Goal: Information Seeking & Learning: Learn about a topic

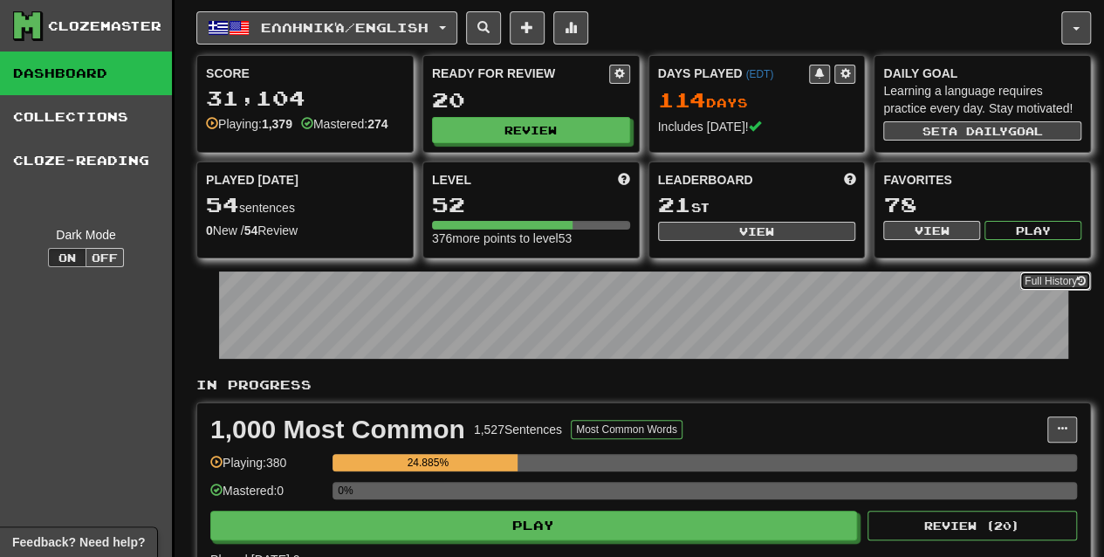
click at [1033, 272] on link "Full History" at bounding box center [1055, 280] width 72 height 19
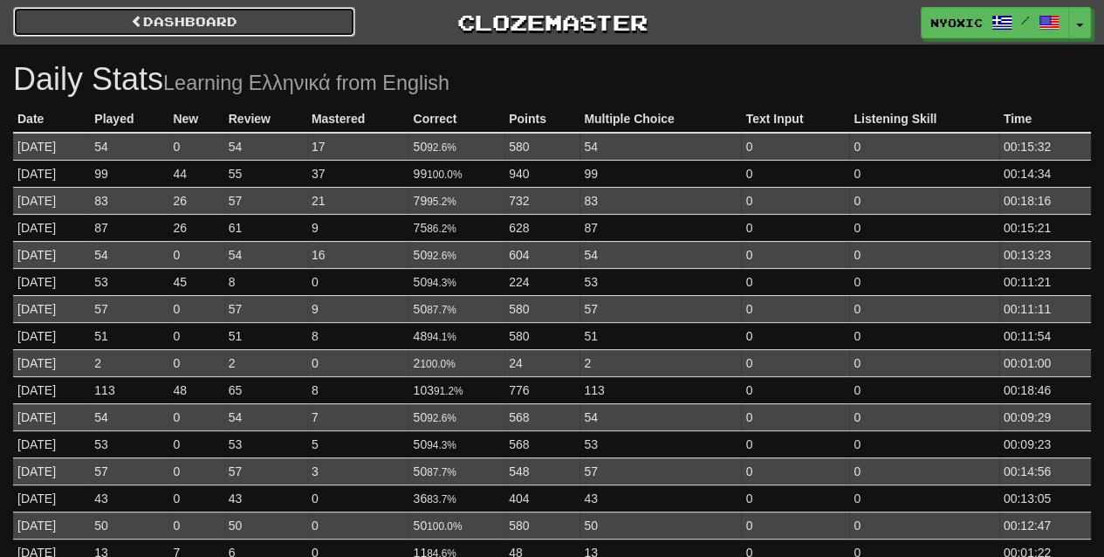
click at [314, 27] on link "Dashboard" at bounding box center [184, 22] width 342 height 30
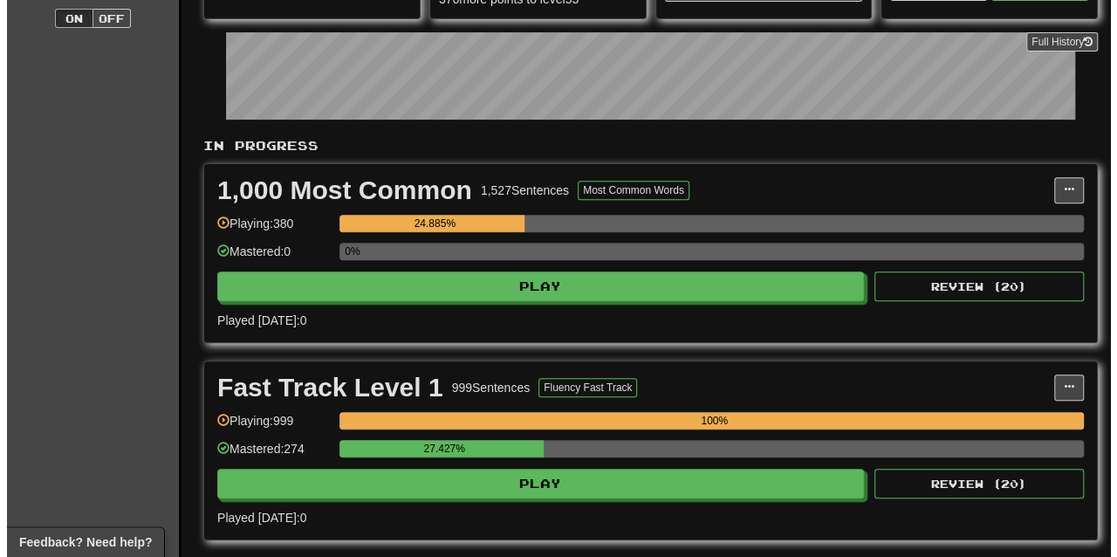
scroll to position [240, 0]
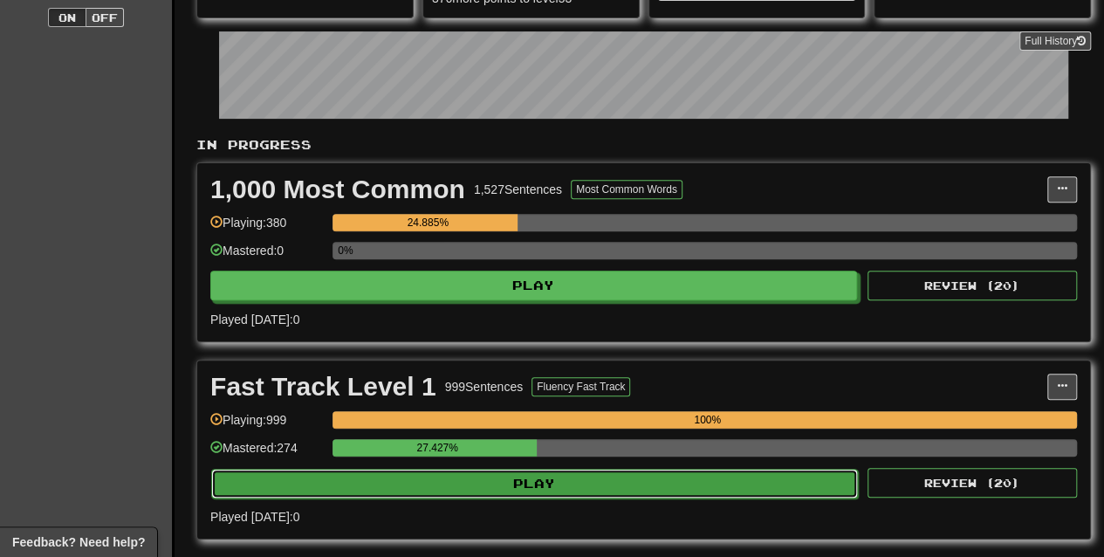
click at [725, 469] on button "Play" at bounding box center [534, 484] width 646 height 30
select select "**"
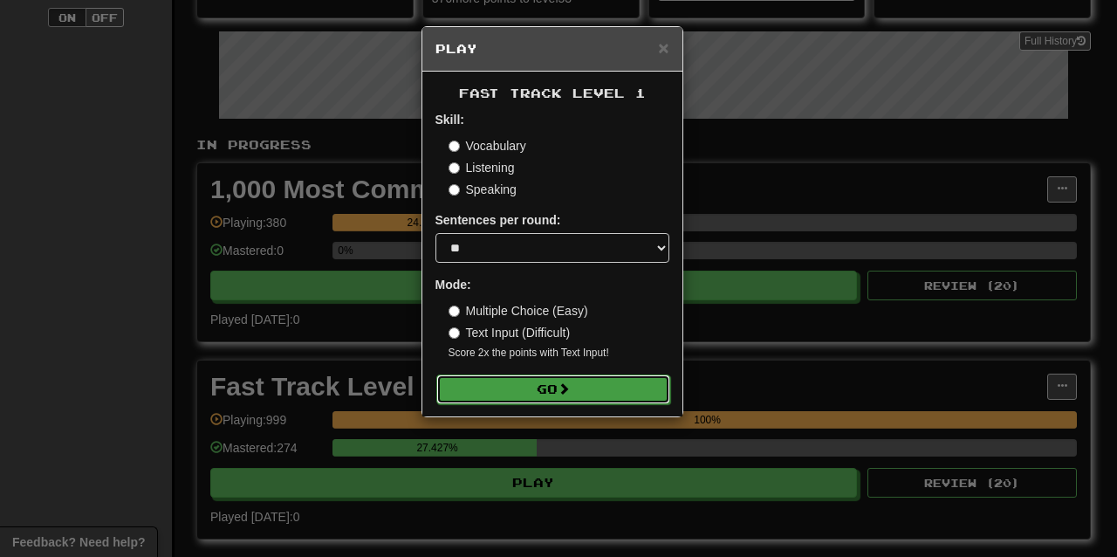
click at [617, 391] on button "Go" at bounding box center [553, 389] width 234 height 30
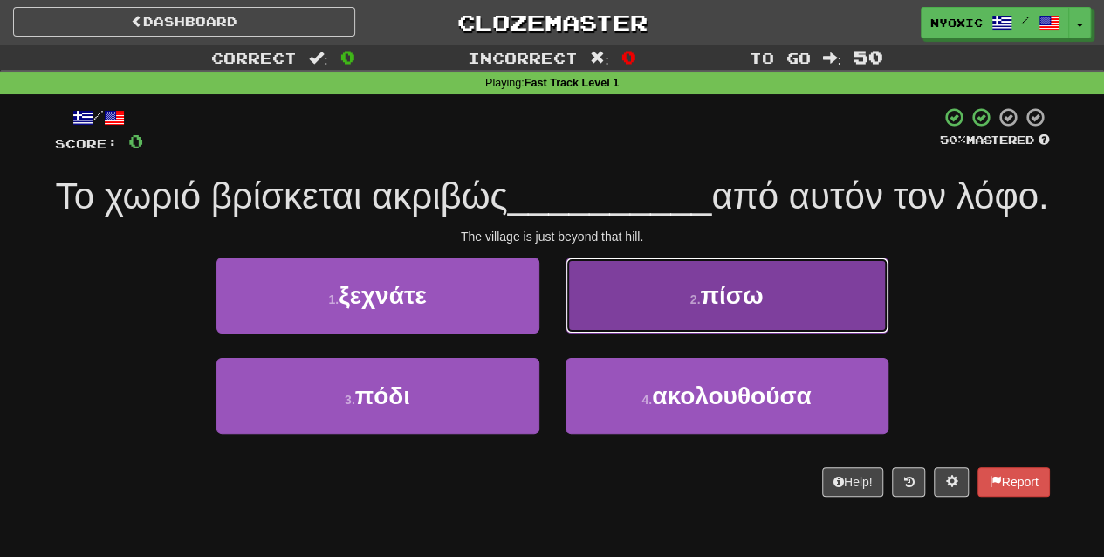
click at [829, 333] on button "2 . πίσω" at bounding box center [726, 295] width 323 height 76
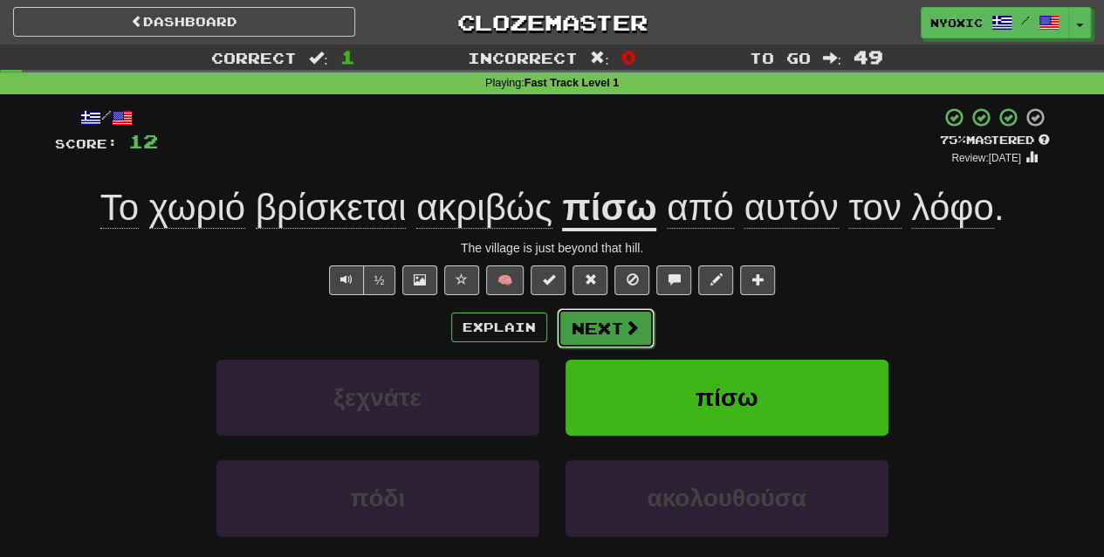
click at [629, 325] on span at bounding box center [632, 327] width 16 height 16
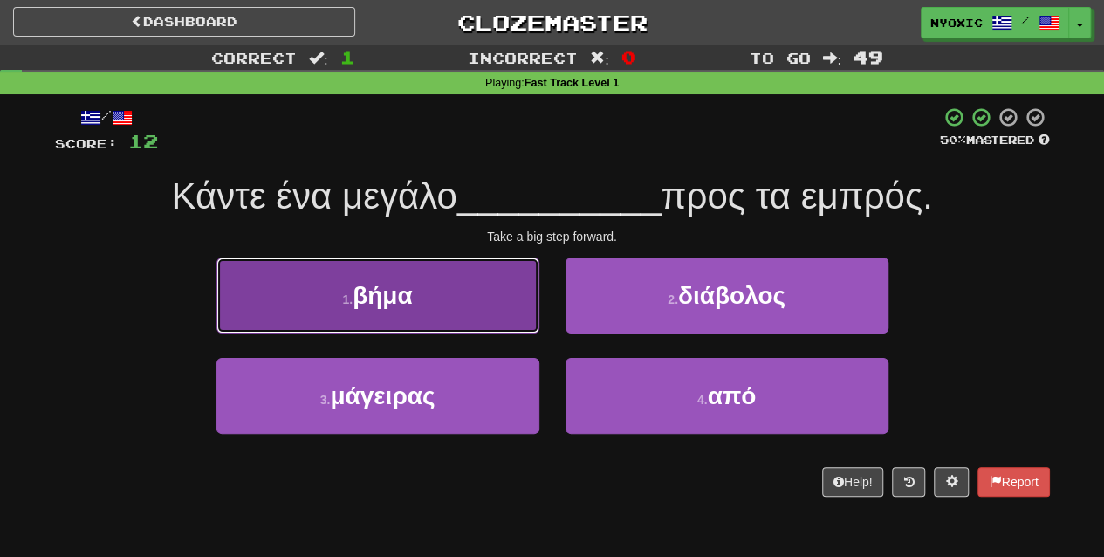
click at [524, 300] on button "1 . βήμα" at bounding box center [377, 295] width 323 height 76
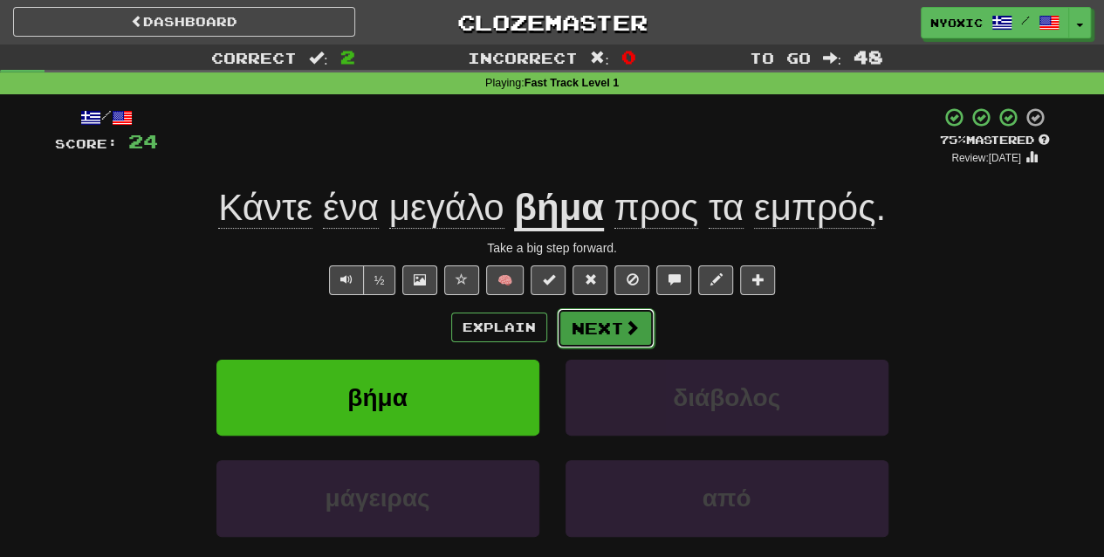
click at [568, 318] on button "Next" at bounding box center [606, 328] width 98 height 40
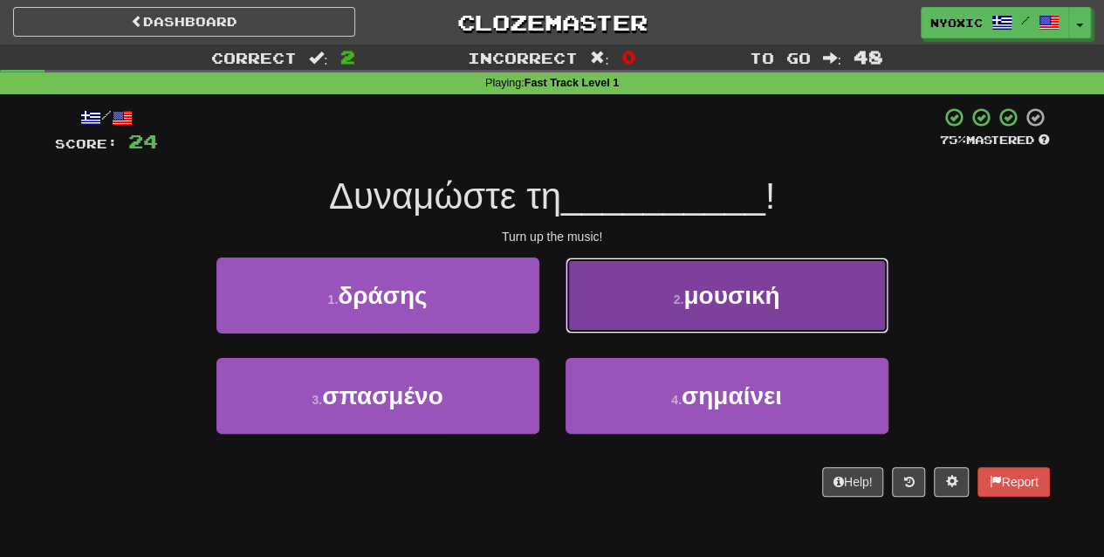
click at [639, 311] on button "2 . μουσική" at bounding box center [726, 295] width 323 height 76
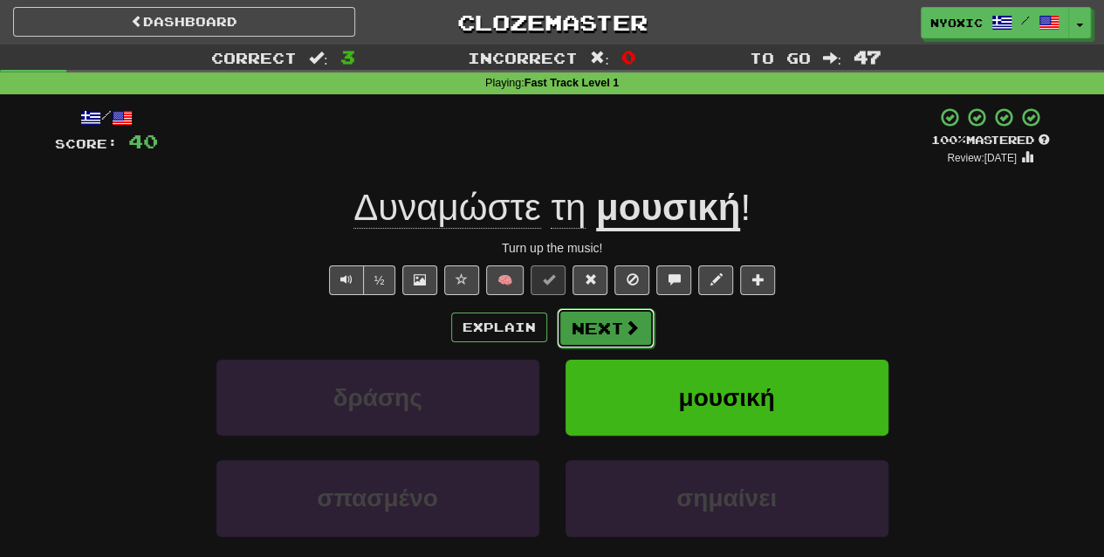
click at [632, 326] on span at bounding box center [632, 327] width 16 height 16
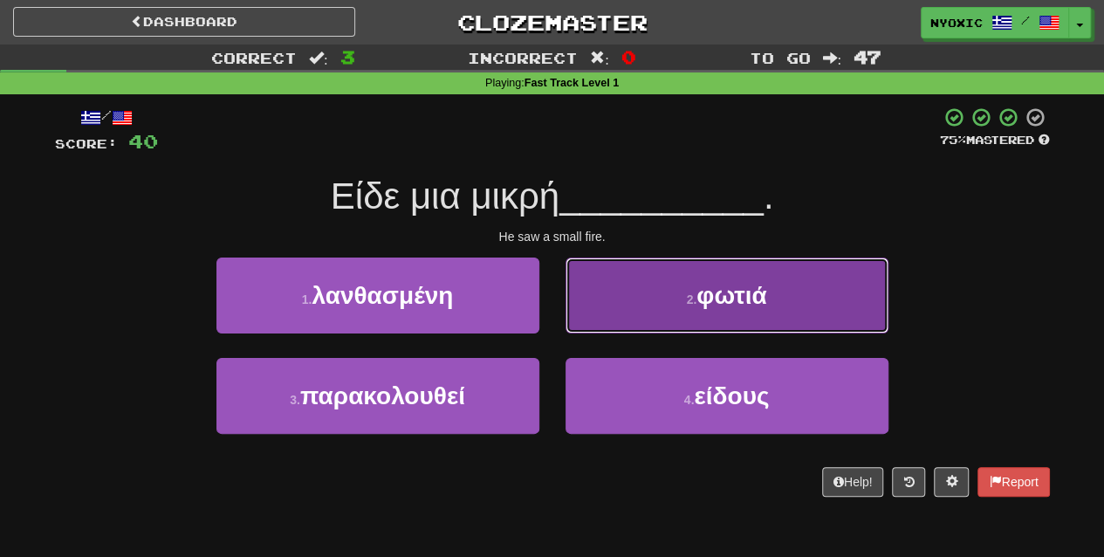
click at [693, 290] on button "2 . φωτιά" at bounding box center [726, 295] width 323 height 76
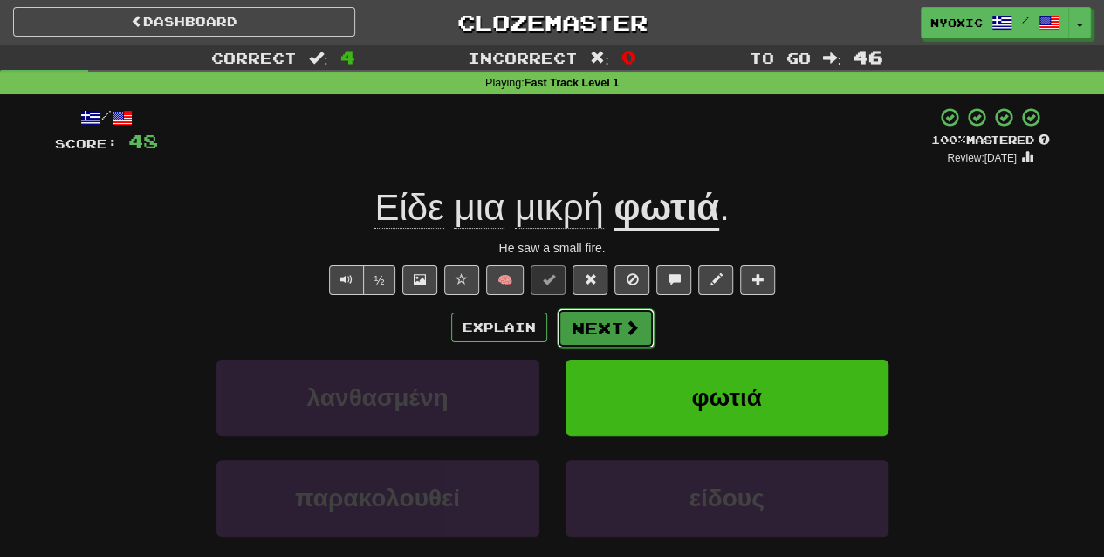
click at [646, 325] on button "Next" at bounding box center [606, 328] width 98 height 40
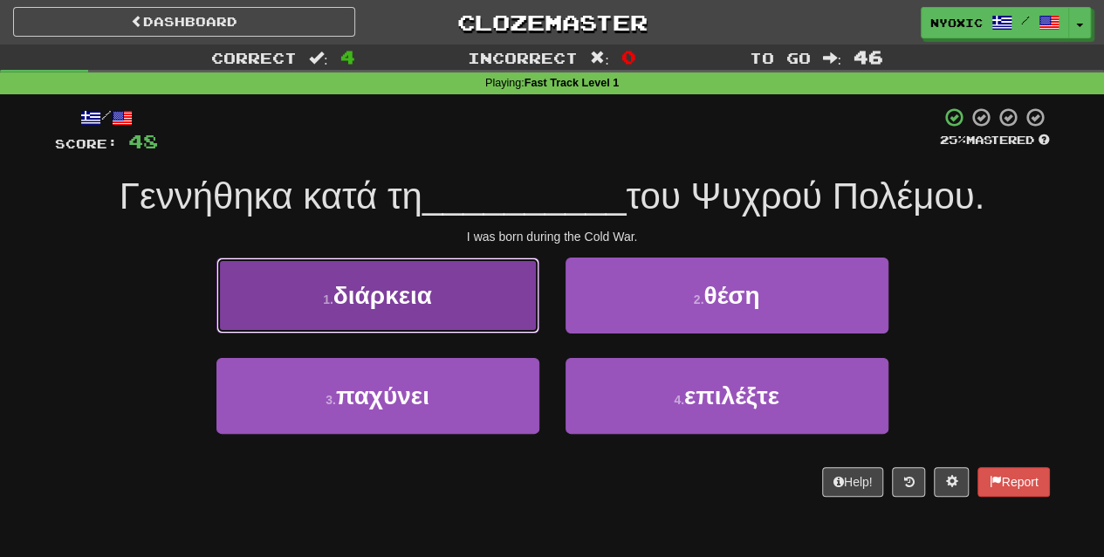
click at [476, 302] on button "1 . διάρκεια" at bounding box center [377, 295] width 323 height 76
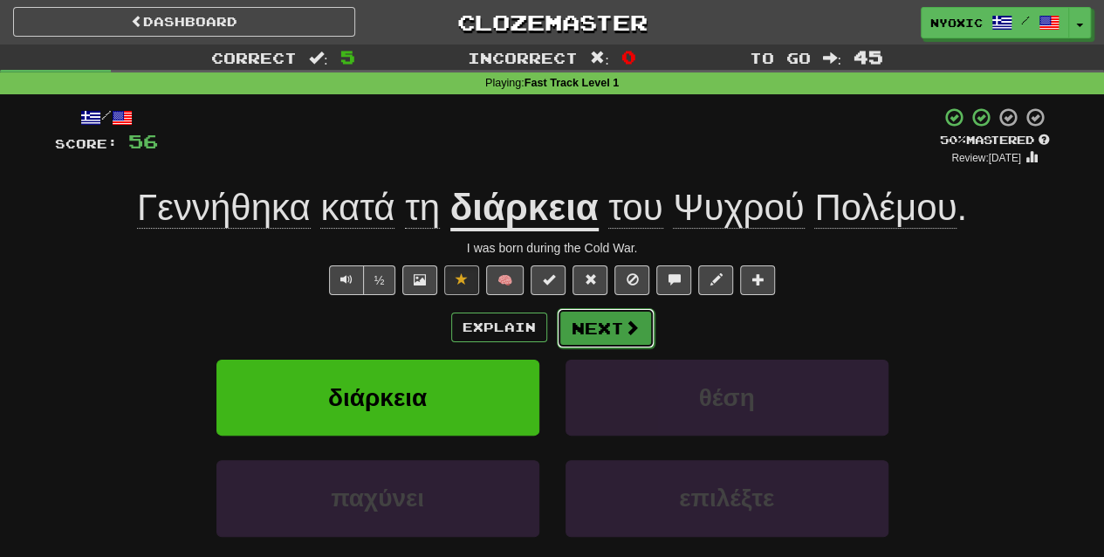
click at [583, 323] on button "Next" at bounding box center [606, 328] width 98 height 40
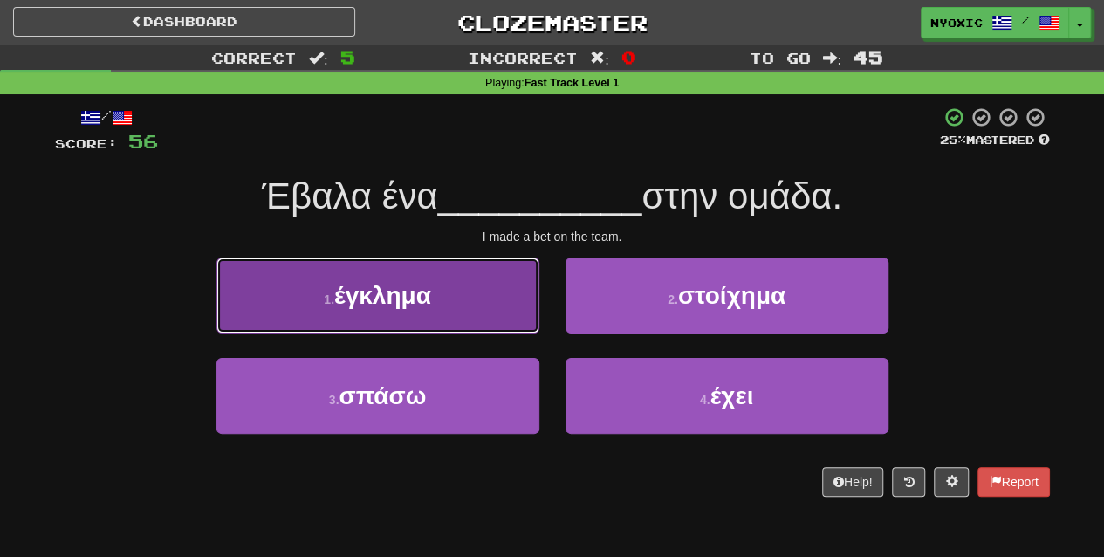
click at [508, 301] on button "1 . έγκλημα" at bounding box center [377, 295] width 323 height 76
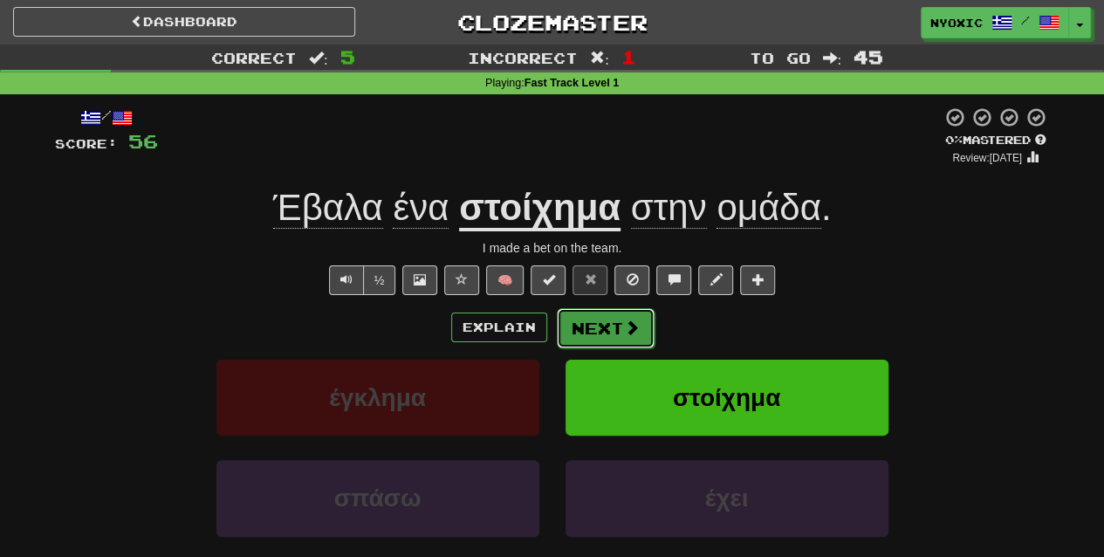
click at [586, 332] on button "Next" at bounding box center [606, 328] width 98 height 40
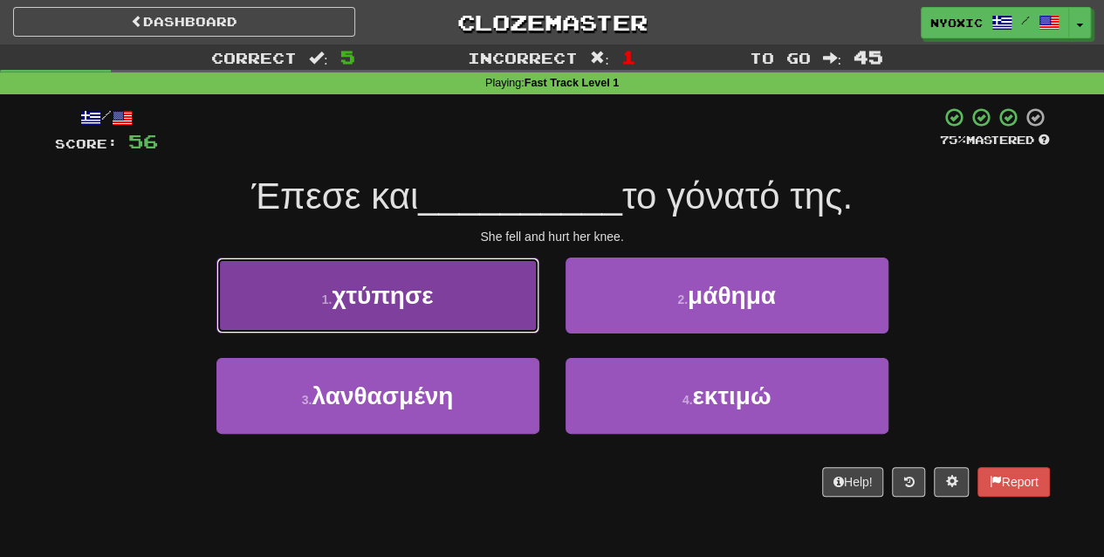
click at [489, 296] on button "1 . χτύπησε" at bounding box center [377, 295] width 323 height 76
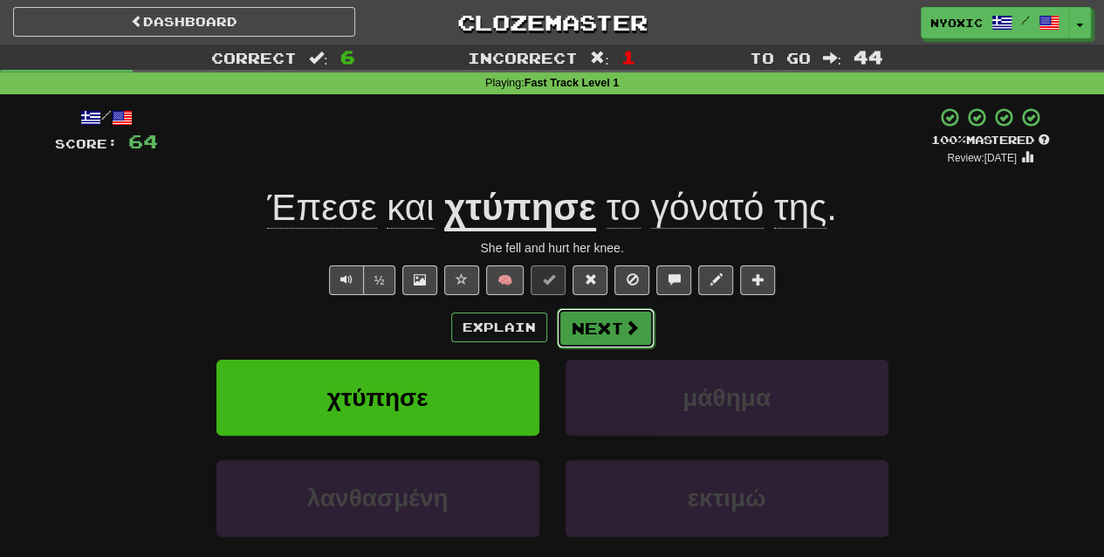
click at [588, 339] on button "Next" at bounding box center [606, 328] width 98 height 40
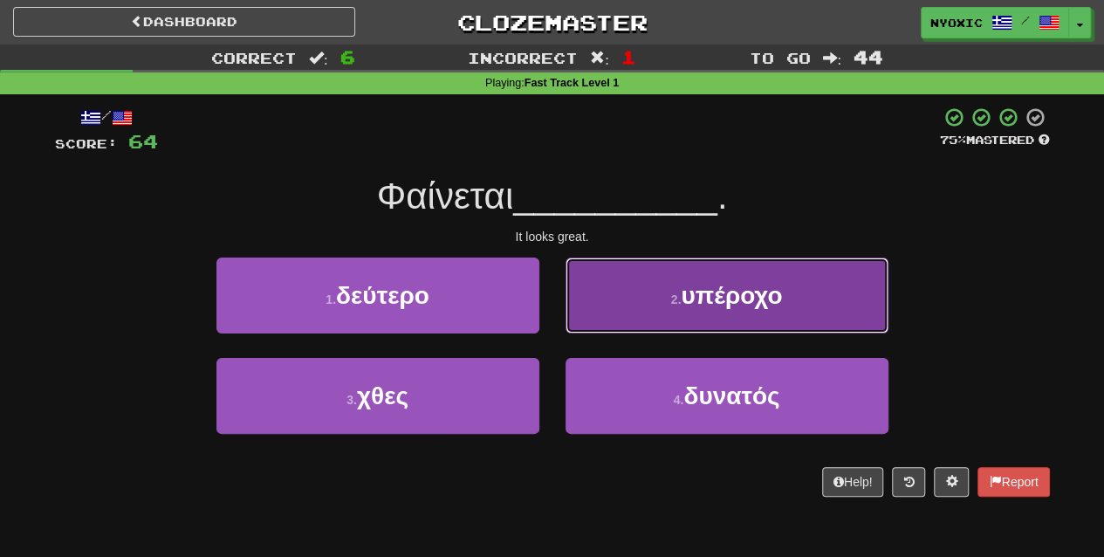
click at [649, 297] on button "2 . υπέροχο" at bounding box center [726, 295] width 323 height 76
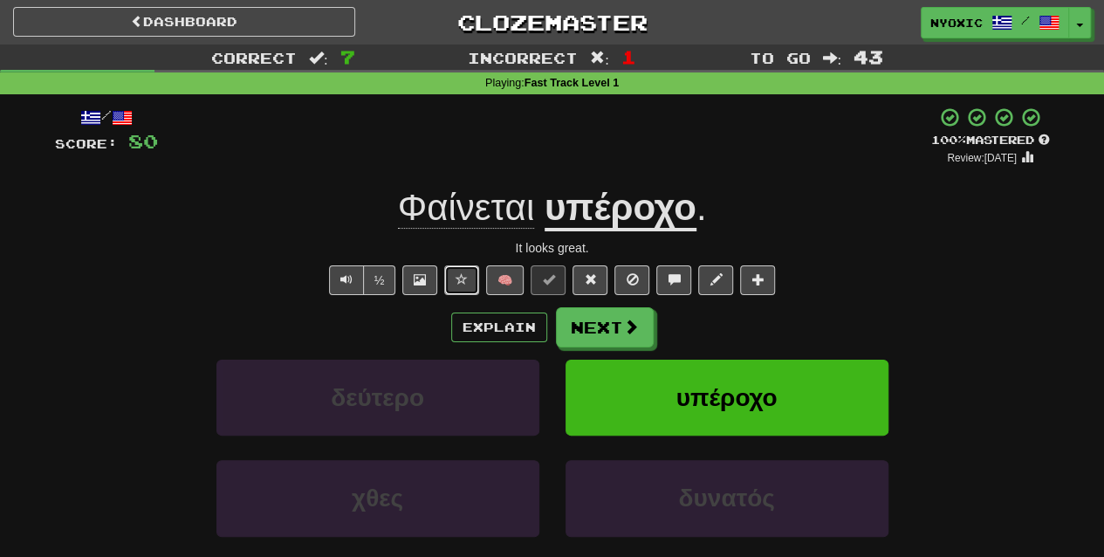
click at [454, 291] on button at bounding box center [461, 280] width 35 height 30
click at [510, 319] on button "Explain" at bounding box center [499, 327] width 96 height 30
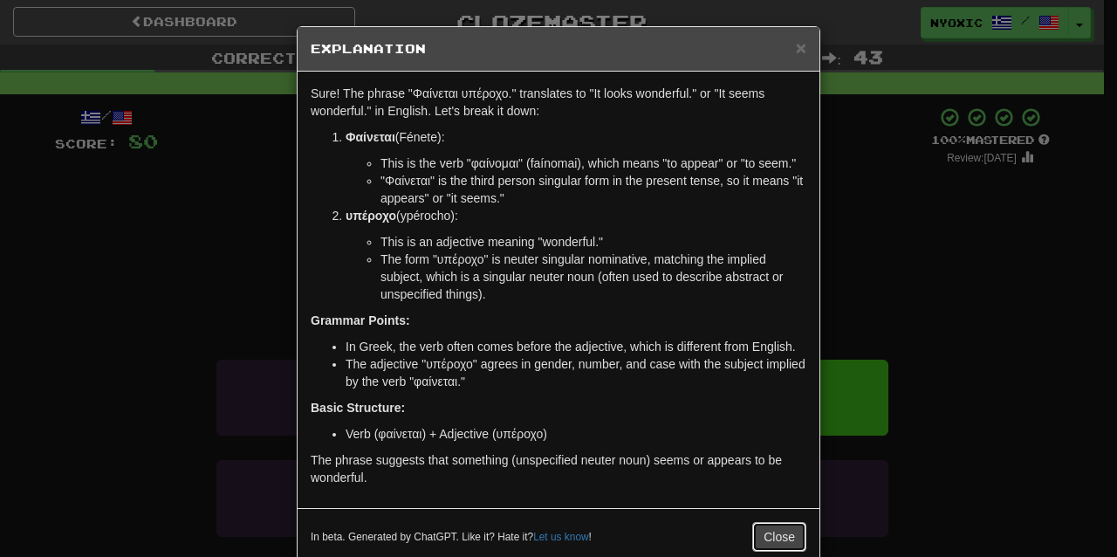
click at [781, 526] on button "Close" at bounding box center [779, 537] width 54 height 30
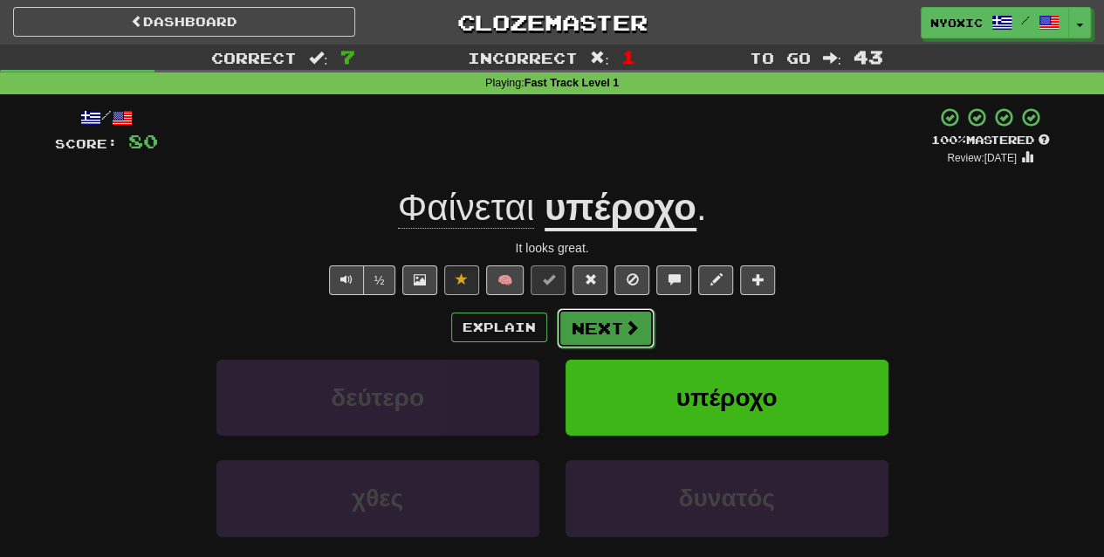
click at [607, 325] on button "Next" at bounding box center [606, 328] width 98 height 40
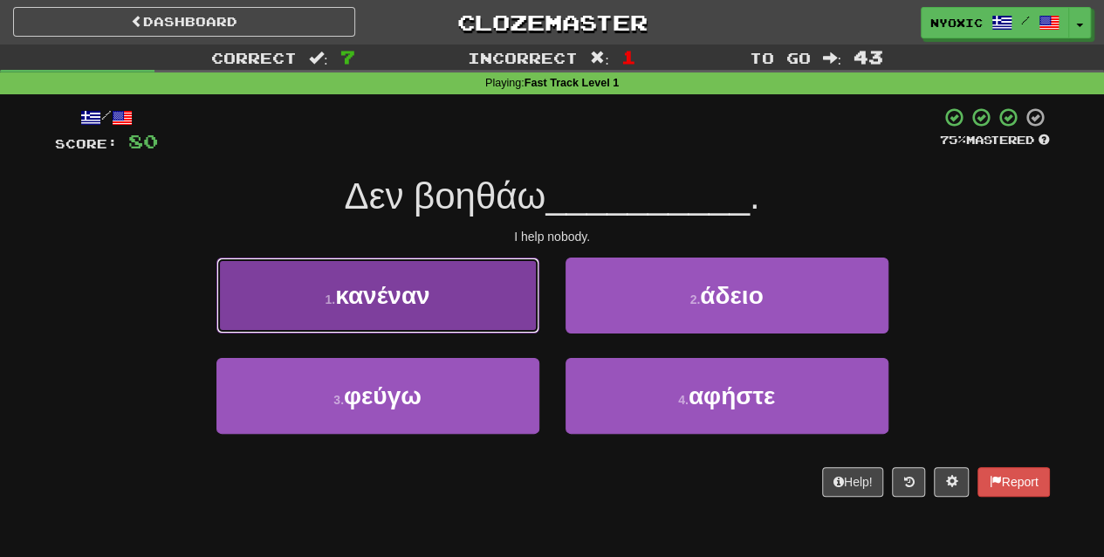
click at [444, 302] on button "1 . κανέναν" at bounding box center [377, 295] width 323 height 76
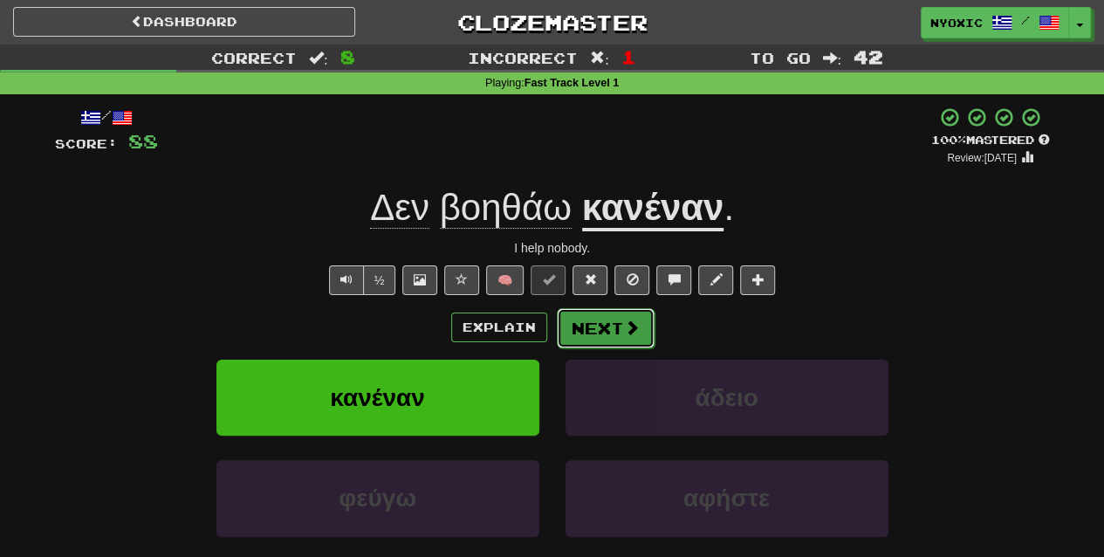
click at [595, 321] on button "Next" at bounding box center [606, 328] width 98 height 40
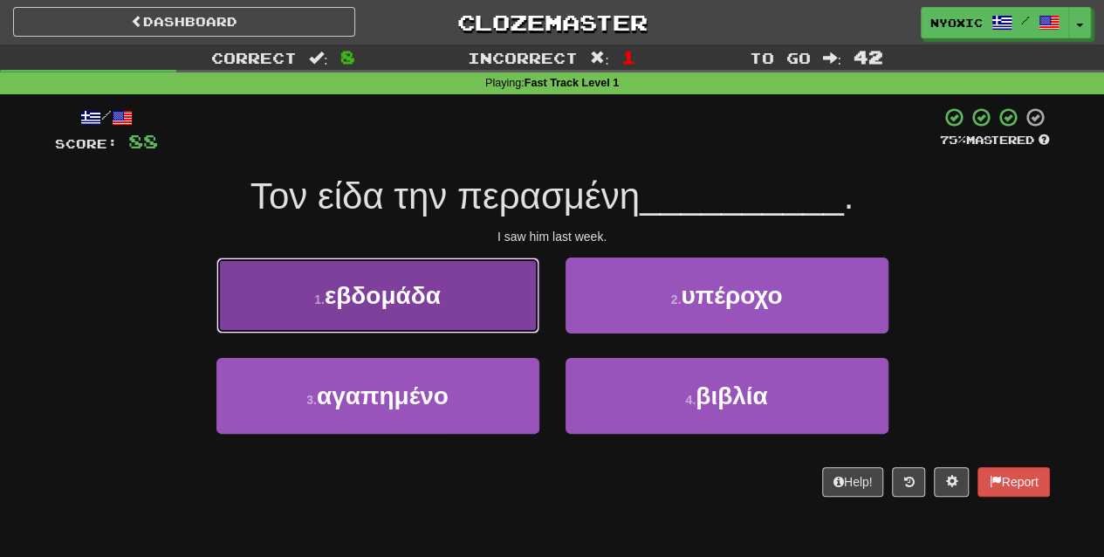
click at [455, 326] on button "1 . εβδομάδα" at bounding box center [377, 295] width 323 height 76
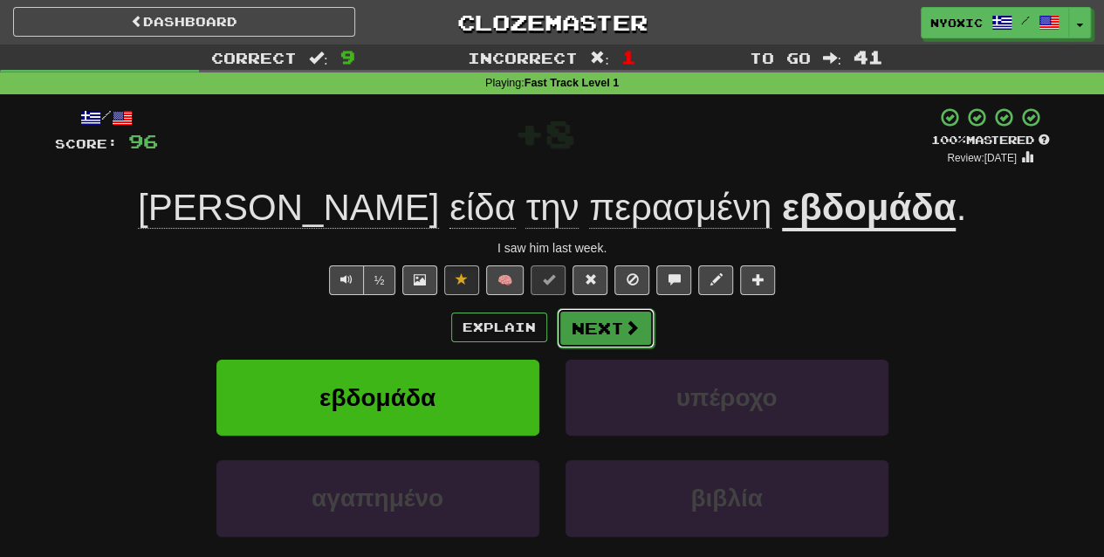
click at [624, 328] on span at bounding box center [632, 327] width 16 height 16
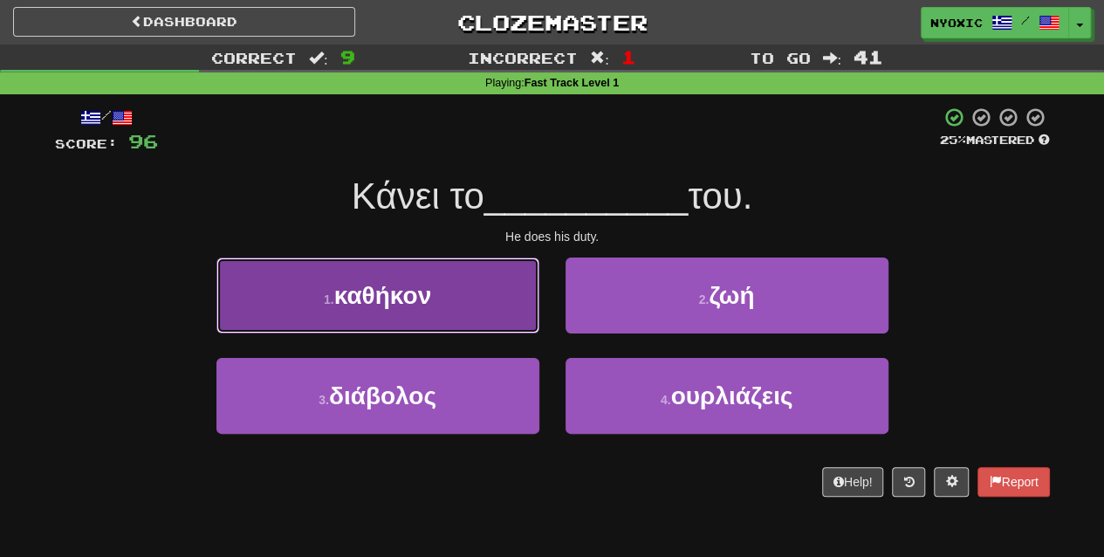
click at [465, 322] on button "1 . καθήκον" at bounding box center [377, 295] width 323 height 76
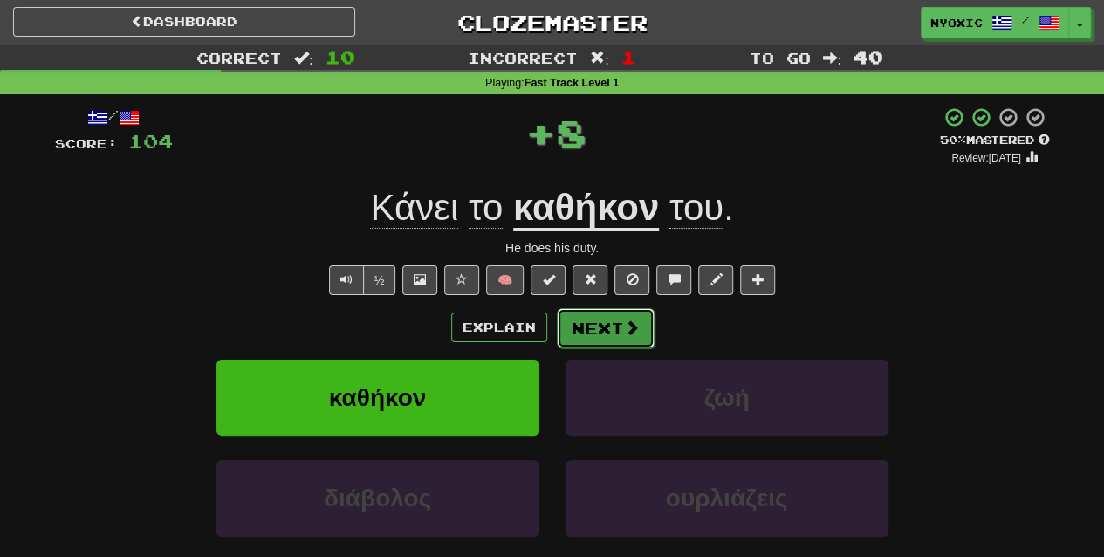
click at [604, 330] on button "Next" at bounding box center [606, 328] width 98 height 40
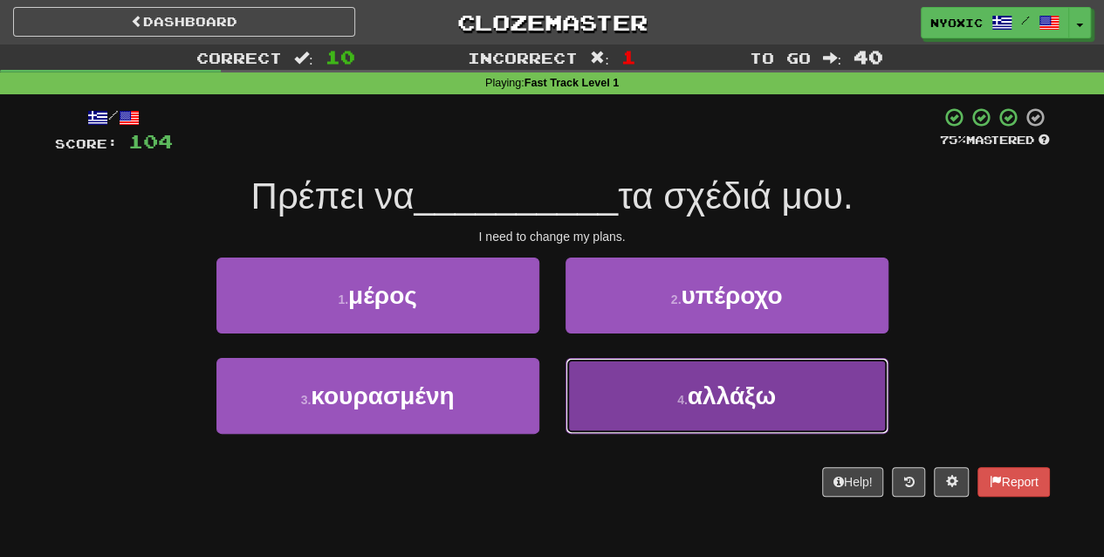
click at [633, 399] on button "4 . αλλάξω" at bounding box center [726, 396] width 323 height 76
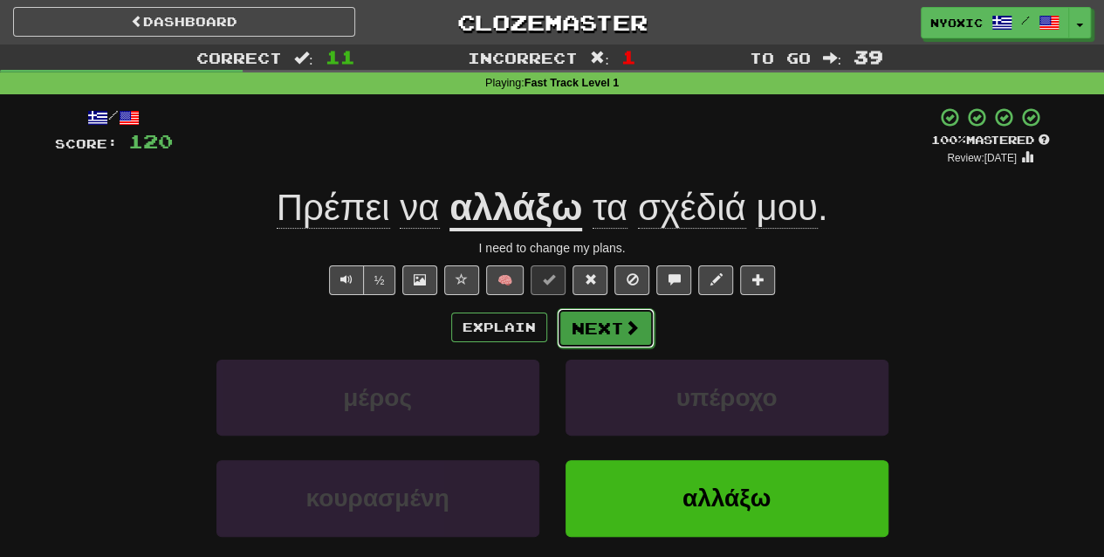
click at [611, 328] on button "Next" at bounding box center [606, 328] width 98 height 40
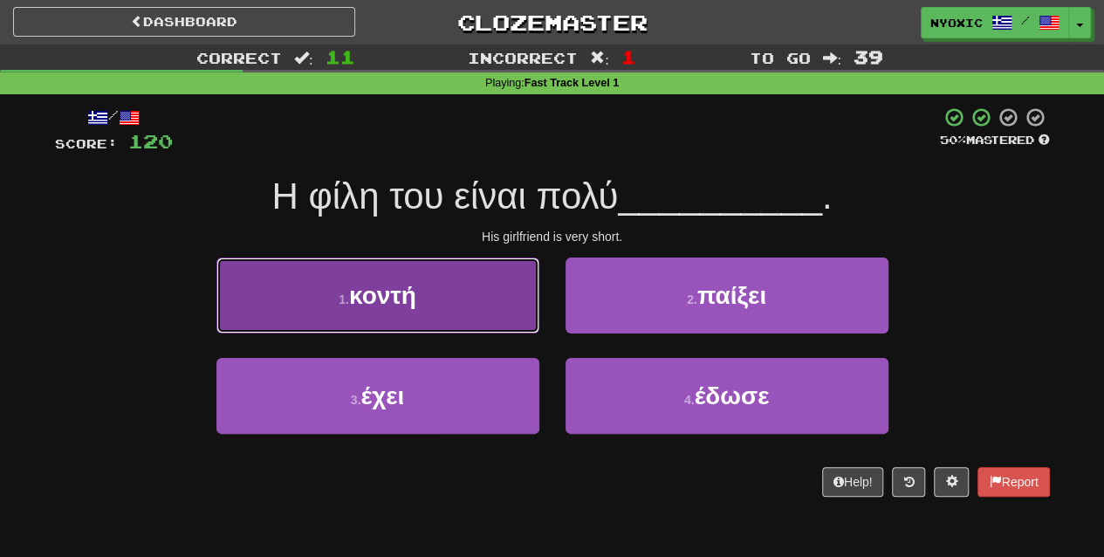
click at [491, 302] on button "1 . κοντή" at bounding box center [377, 295] width 323 height 76
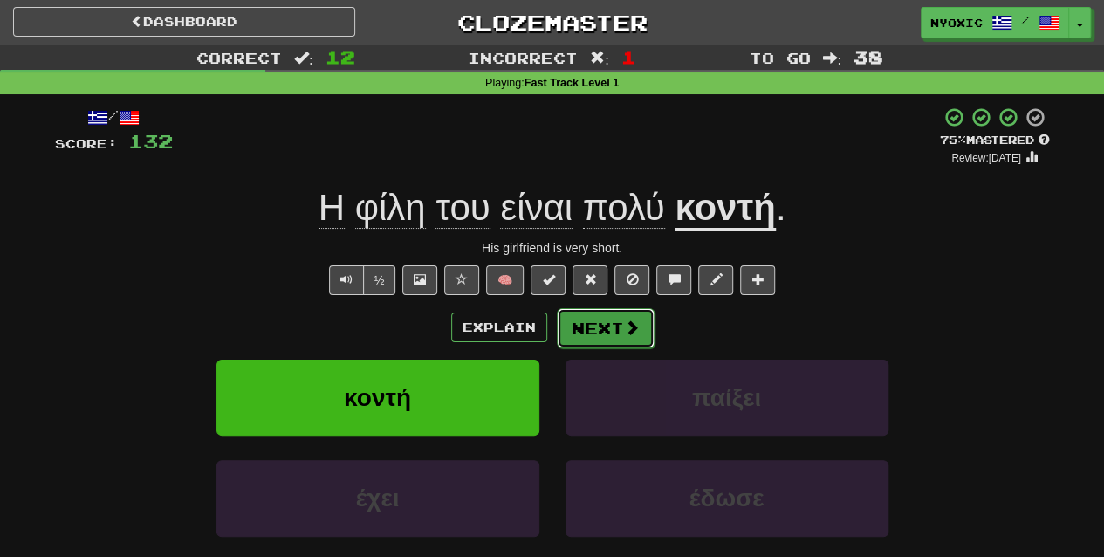
click at [620, 325] on button "Next" at bounding box center [606, 328] width 98 height 40
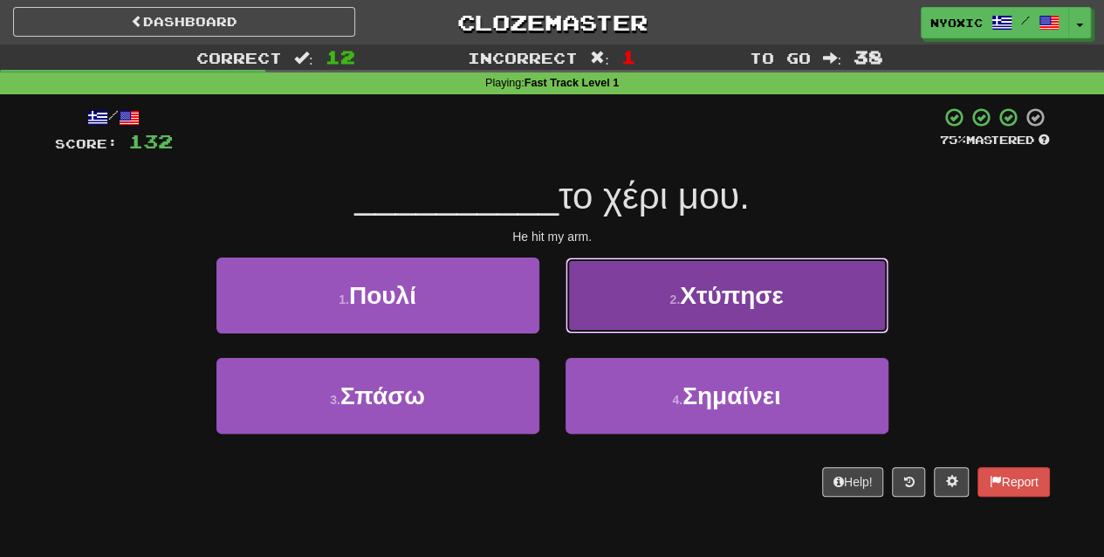
click at [686, 293] on span "Χτύπησε" at bounding box center [731, 295] width 103 height 27
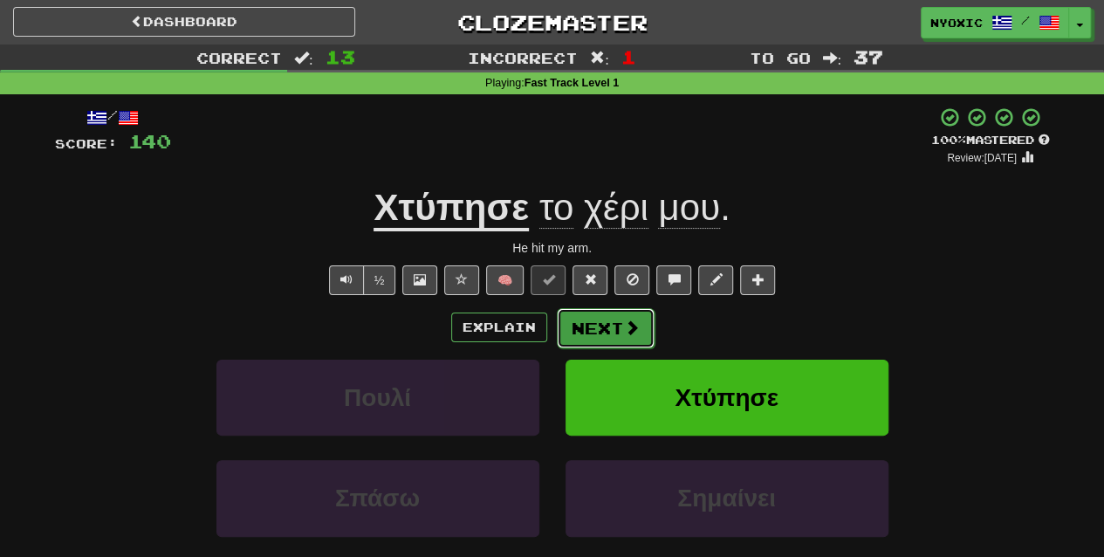
click at [588, 332] on button "Next" at bounding box center [606, 328] width 98 height 40
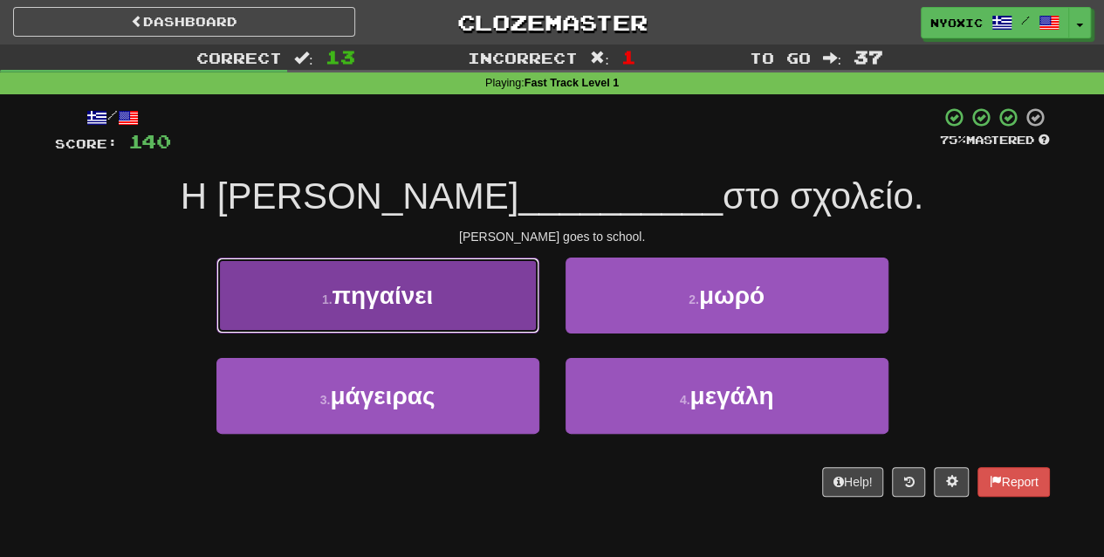
click at [468, 299] on button "1 . πηγαίνει" at bounding box center [377, 295] width 323 height 76
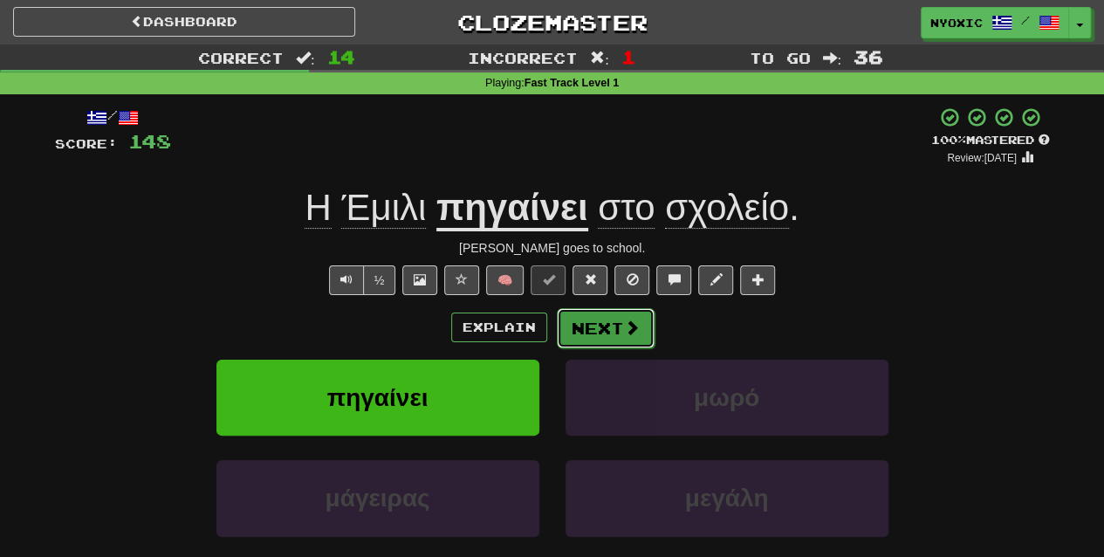
click at [579, 319] on button "Next" at bounding box center [606, 328] width 98 height 40
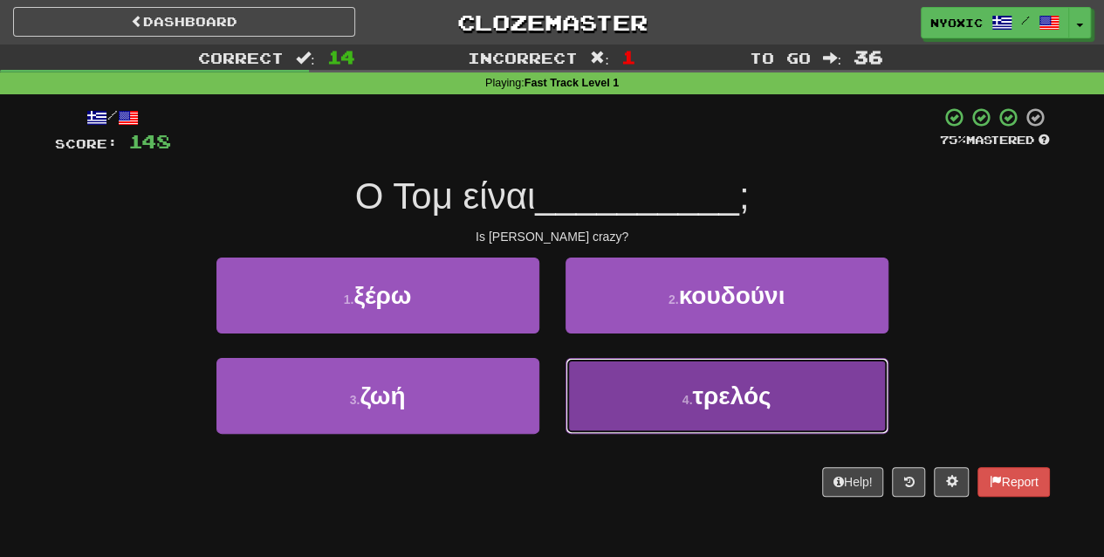
click at [658, 401] on button "4 . τρελός" at bounding box center [726, 396] width 323 height 76
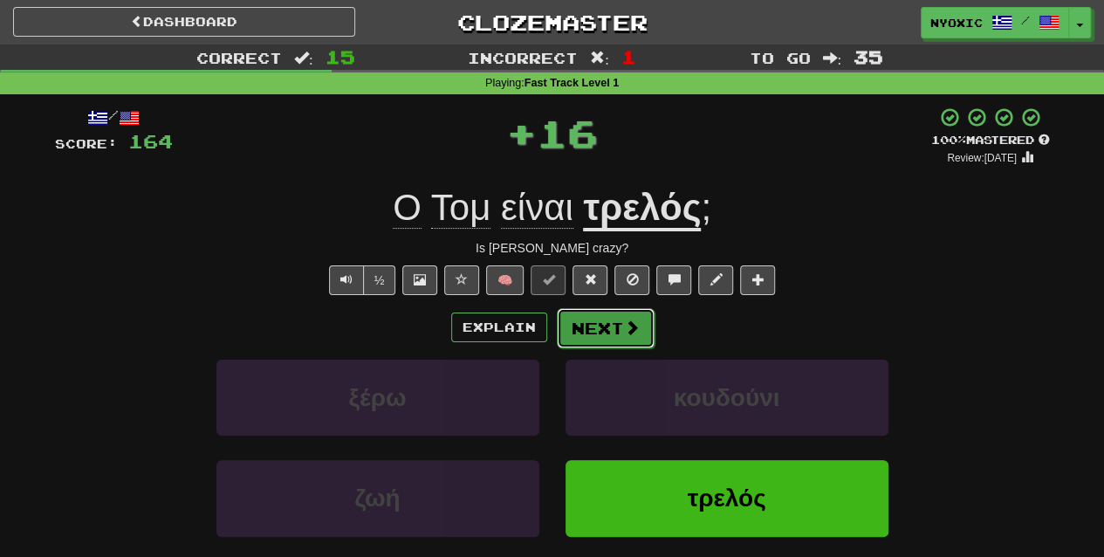
click at [605, 323] on button "Next" at bounding box center [606, 328] width 98 height 40
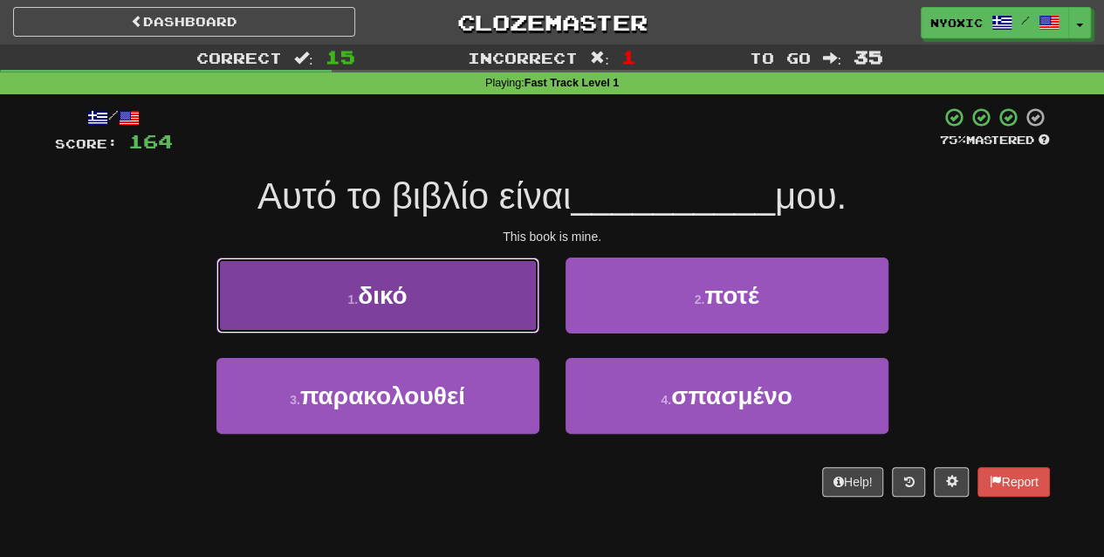
click at [421, 299] on button "1 . δικό" at bounding box center [377, 295] width 323 height 76
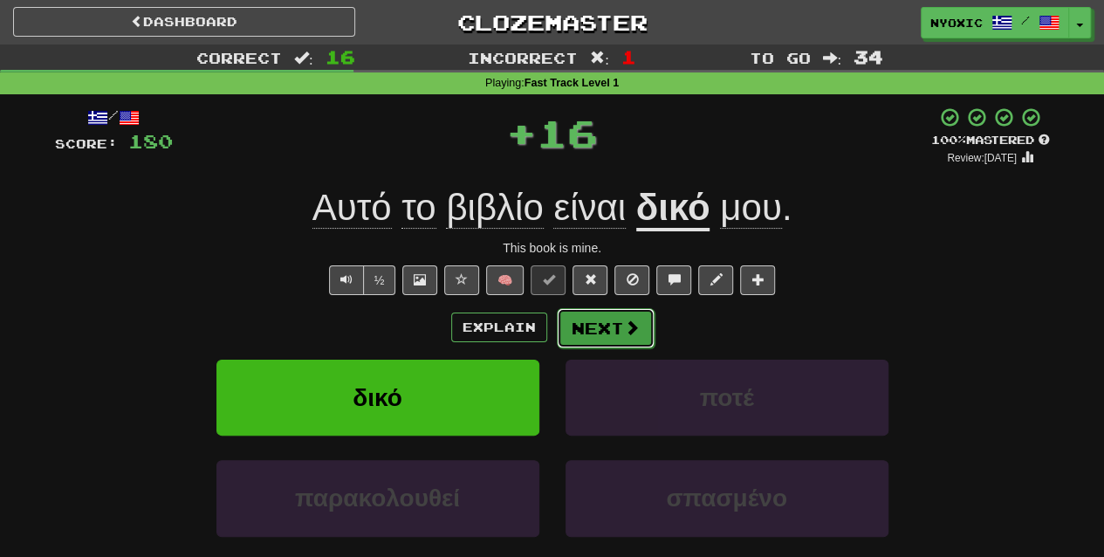
click at [572, 323] on button "Next" at bounding box center [606, 328] width 98 height 40
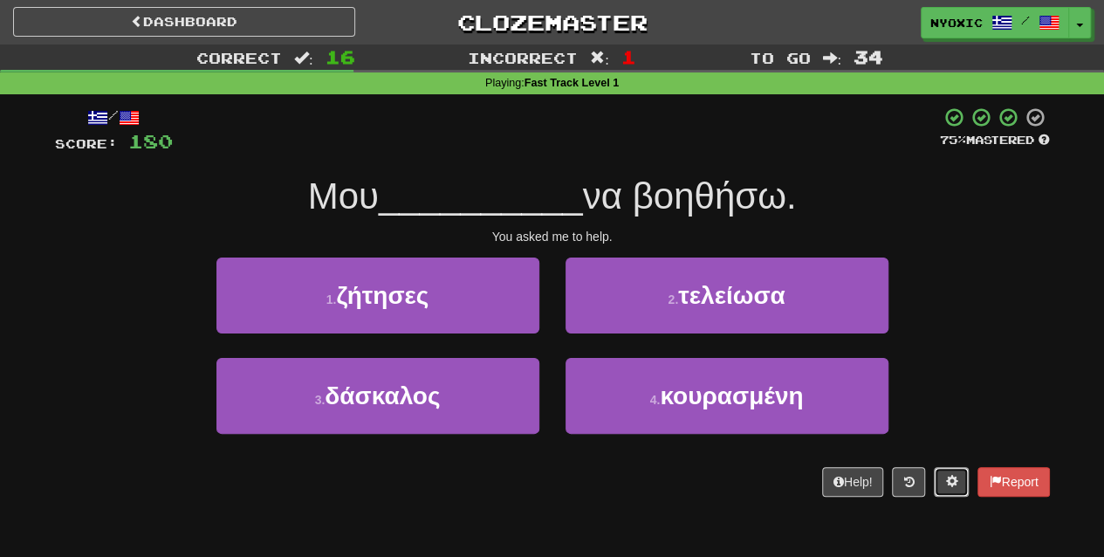
click at [949, 477] on span at bounding box center [951, 481] width 12 height 12
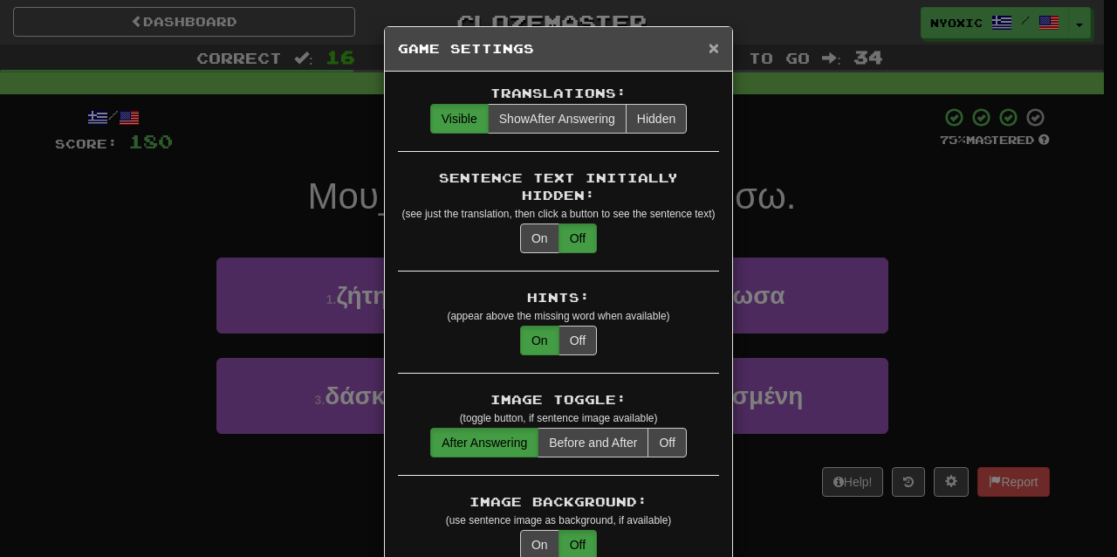
click at [710, 45] on span "×" at bounding box center [713, 48] width 10 height 20
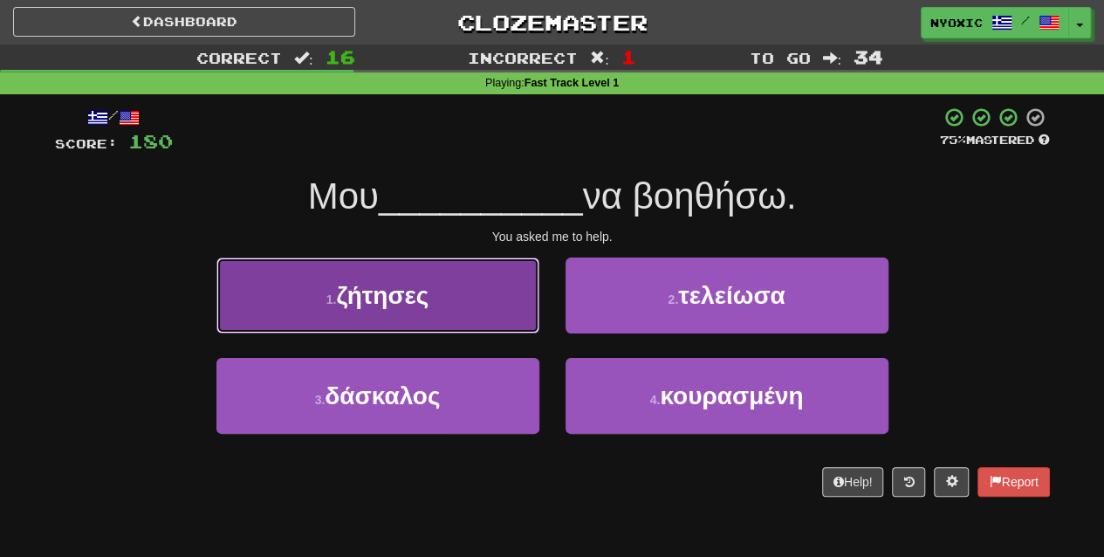
click at [386, 276] on button "1 . ζήτησες" at bounding box center [377, 295] width 323 height 76
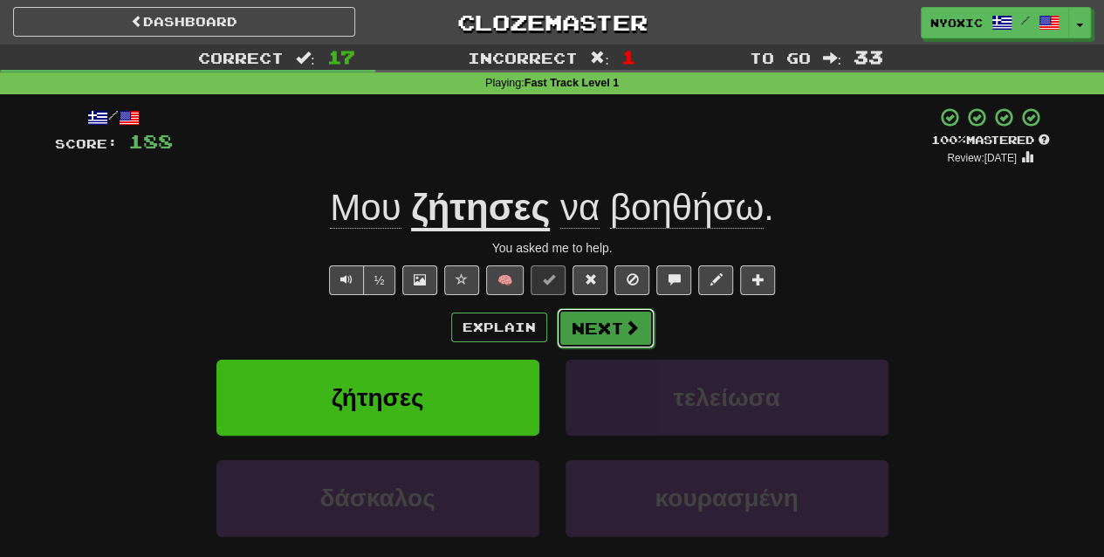
click at [581, 312] on button "Next" at bounding box center [606, 328] width 98 height 40
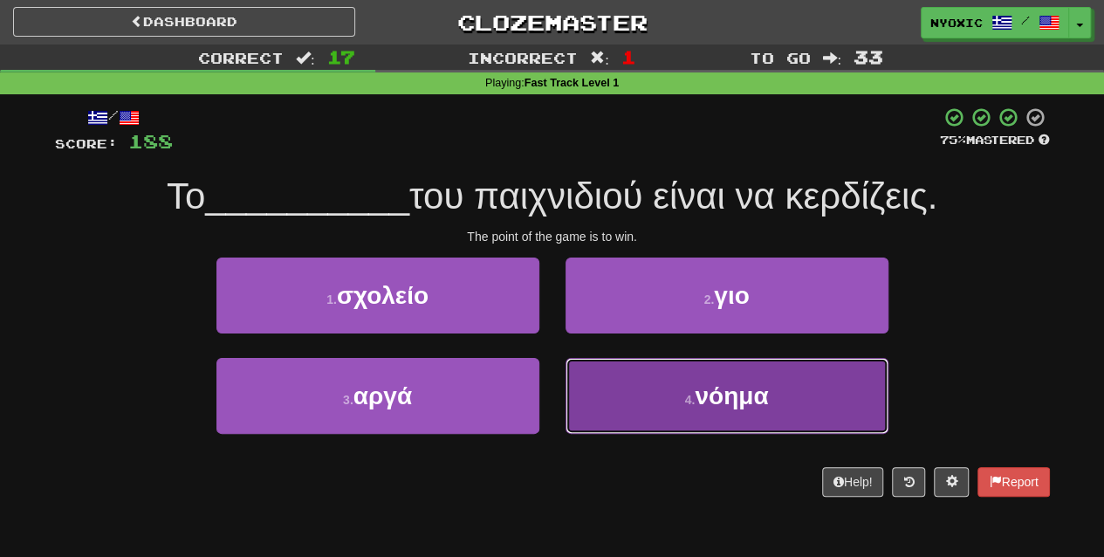
click at [746, 429] on button "4 . νόημα" at bounding box center [726, 396] width 323 height 76
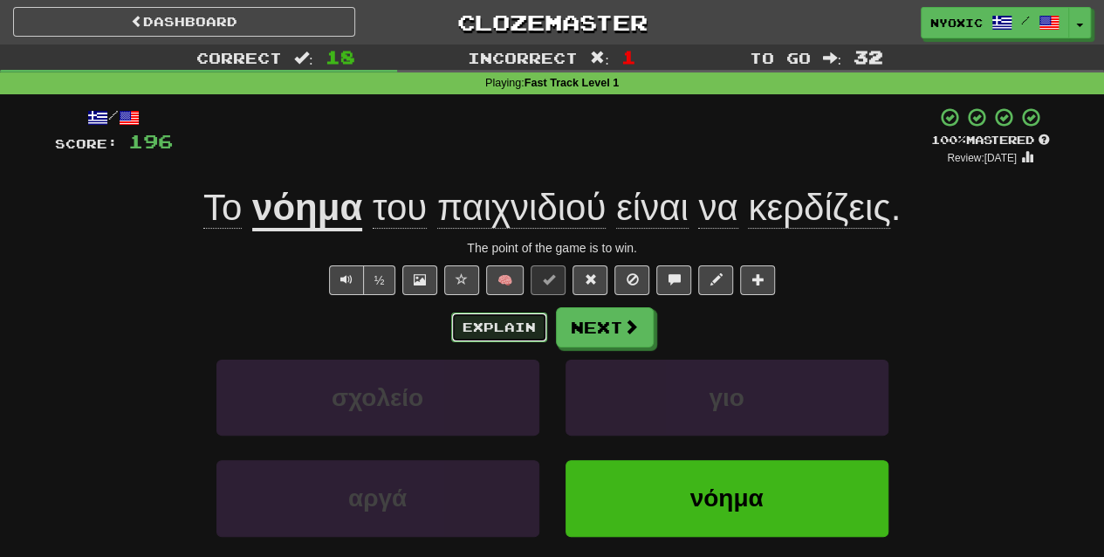
click at [517, 318] on button "Explain" at bounding box center [499, 327] width 96 height 30
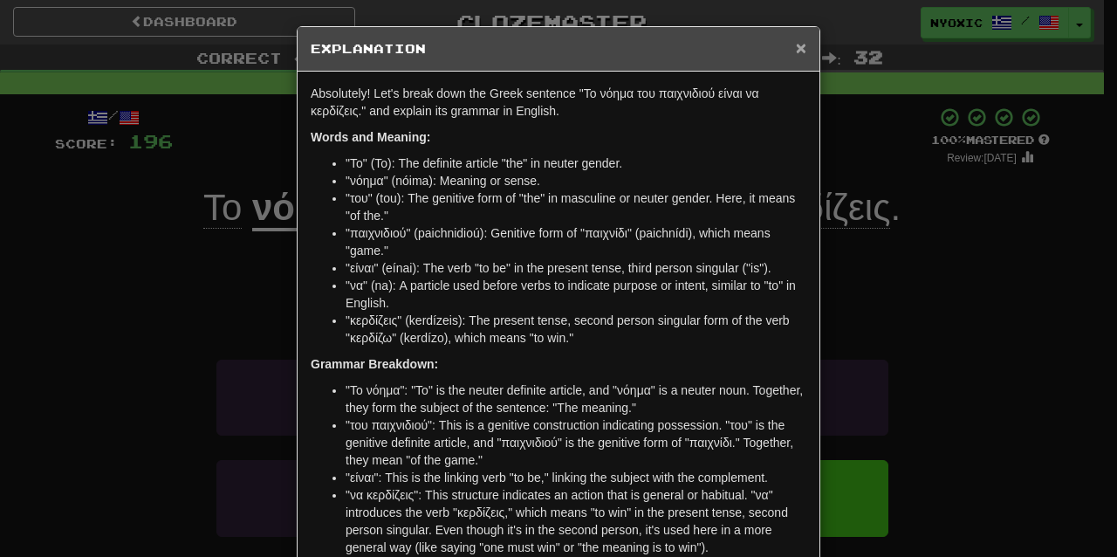
click at [796, 51] on span "×" at bounding box center [801, 48] width 10 height 20
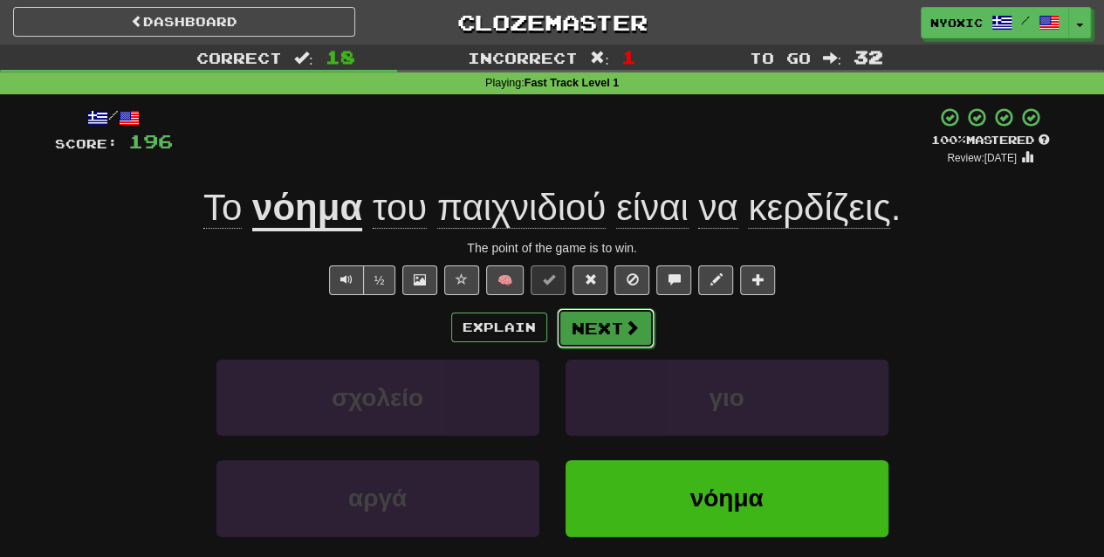
click at [616, 332] on button "Next" at bounding box center [606, 328] width 98 height 40
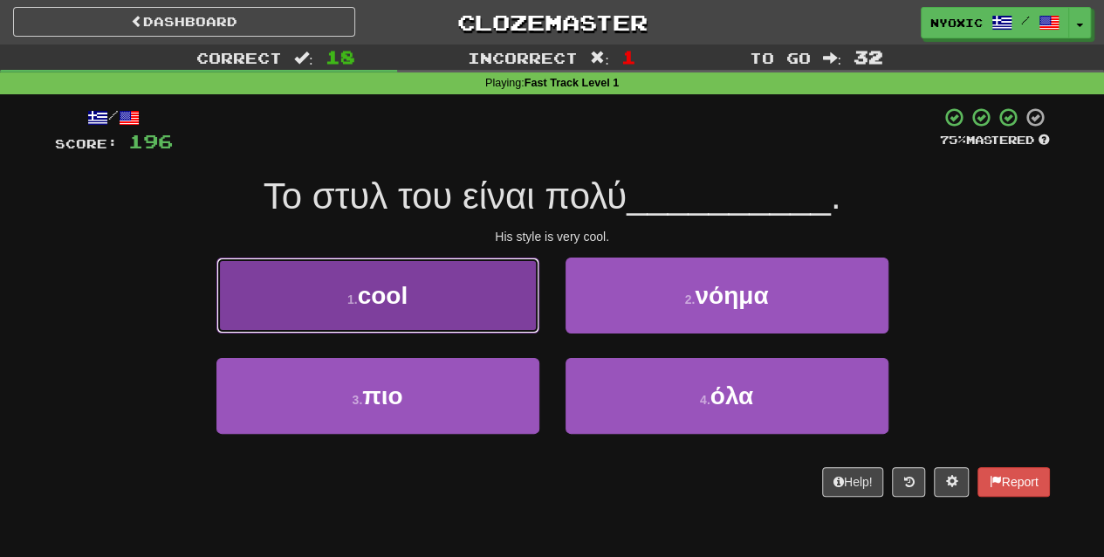
click at [487, 300] on button "1 . cool" at bounding box center [377, 295] width 323 height 76
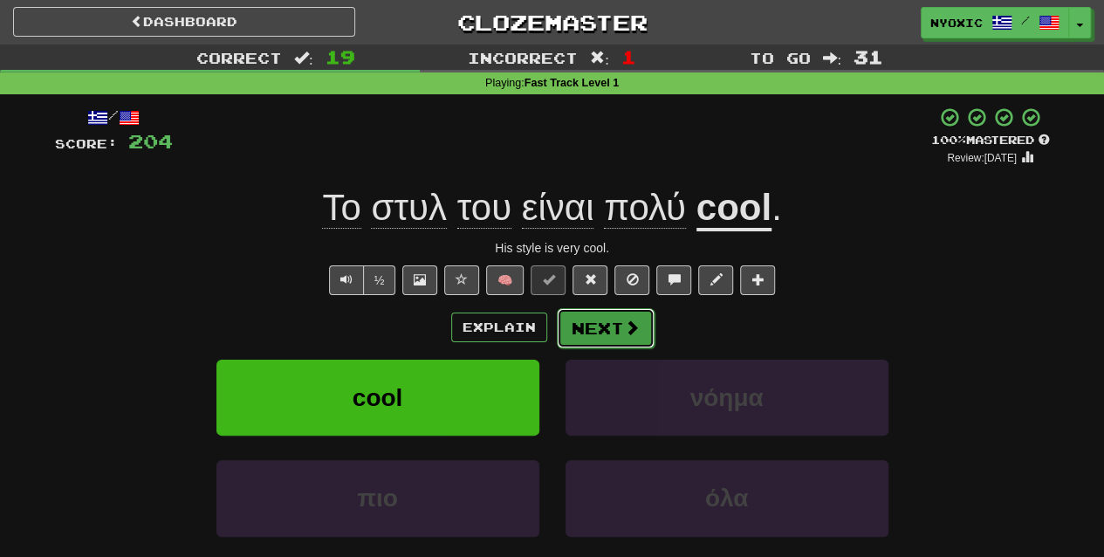
click at [588, 339] on button "Next" at bounding box center [606, 328] width 98 height 40
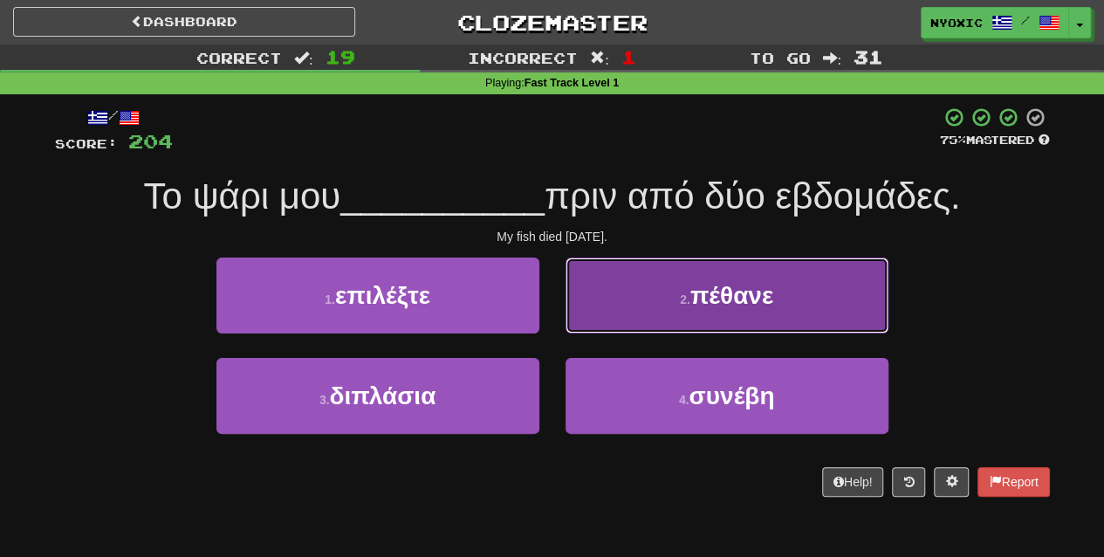
click at [657, 314] on button "2 . πέθανε" at bounding box center [726, 295] width 323 height 76
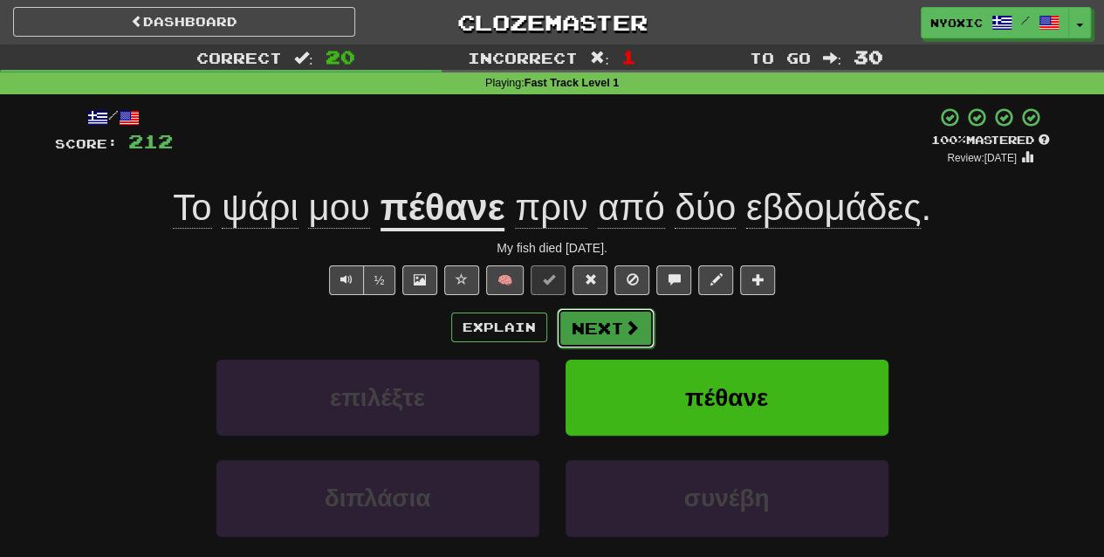
click at [632, 325] on span at bounding box center [632, 327] width 16 height 16
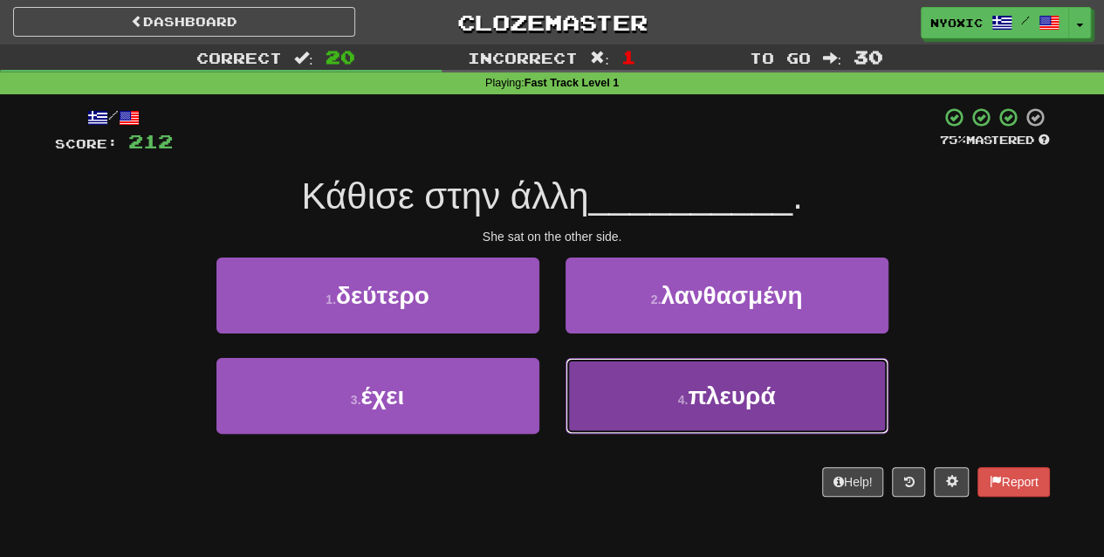
click at [655, 400] on button "4 . πλευρά" at bounding box center [726, 396] width 323 height 76
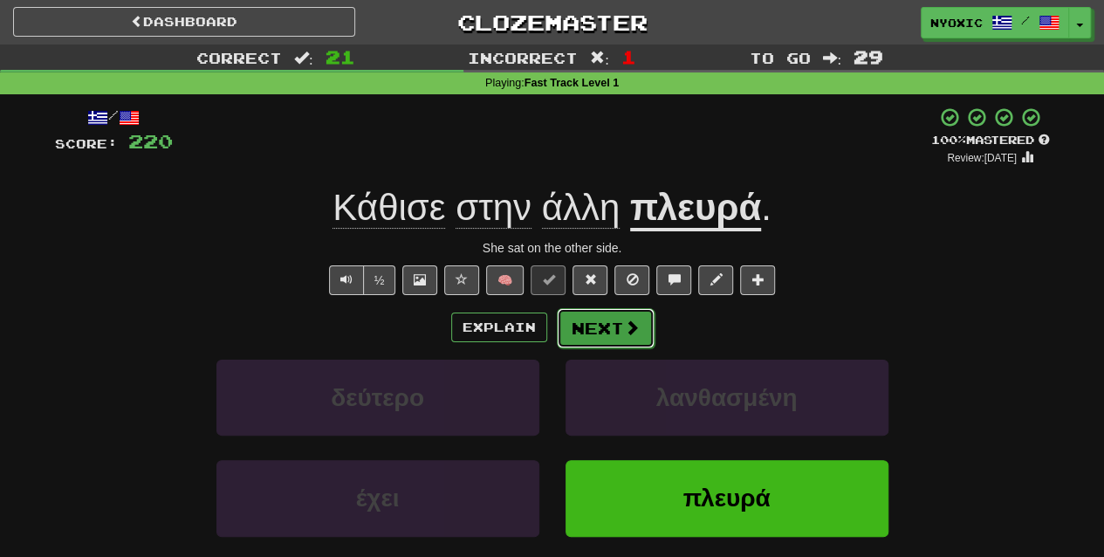
click at [636, 332] on span at bounding box center [632, 327] width 16 height 16
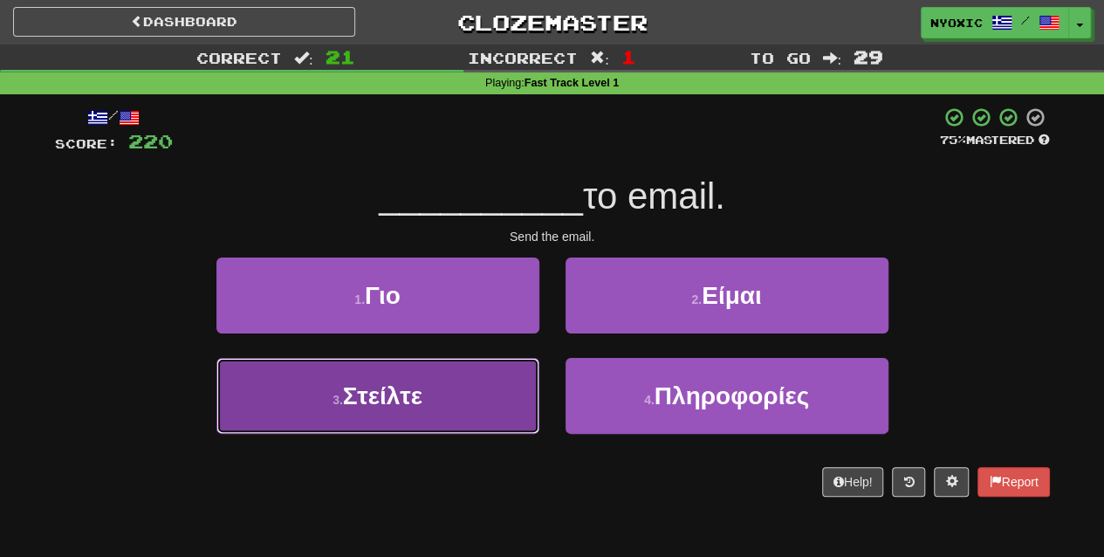
click at [496, 417] on button "3 . Στείλτε" at bounding box center [377, 396] width 323 height 76
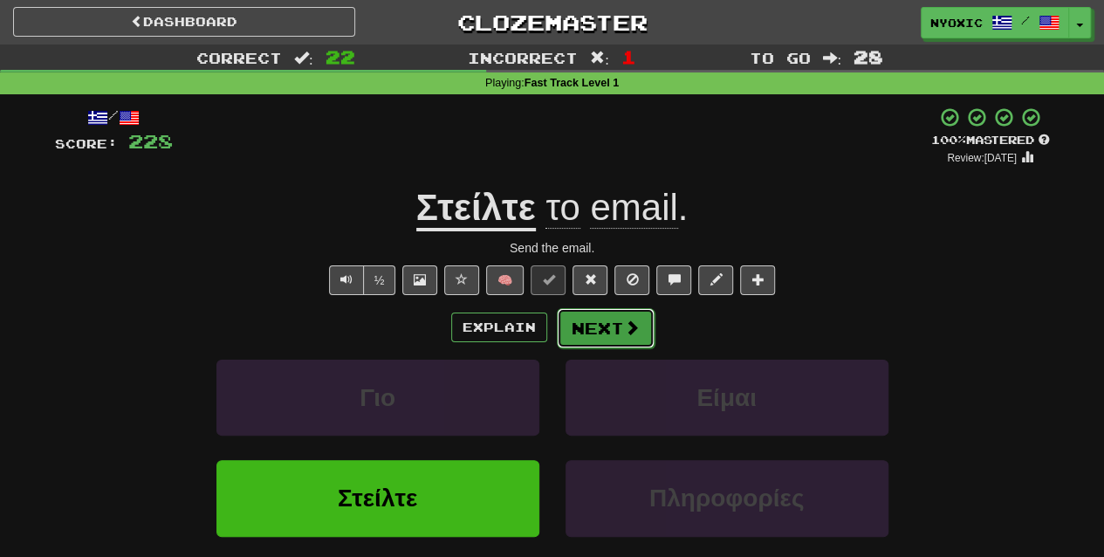
click at [590, 339] on button "Next" at bounding box center [606, 328] width 98 height 40
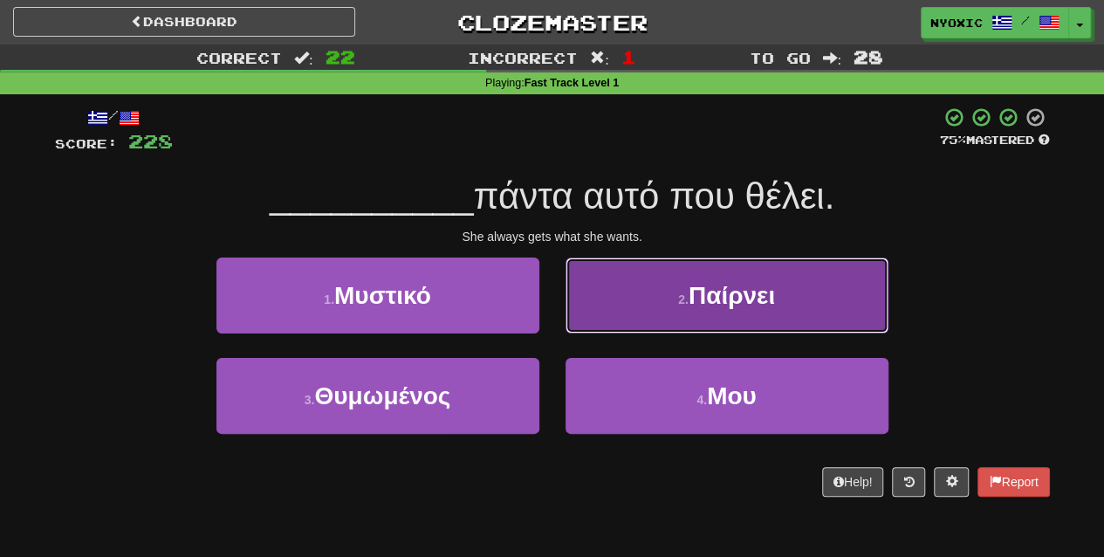
click at [705, 280] on button "2 . Παίρνει" at bounding box center [726, 295] width 323 height 76
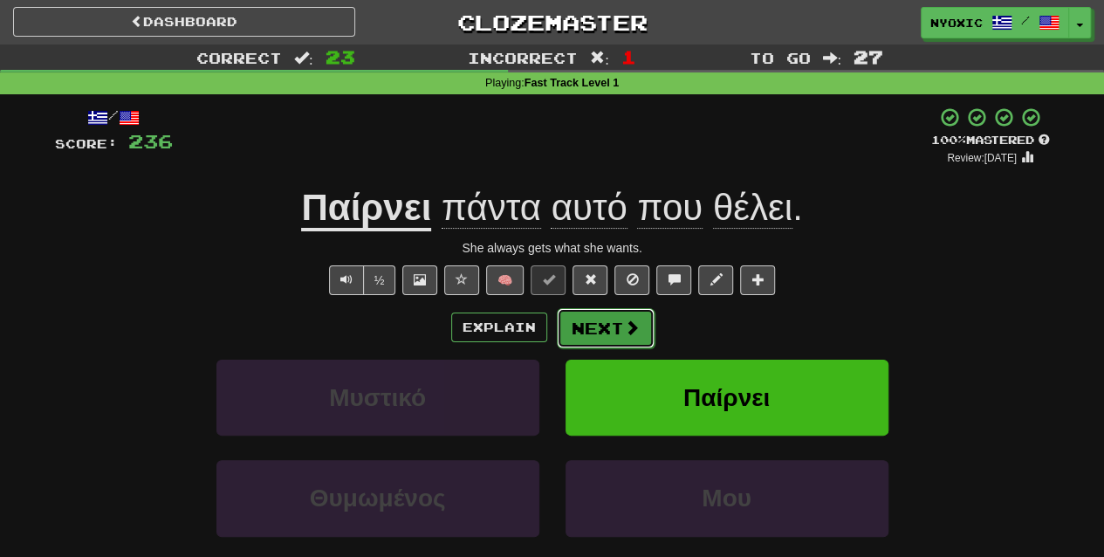
click at [624, 321] on span at bounding box center [632, 327] width 16 height 16
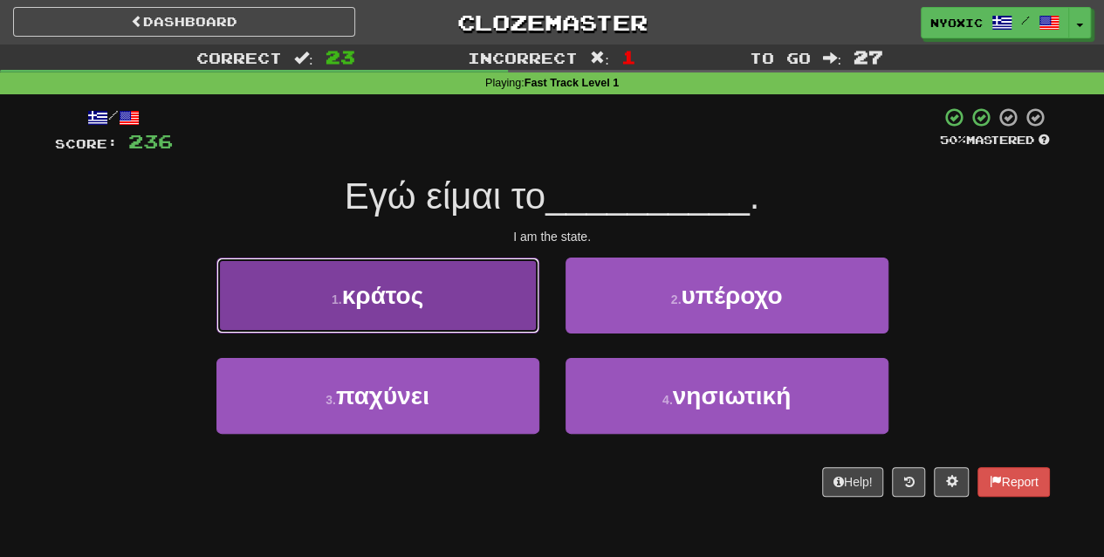
click at [523, 316] on button "1 . κράτος" at bounding box center [377, 295] width 323 height 76
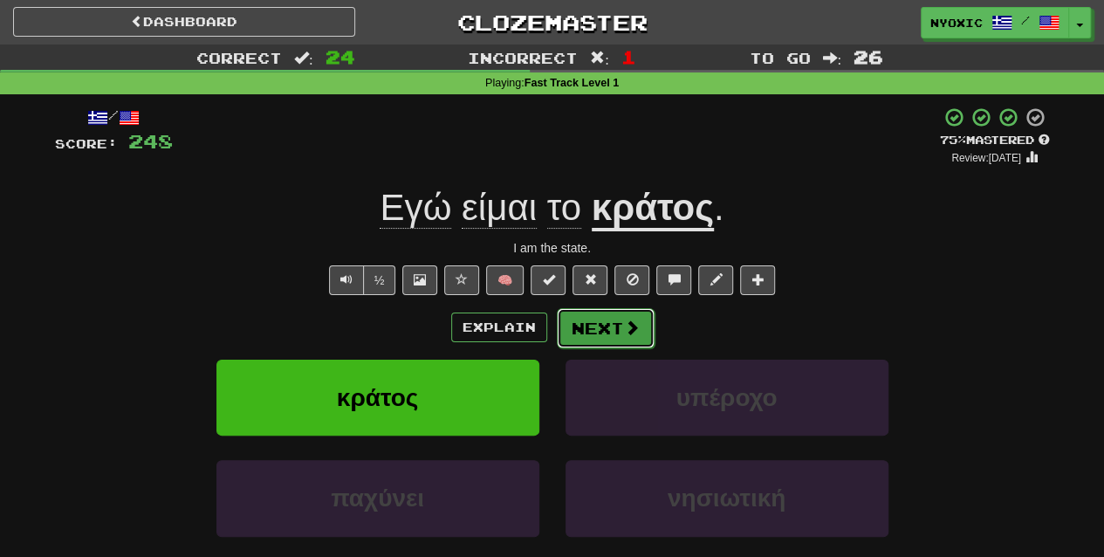
click at [603, 328] on button "Next" at bounding box center [606, 328] width 98 height 40
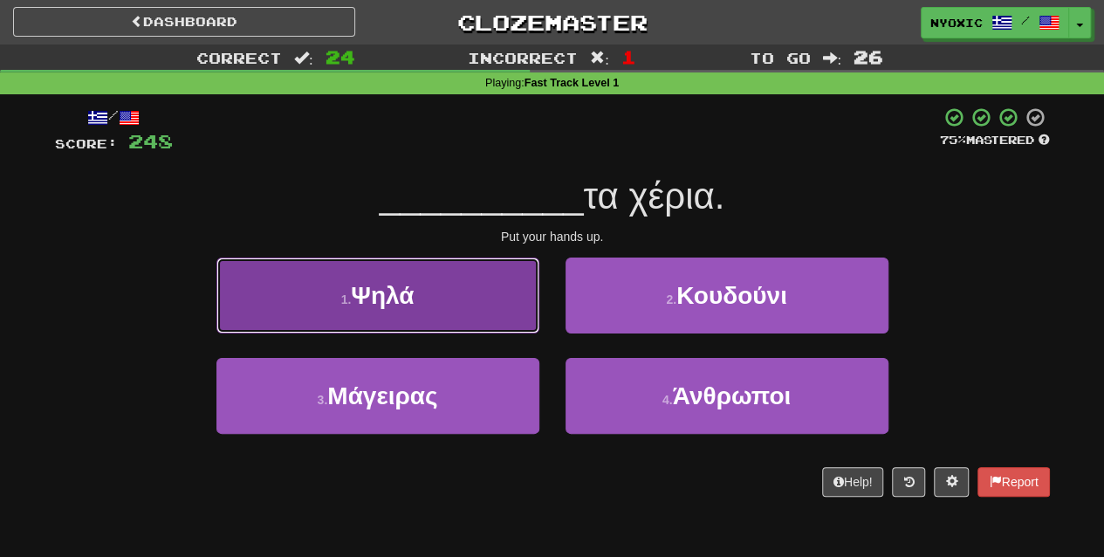
click at [530, 307] on button "1 . Ψηλά" at bounding box center [377, 295] width 323 height 76
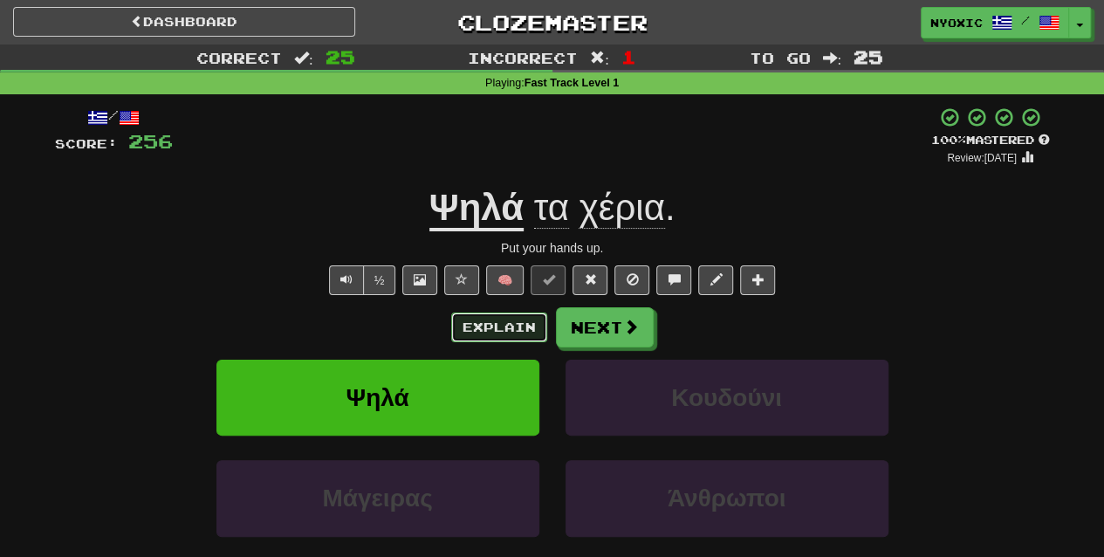
click at [483, 332] on button "Explain" at bounding box center [499, 327] width 96 height 30
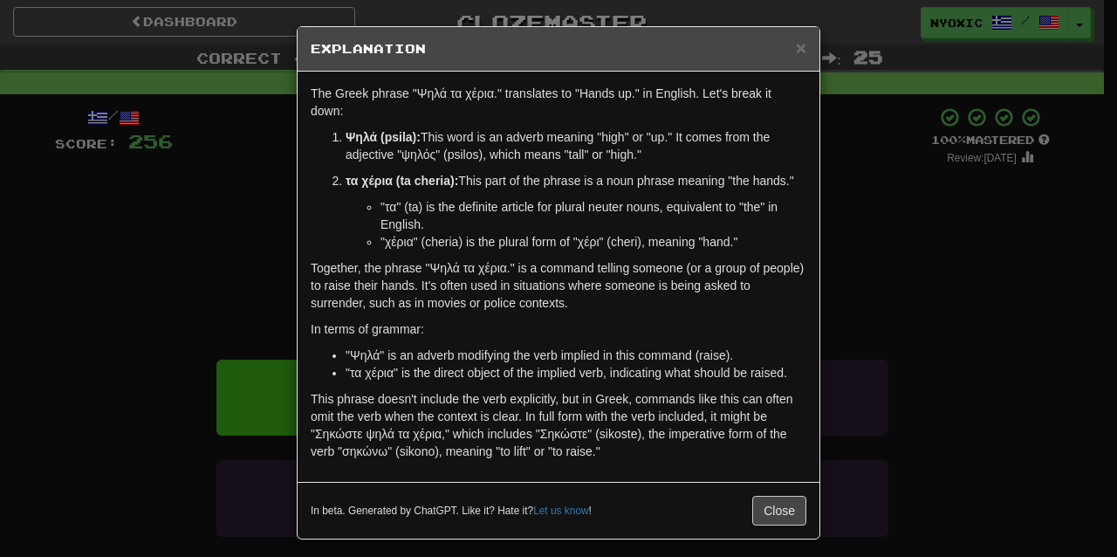
click at [775, 488] on div "In beta. Generated by ChatGPT. Like it? Hate it? Let us know ! Close" at bounding box center [559, 510] width 522 height 57
click at [775, 501] on button "Close" at bounding box center [779, 511] width 54 height 30
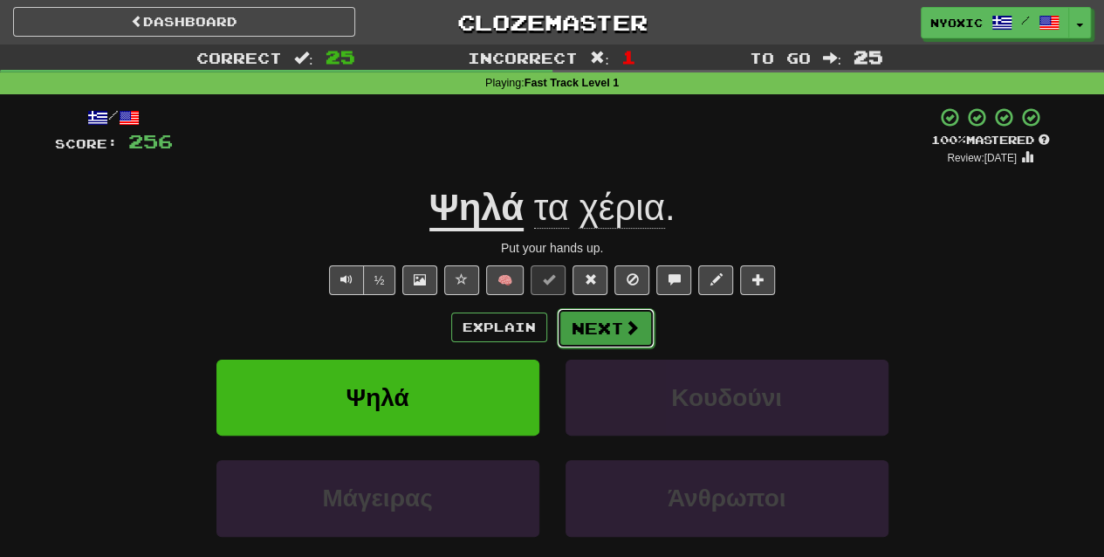
click at [610, 326] on button "Next" at bounding box center [606, 328] width 98 height 40
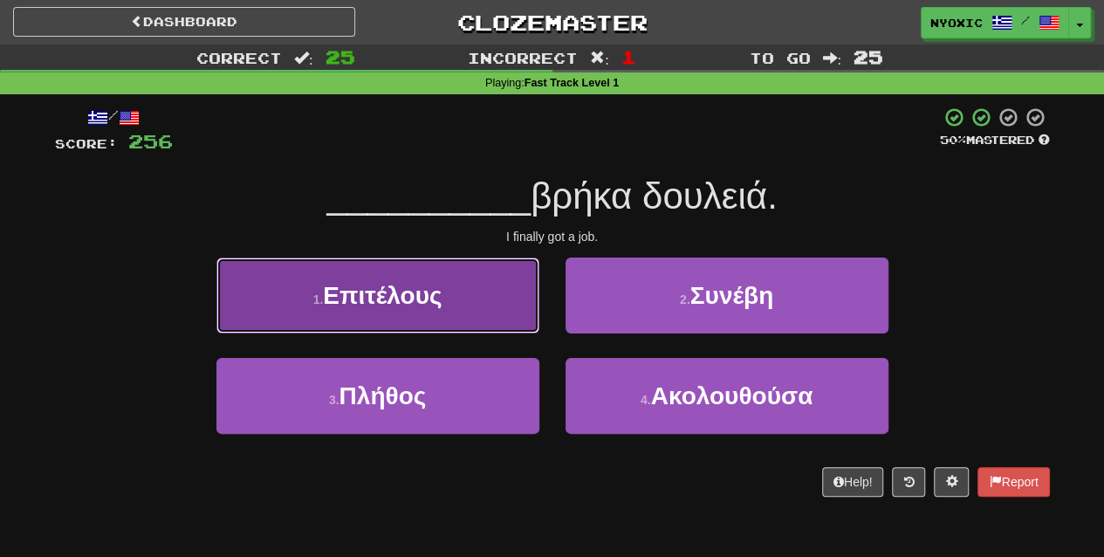
click at [494, 293] on button "1 . Επιτέλους" at bounding box center [377, 295] width 323 height 76
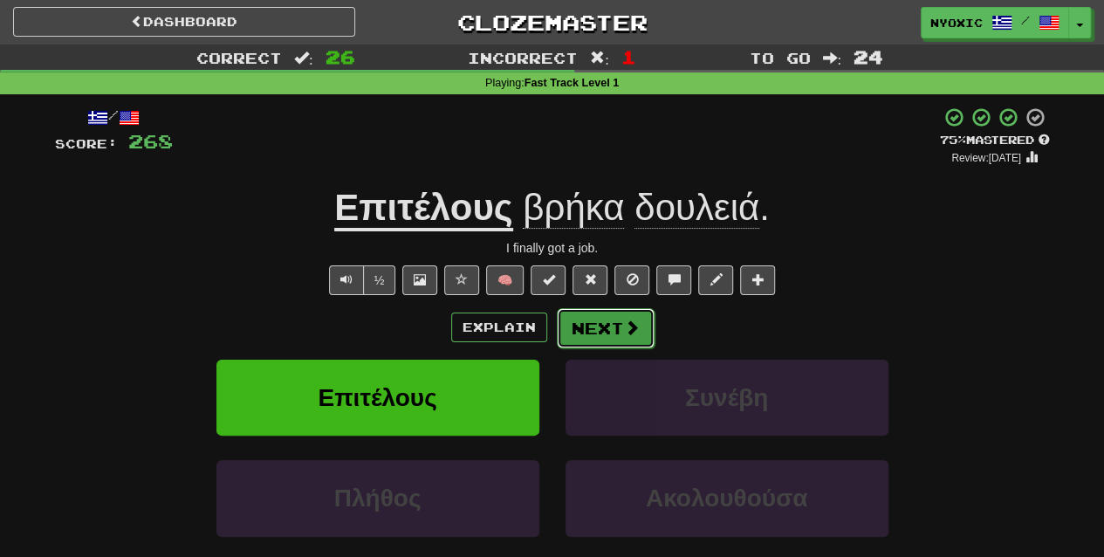
click at [592, 339] on button "Next" at bounding box center [606, 328] width 98 height 40
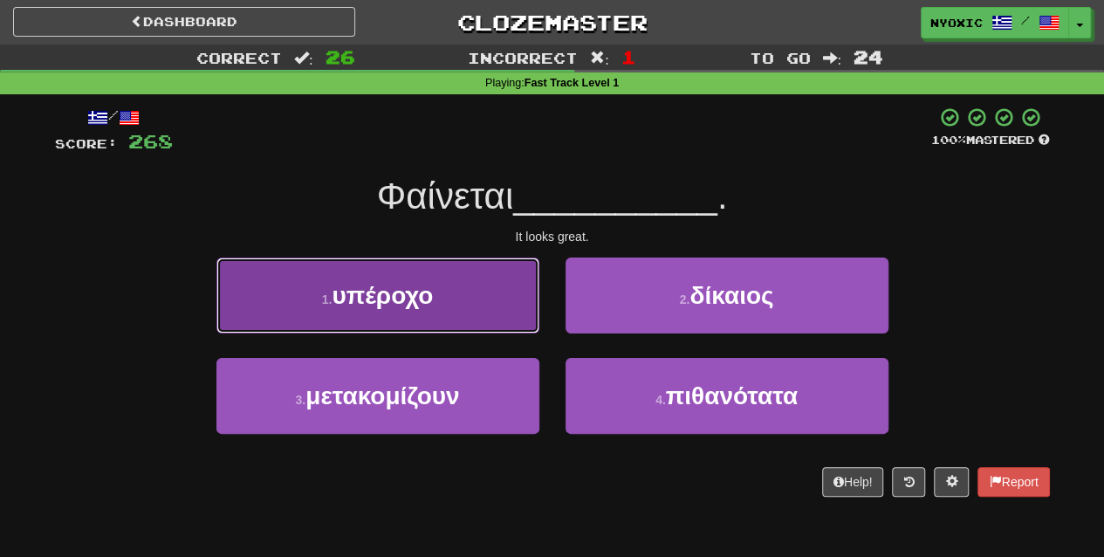
click at [510, 312] on button "1 . υπέροχο" at bounding box center [377, 295] width 323 height 76
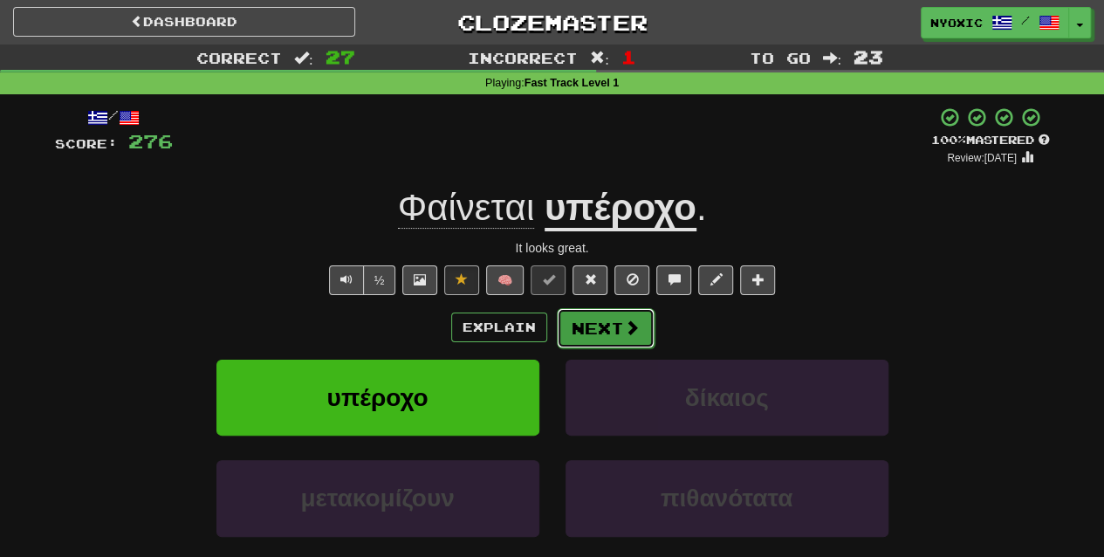
click at [610, 323] on button "Next" at bounding box center [606, 328] width 98 height 40
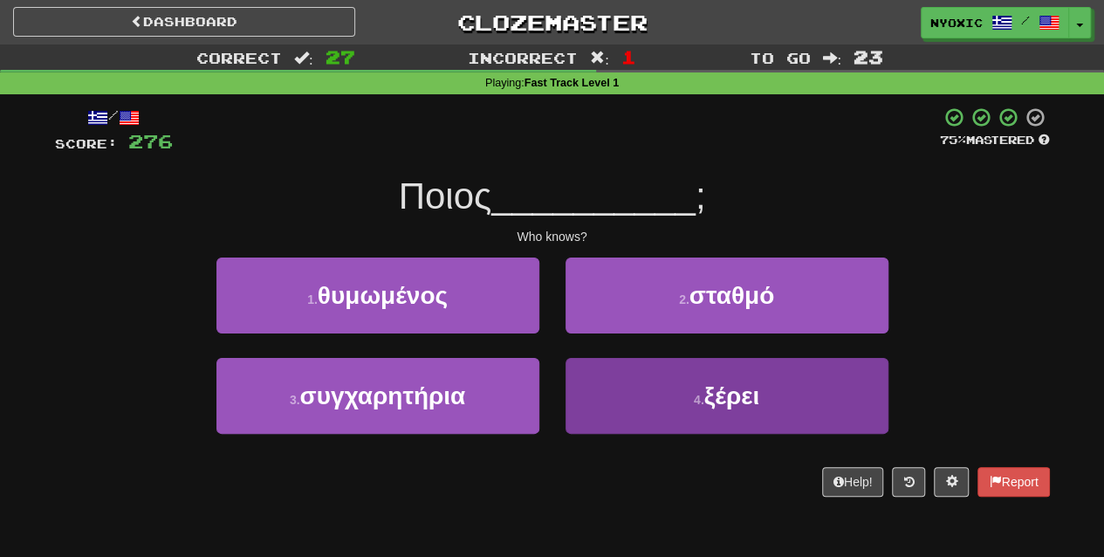
drag, startPoint x: 574, startPoint y: 436, endPoint x: 634, endPoint y: 391, distance: 75.4
click at [634, 391] on div "4 . ξέρει" at bounding box center [726, 408] width 349 height 100
click at [634, 391] on button "4 . ξέρει" at bounding box center [726, 396] width 323 height 76
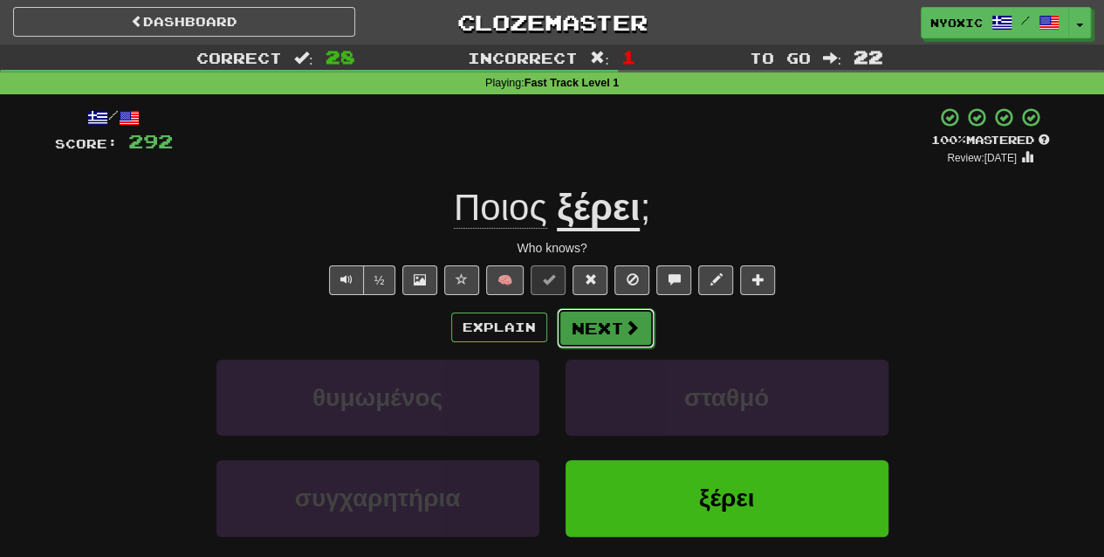
click at [609, 320] on button "Next" at bounding box center [606, 328] width 98 height 40
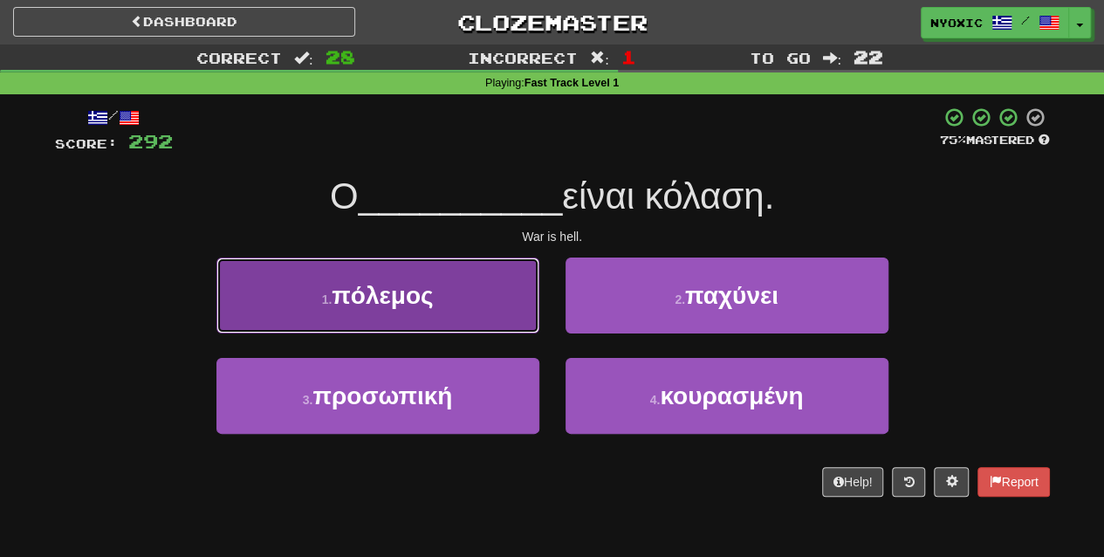
click at [482, 301] on button "1 . πόλεμος" at bounding box center [377, 295] width 323 height 76
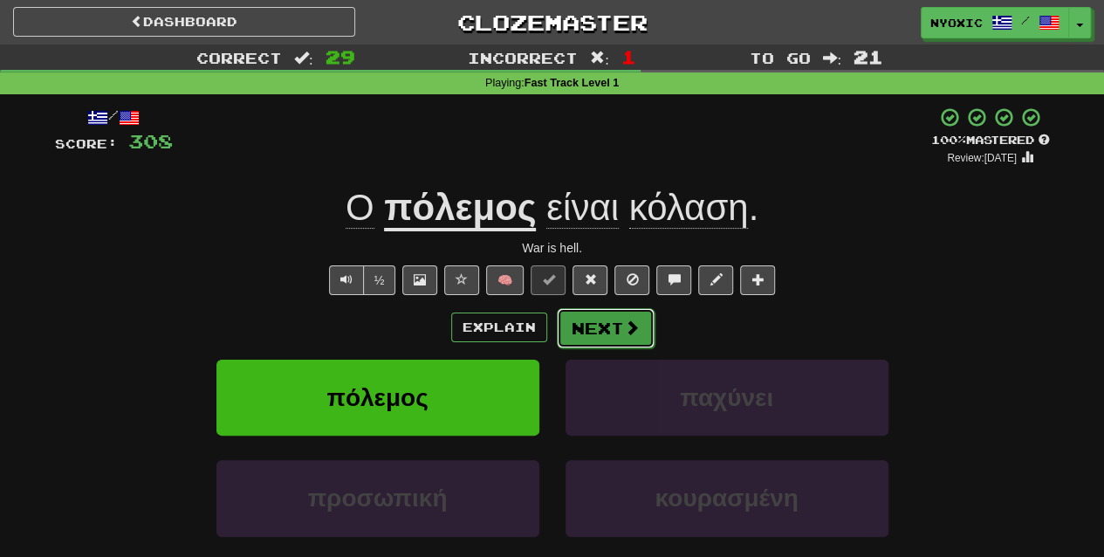
click at [619, 314] on button "Next" at bounding box center [606, 328] width 98 height 40
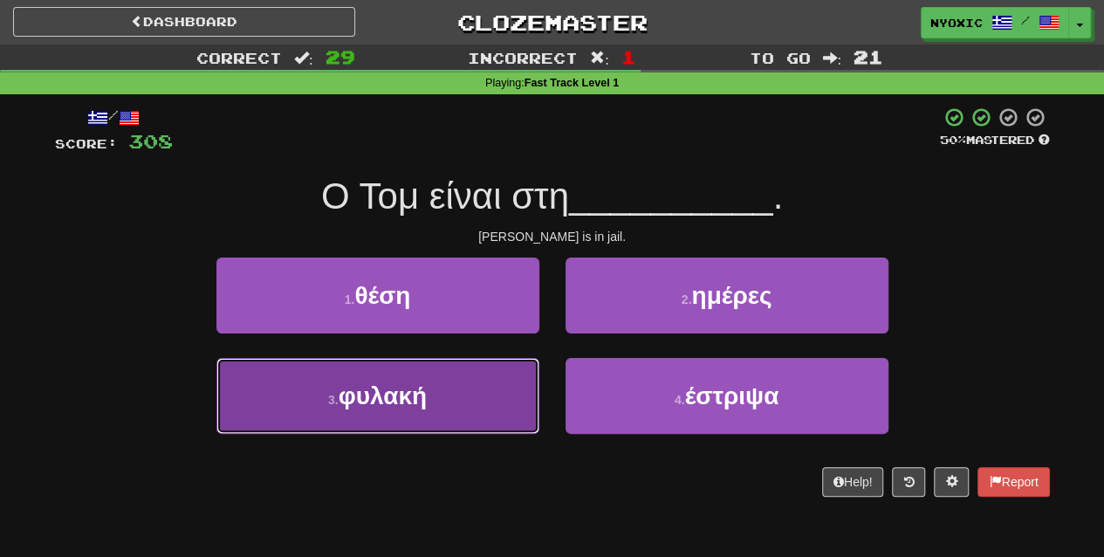
click at [467, 397] on button "3 . φυλακή" at bounding box center [377, 396] width 323 height 76
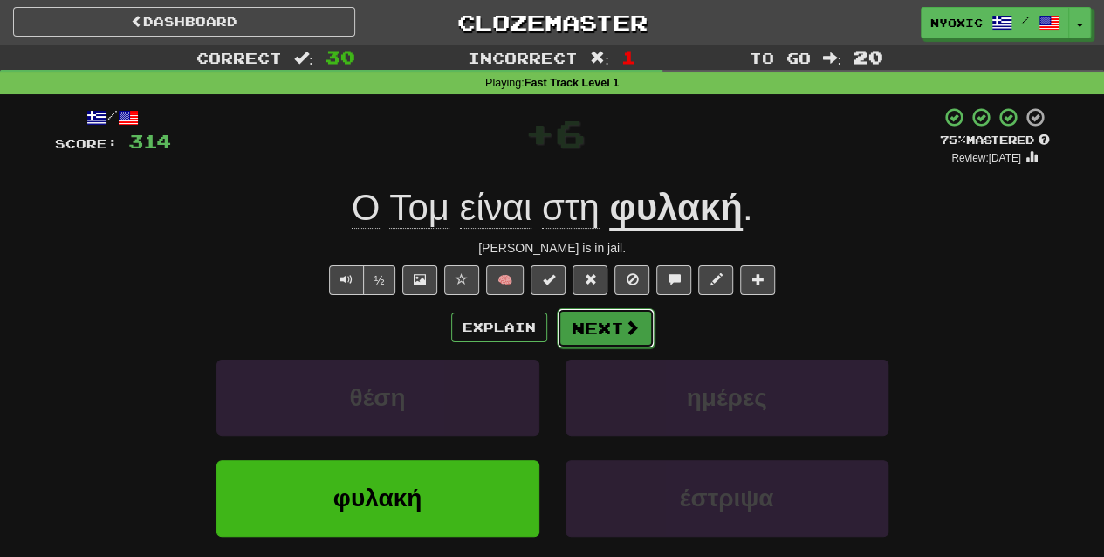
click at [635, 325] on span at bounding box center [632, 327] width 16 height 16
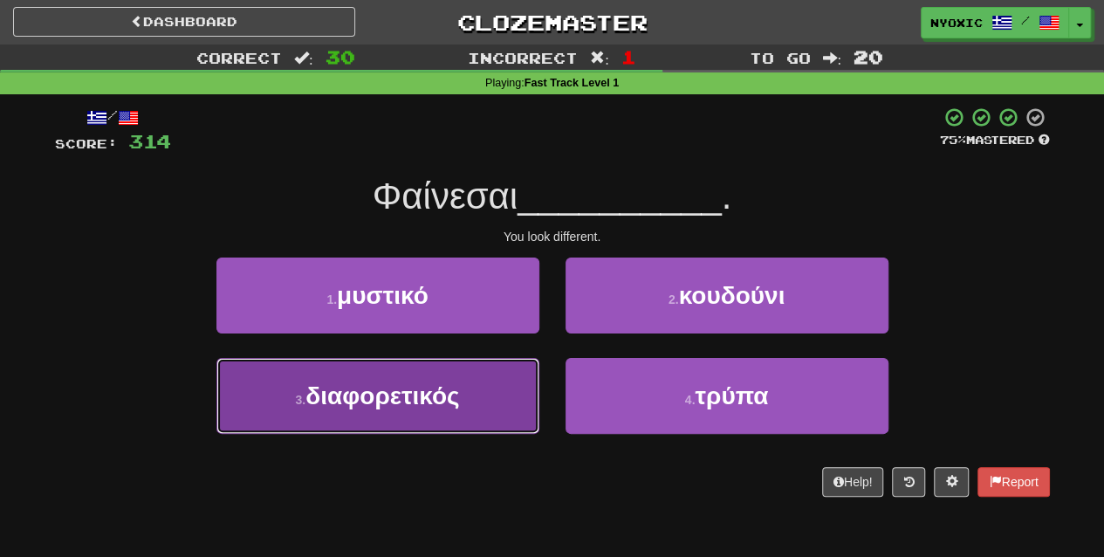
click at [512, 401] on button "3 . διαφορετικός" at bounding box center [377, 396] width 323 height 76
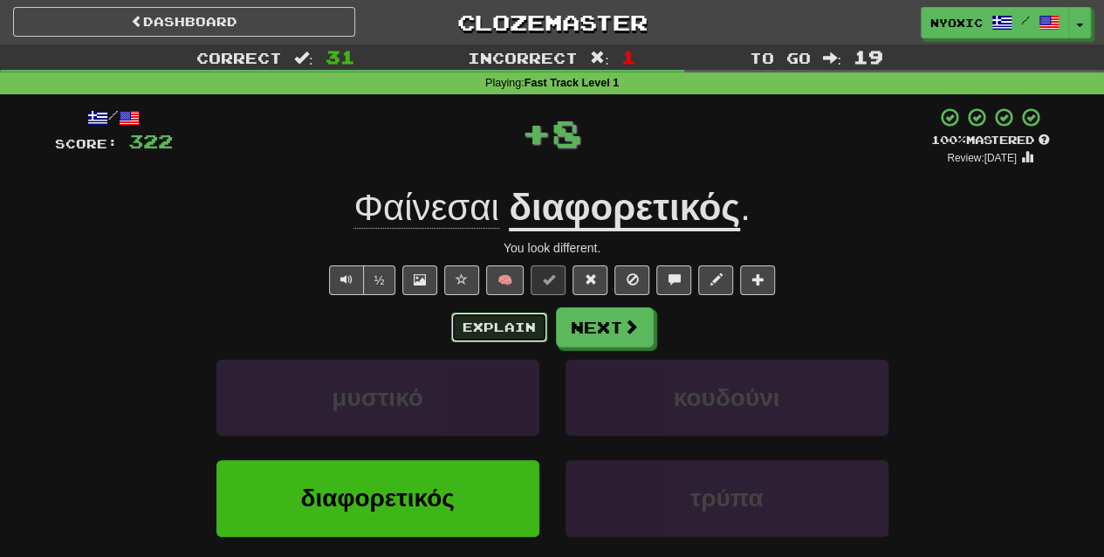
click at [497, 322] on button "Explain" at bounding box center [499, 327] width 96 height 30
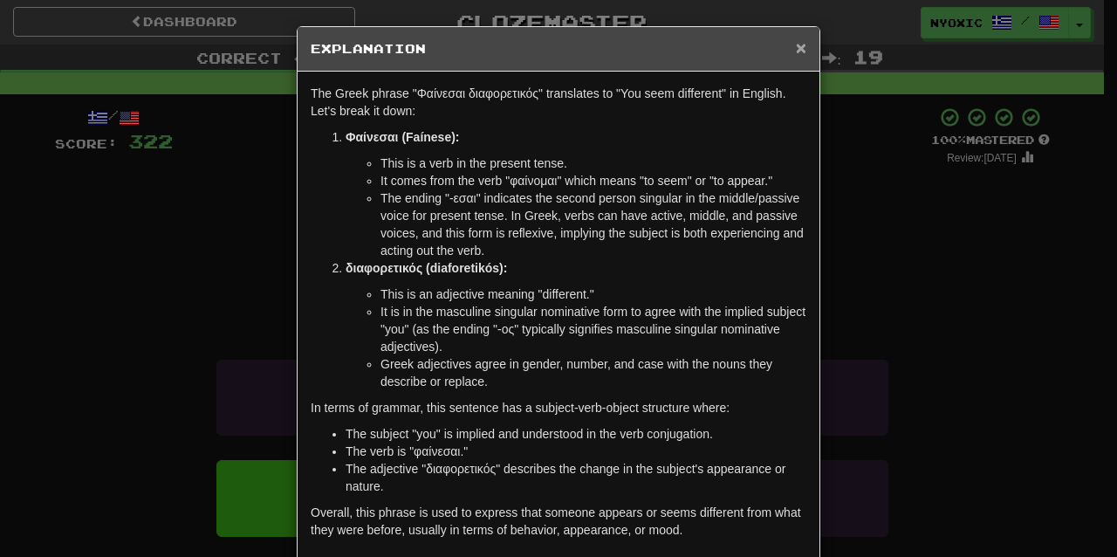
click at [796, 51] on span "×" at bounding box center [801, 48] width 10 height 20
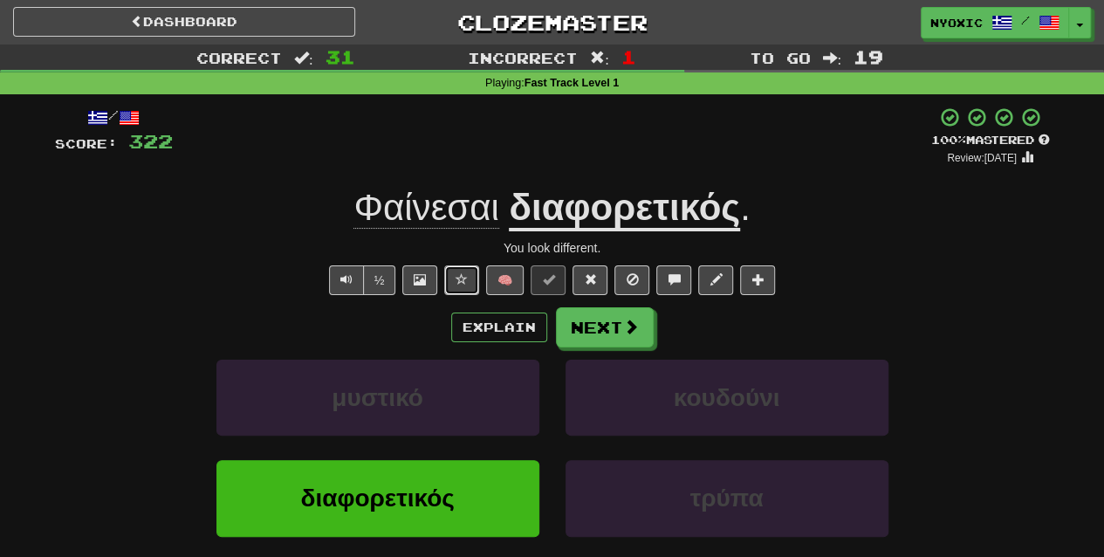
click at [450, 290] on button at bounding box center [461, 280] width 35 height 30
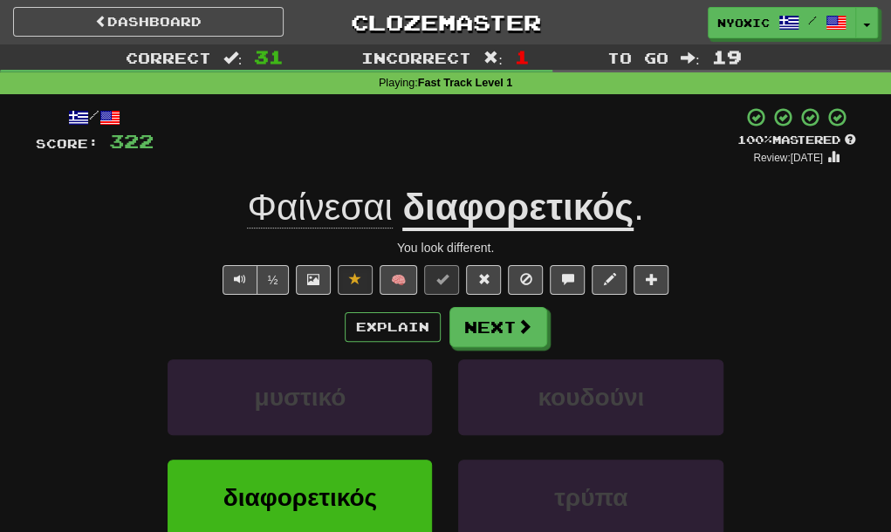
click at [182, 287] on div "½ 🧠" at bounding box center [446, 280] width 820 height 30
click at [522, 335] on span at bounding box center [525, 327] width 16 height 16
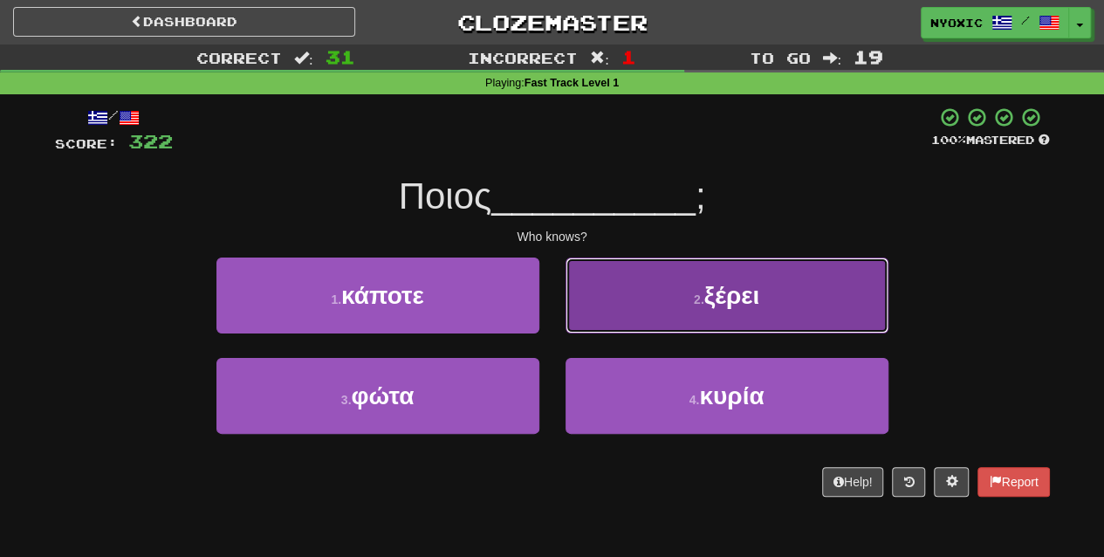
click at [764, 304] on button "2 . ξέρει" at bounding box center [726, 295] width 323 height 76
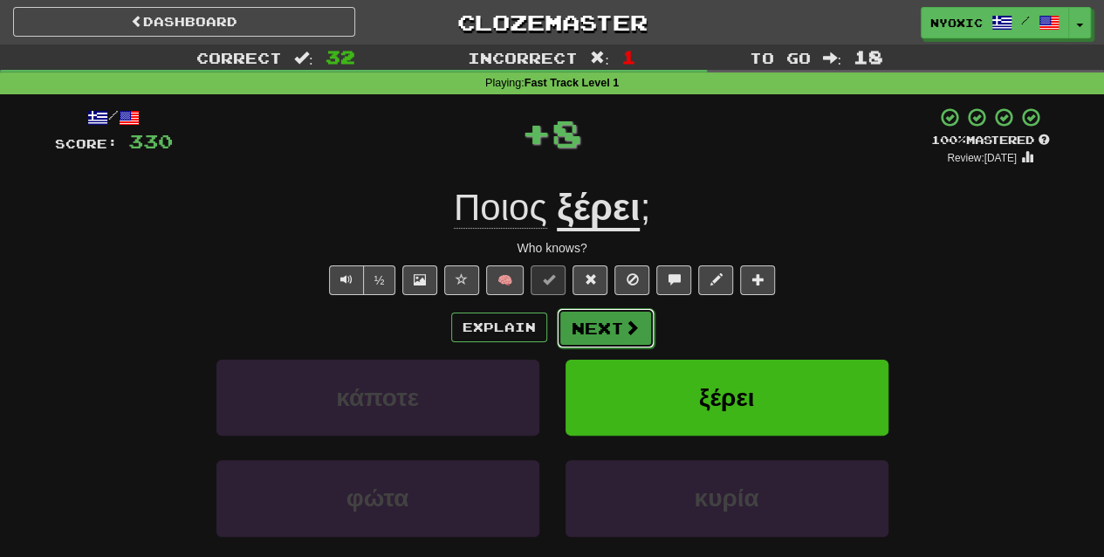
click at [599, 323] on button "Next" at bounding box center [606, 328] width 98 height 40
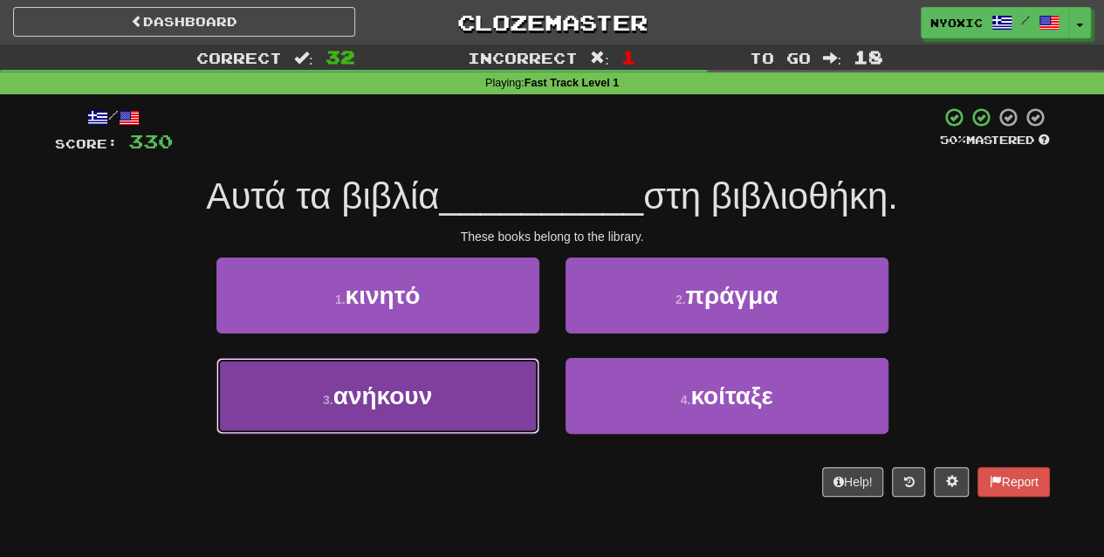
click at [483, 394] on button "3 . ανήκουν" at bounding box center [377, 396] width 323 height 76
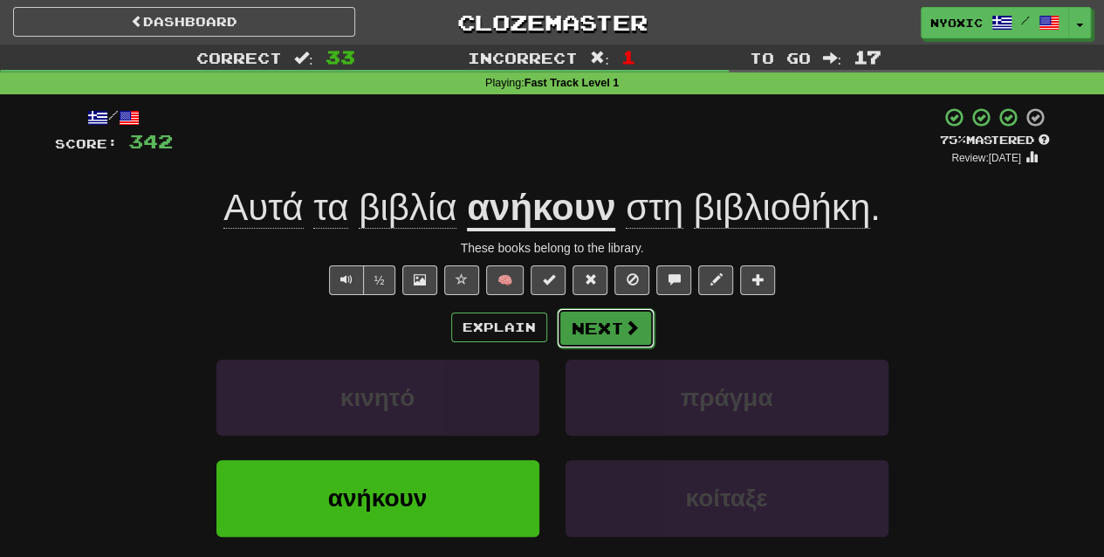
click at [616, 328] on button "Next" at bounding box center [606, 328] width 98 height 40
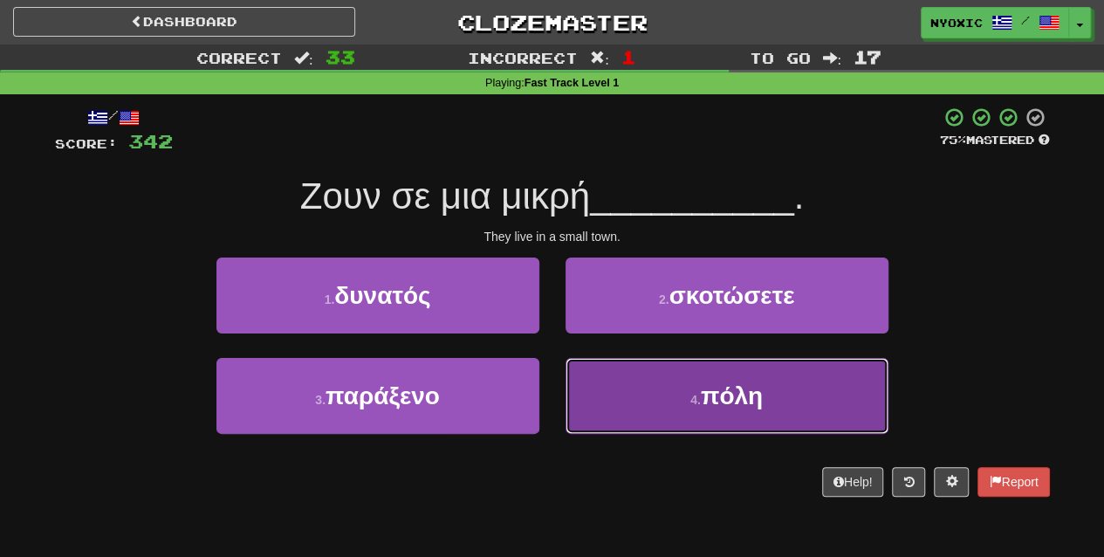
click at [674, 387] on button "4 . πόλη" at bounding box center [726, 396] width 323 height 76
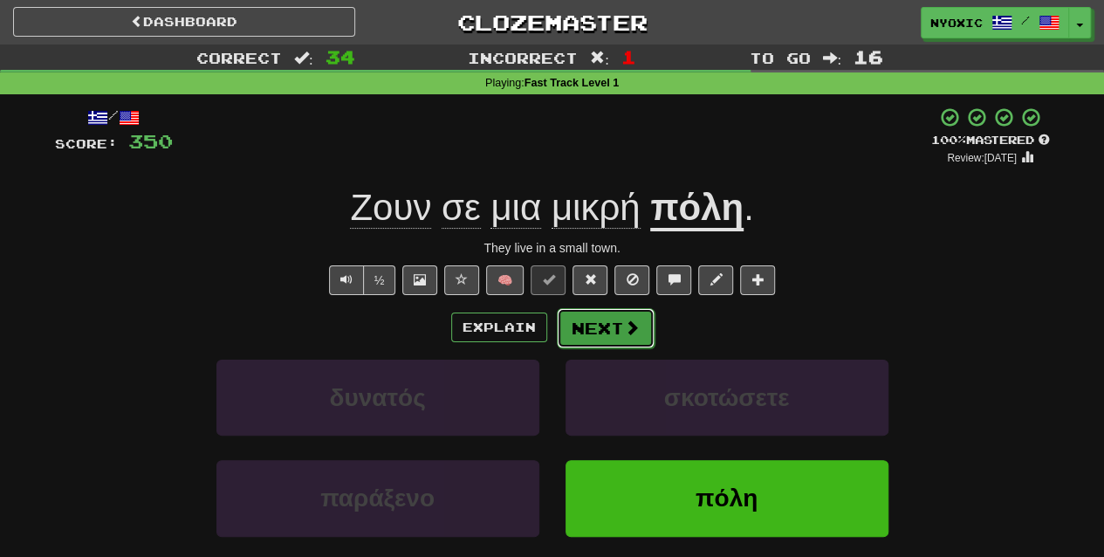
click at [624, 320] on span at bounding box center [632, 327] width 16 height 16
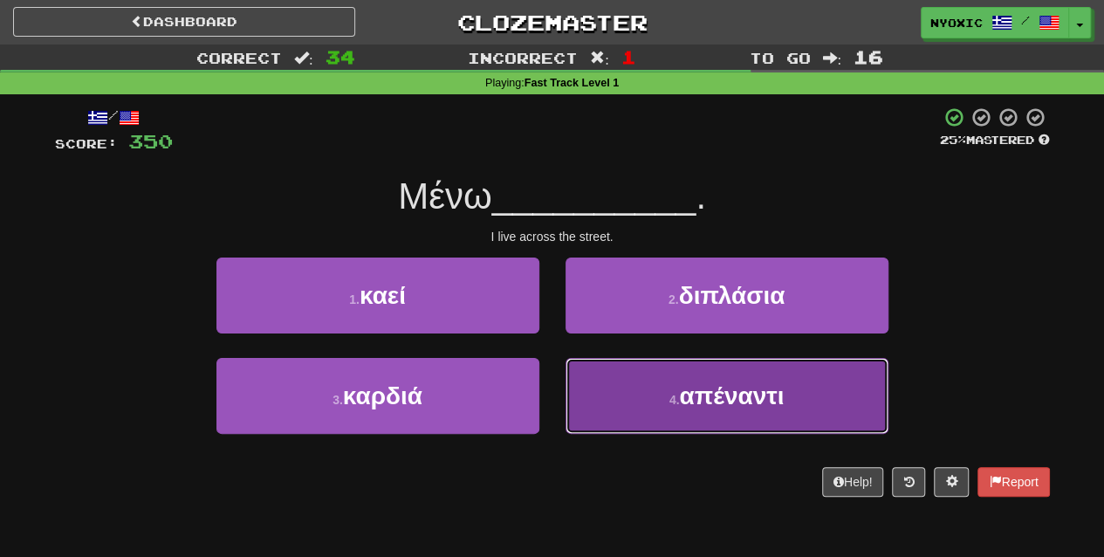
click at [639, 407] on button "4 . απέναντι" at bounding box center [726, 396] width 323 height 76
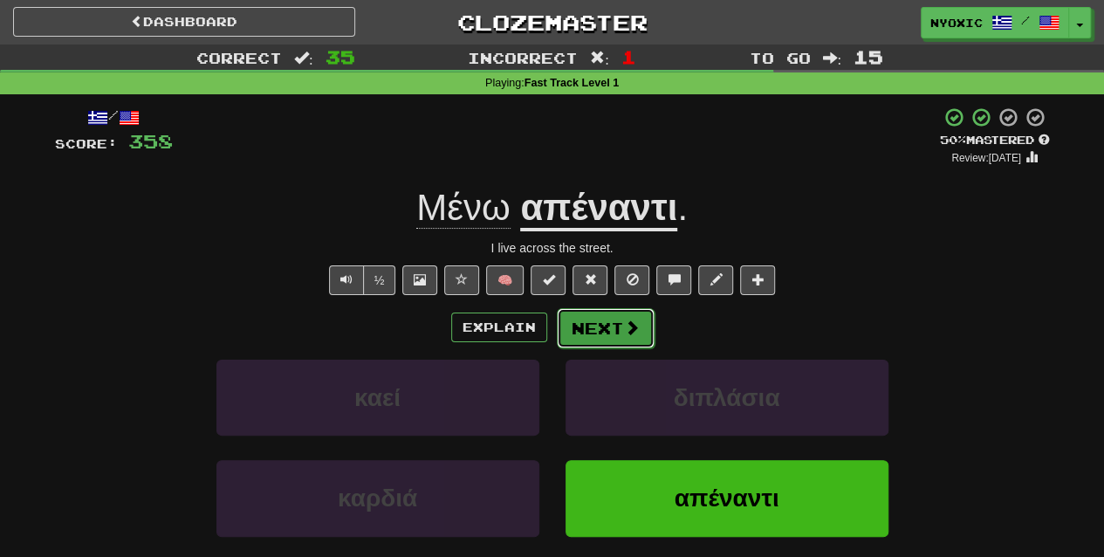
click at [633, 330] on span at bounding box center [632, 327] width 16 height 16
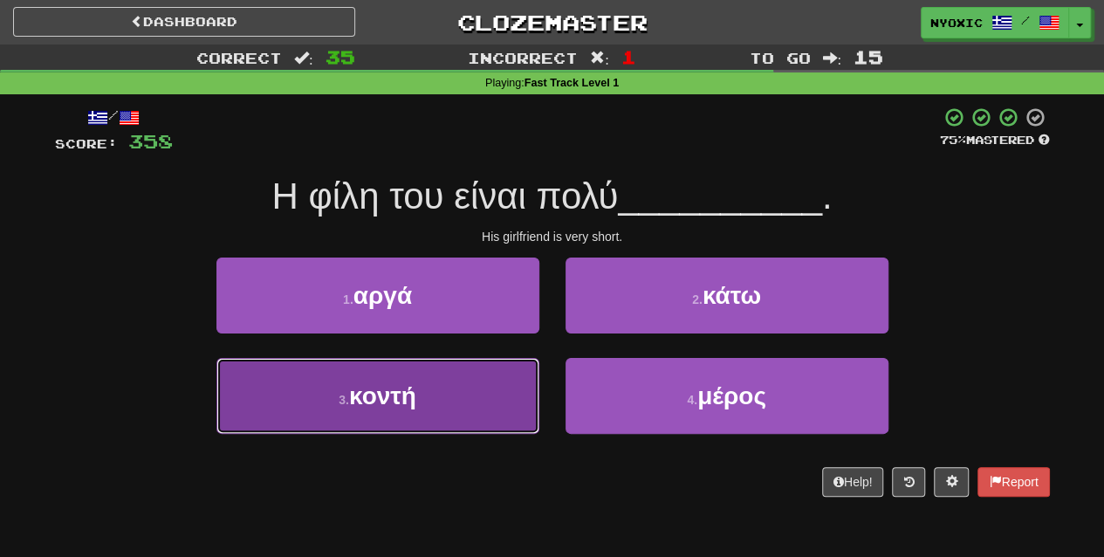
click at [496, 406] on button "3 . κοντή" at bounding box center [377, 396] width 323 height 76
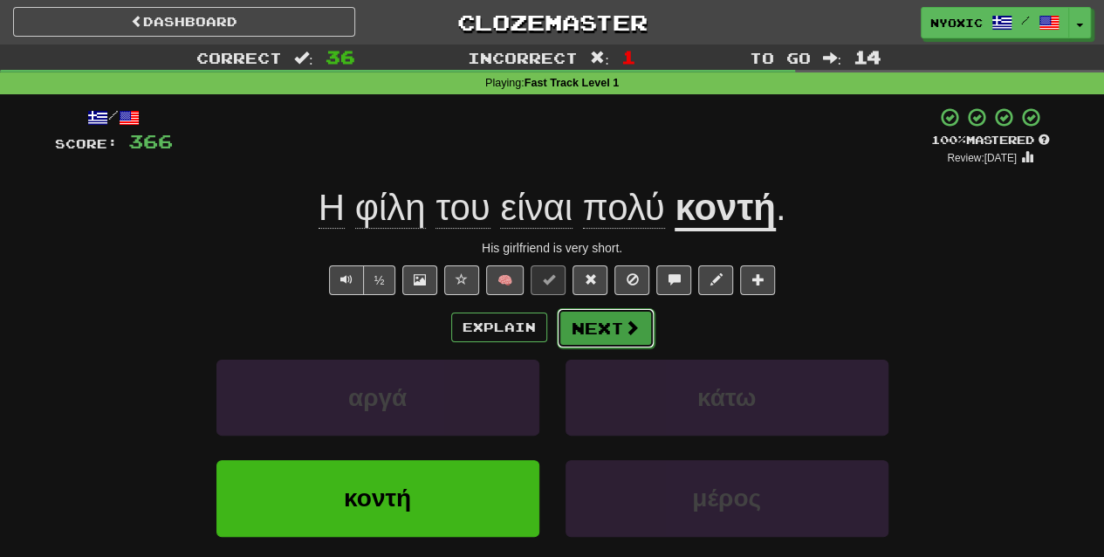
click at [615, 328] on button "Next" at bounding box center [606, 328] width 98 height 40
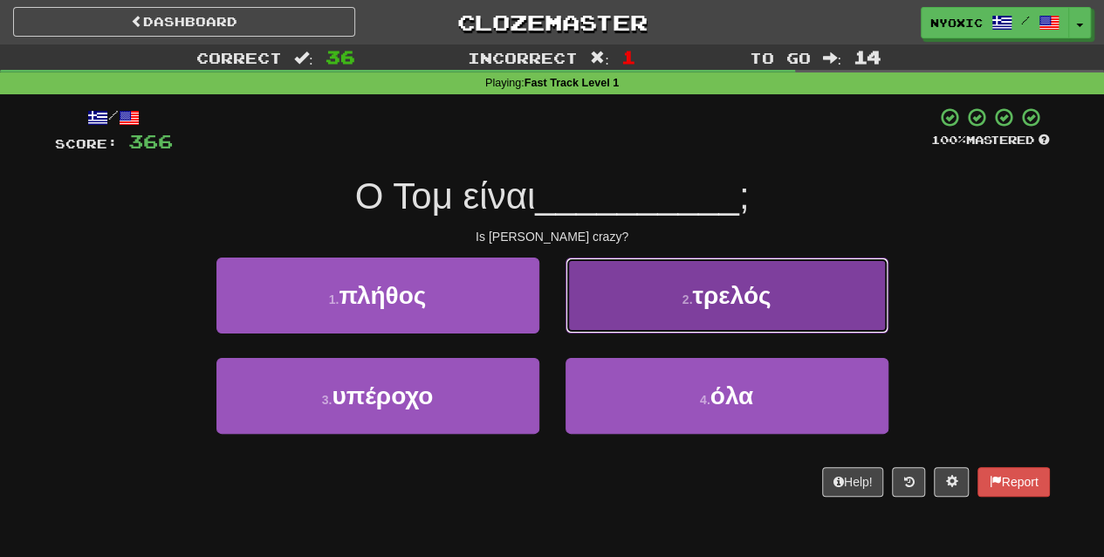
click at [785, 295] on button "2 . τρελός" at bounding box center [726, 295] width 323 height 76
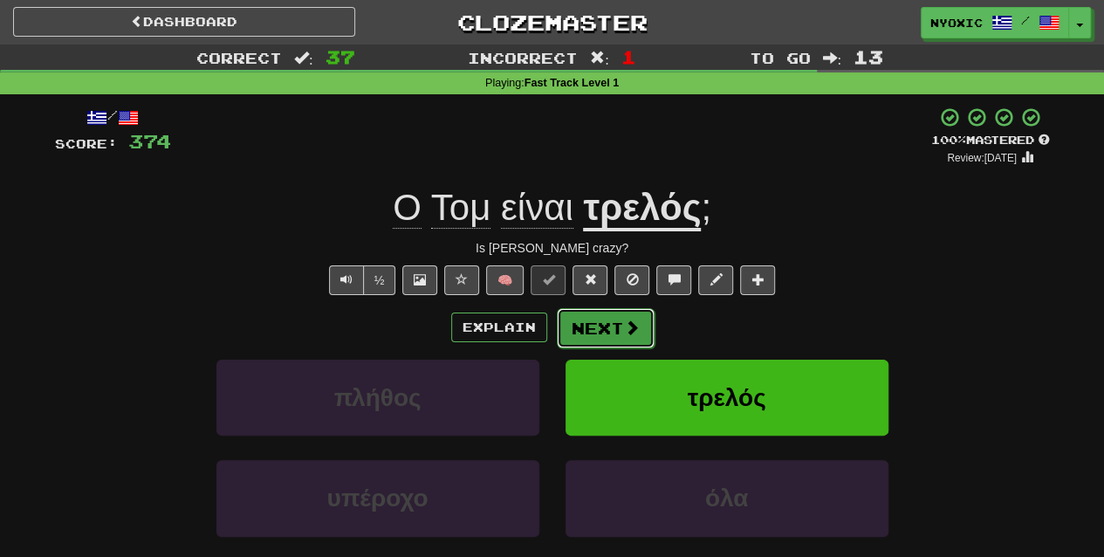
click at [618, 337] on button "Next" at bounding box center [606, 328] width 98 height 40
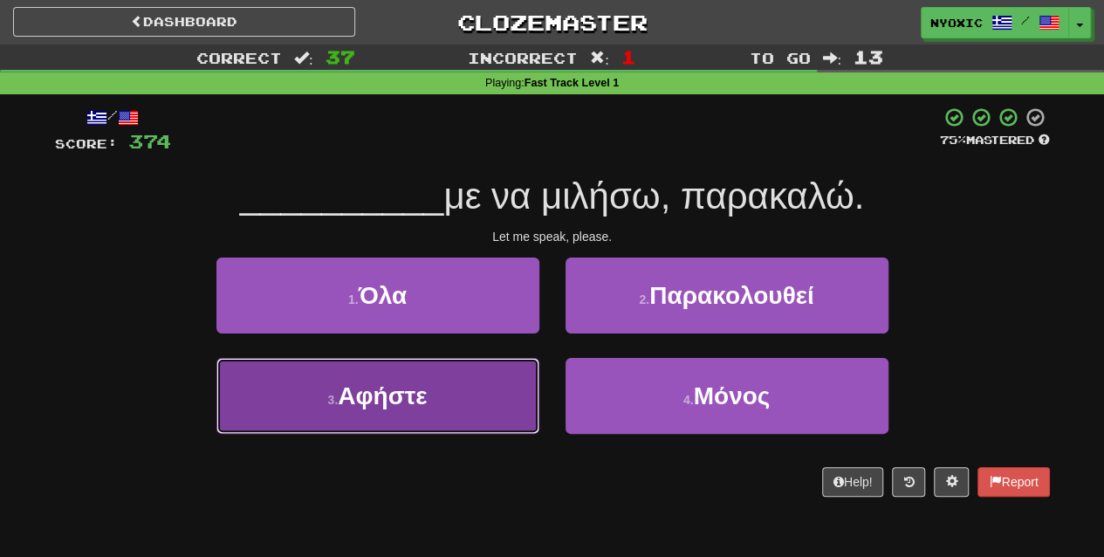
click at [504, 424] on button "3 . Αφήστε" at bounding box center [377, 396] width 323 height 76
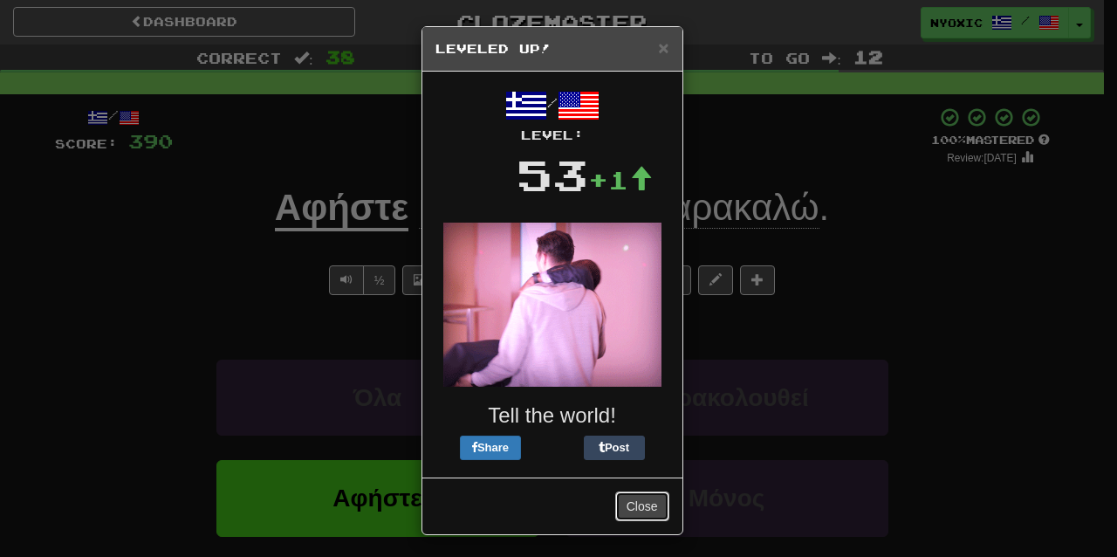
click at [630, 500] on button "Close" at bounding box center [642, 506] width 54 height 30
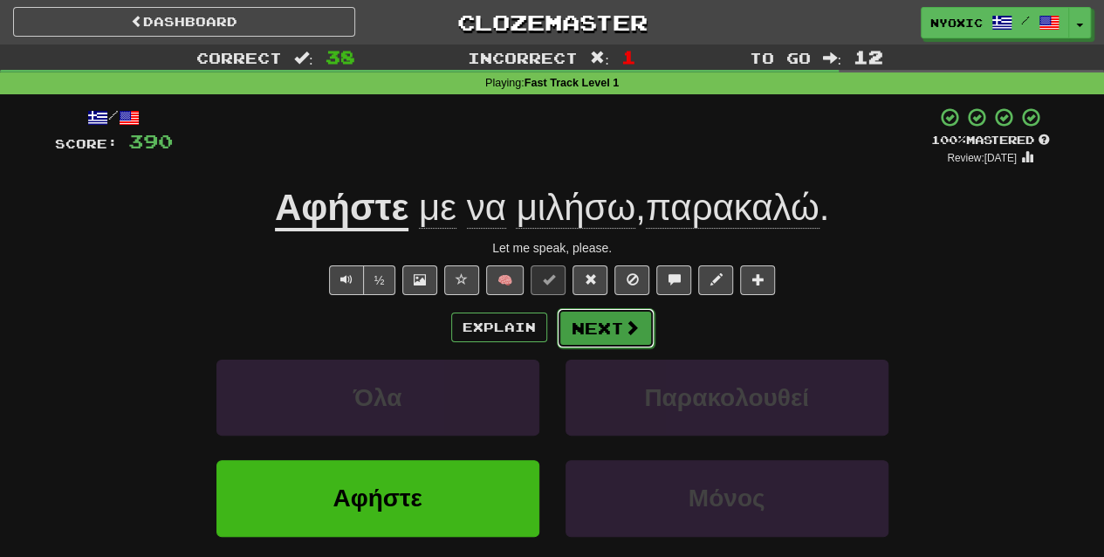
click at [592, 330] on button "Next" at bounding box center [606, 328] width 98 height 40
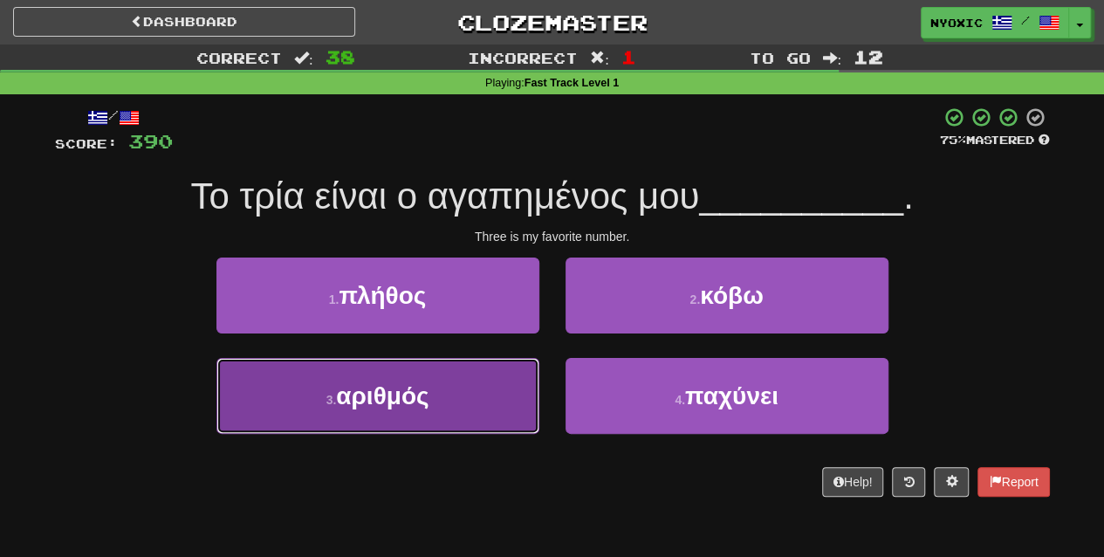
click at [512, 398] on button "3 . αριθμός" at bounding box center [377, 396] width 323 height 76
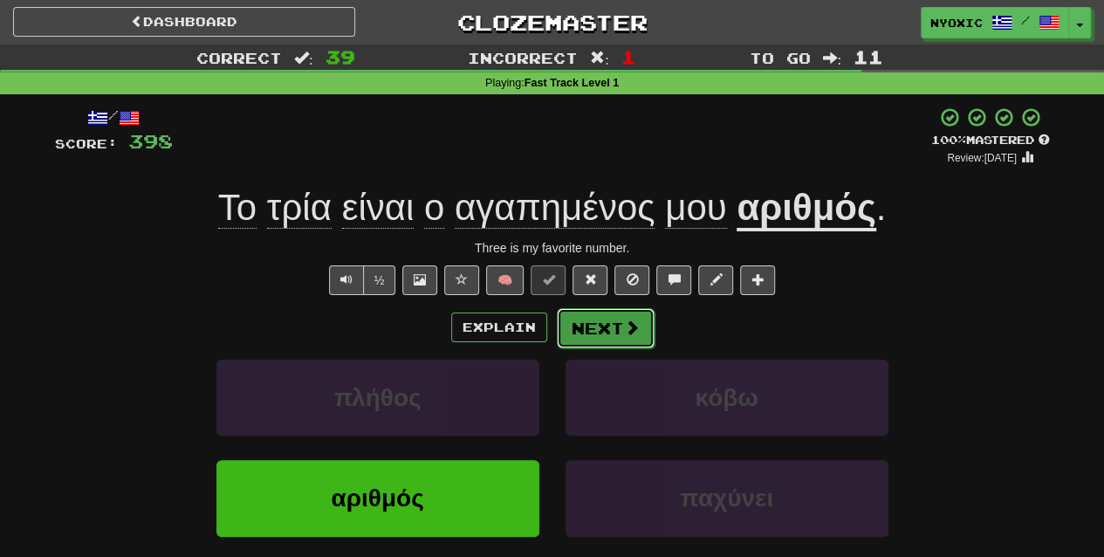
click at [582, 316] on button "Next" at bounding box center [606, 328] width 98 height 40
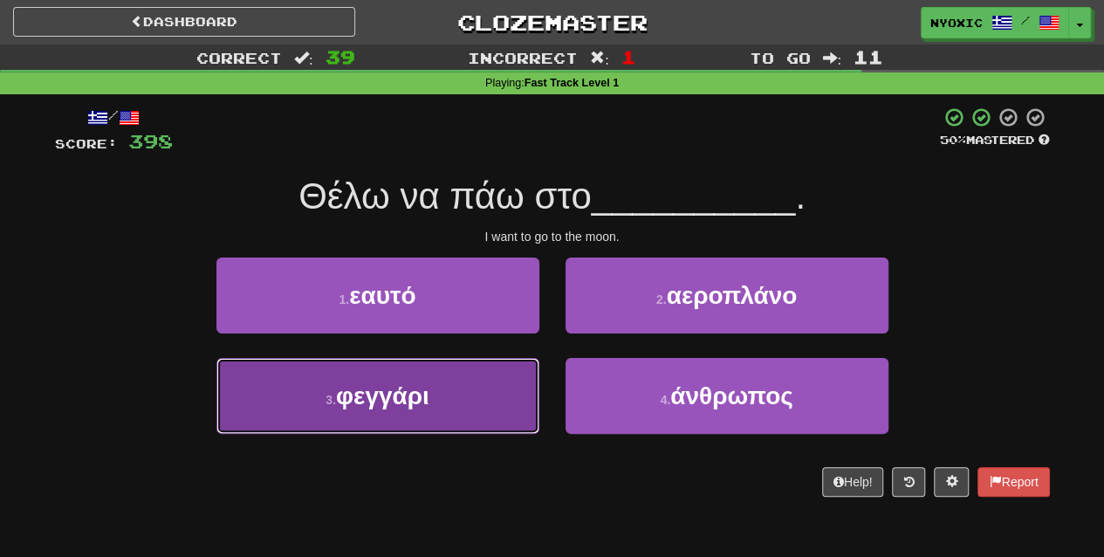
click at [507, 398] on button "3 . φεγγάρι" at bounding box center [377, 396] width 323 height 76
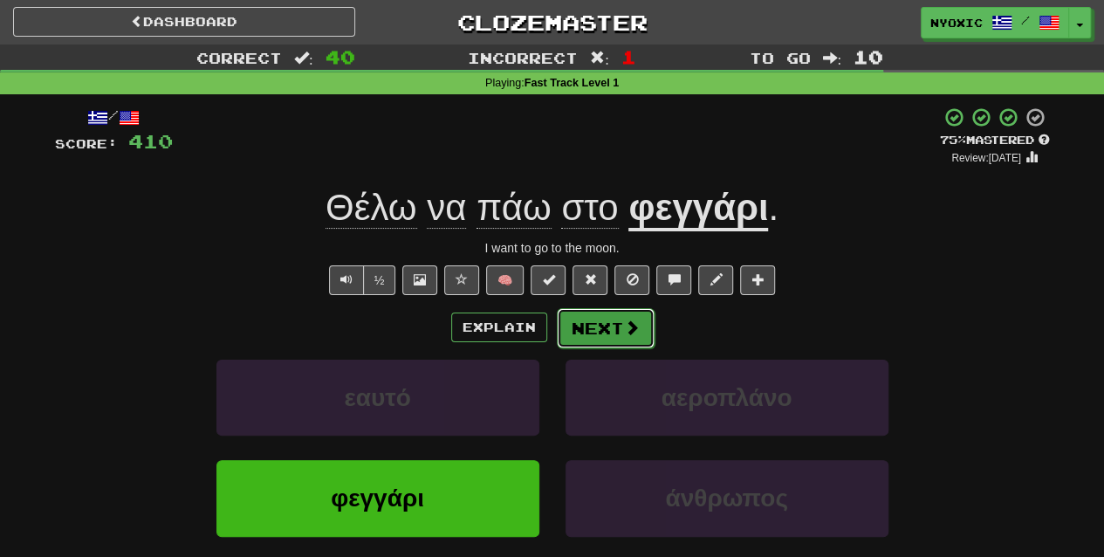
click at [605, 332] on button "Next" at bounding box center [606, 328] width 98 height 40
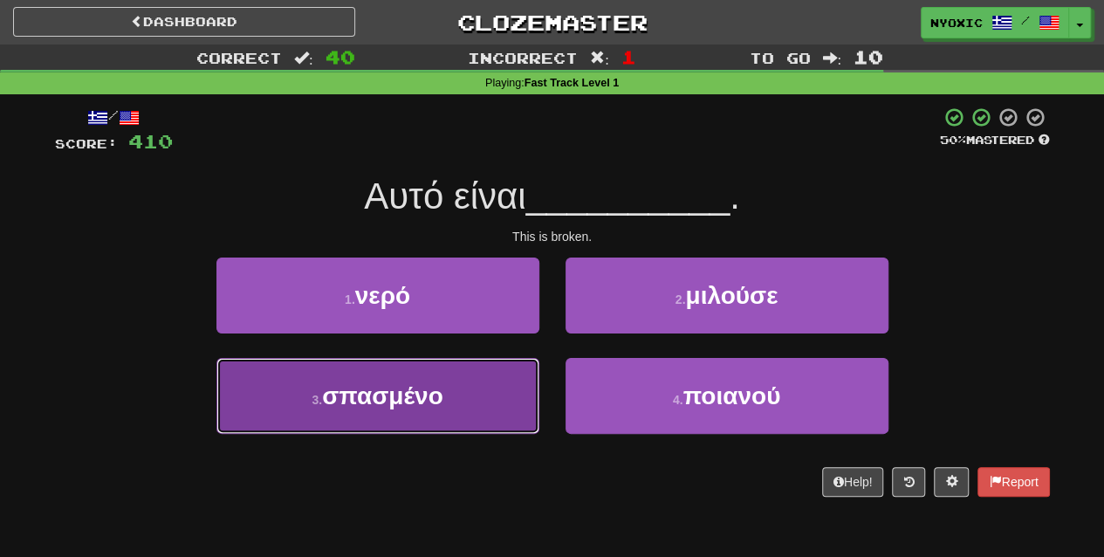
click at [522, 406] on button "3 . σπασμένο" at bounding box center [377, 396] width 323 height 76
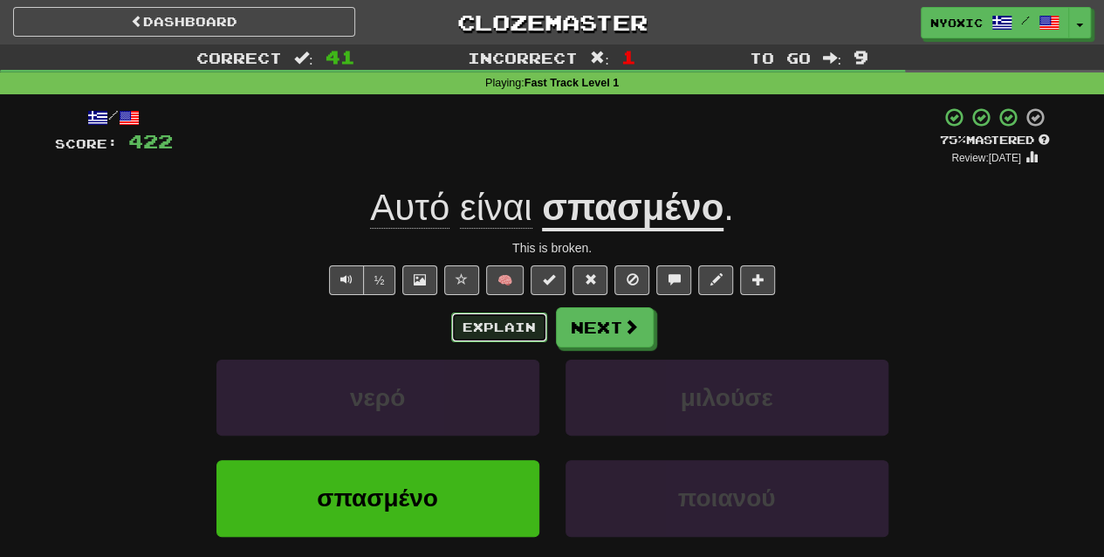
click at [534, 318] on button "Explain" at bounding box center [499, 327] width 96 height 30
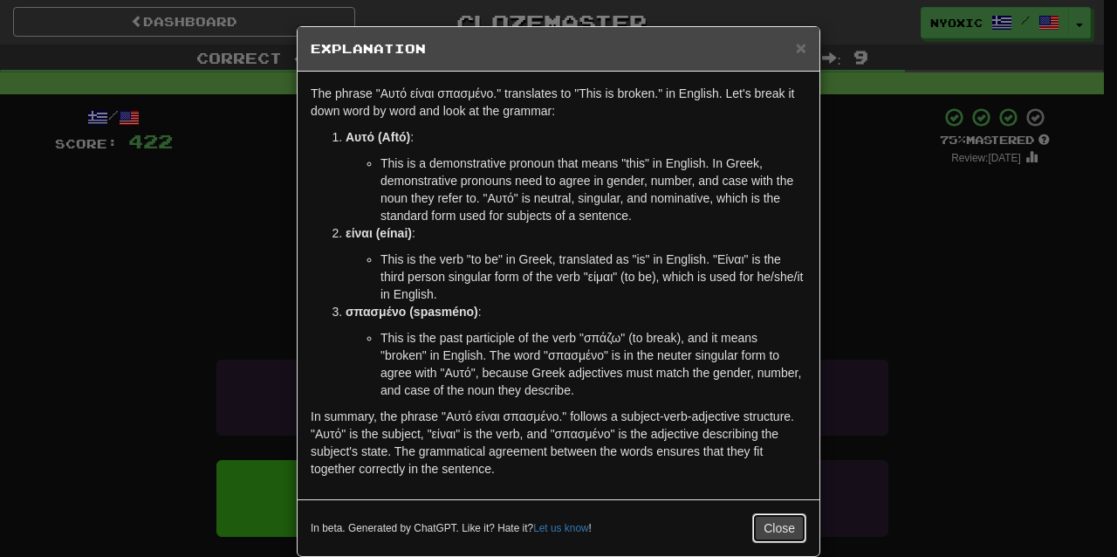
click at [763, 529] on button "Close" at bounding box center [779, 528] width 54 height 30
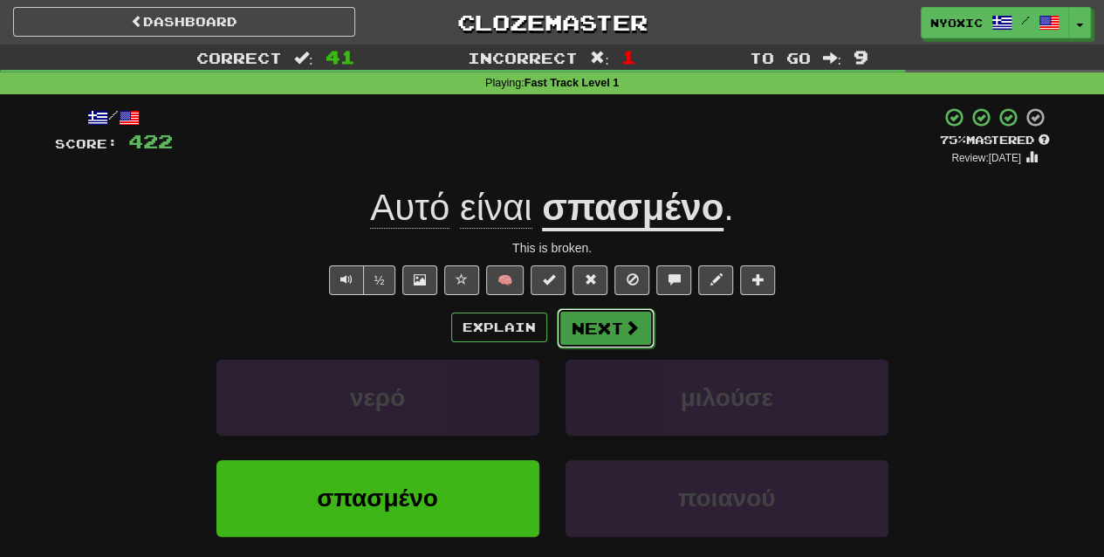
click at [627, 326] on span at bounding box center [632, 327] width 16 height 16
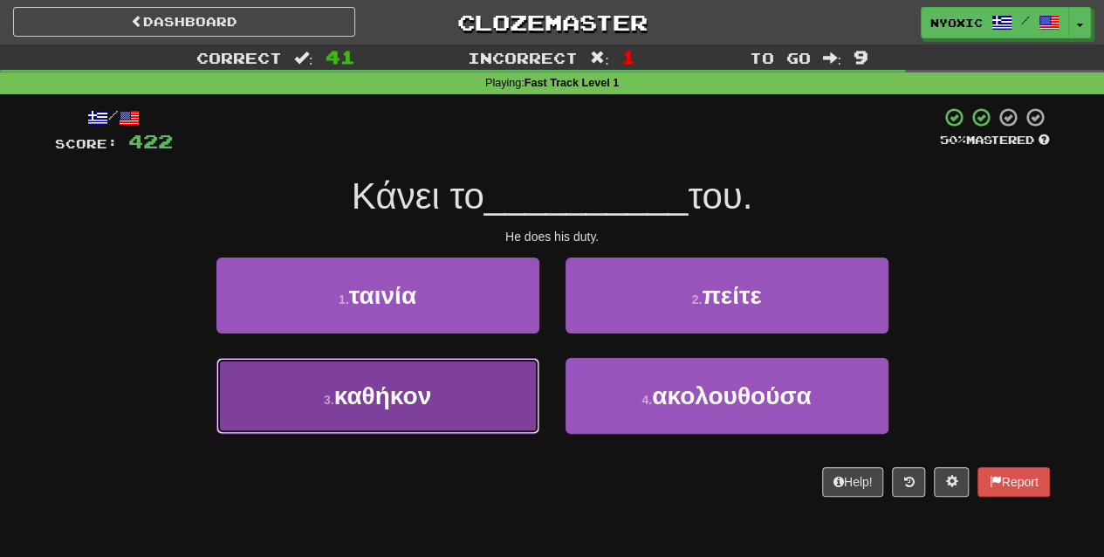
click at [494, 389] on button "3 . καθήκον" at bounding box center [377, 396] width 323 height 76
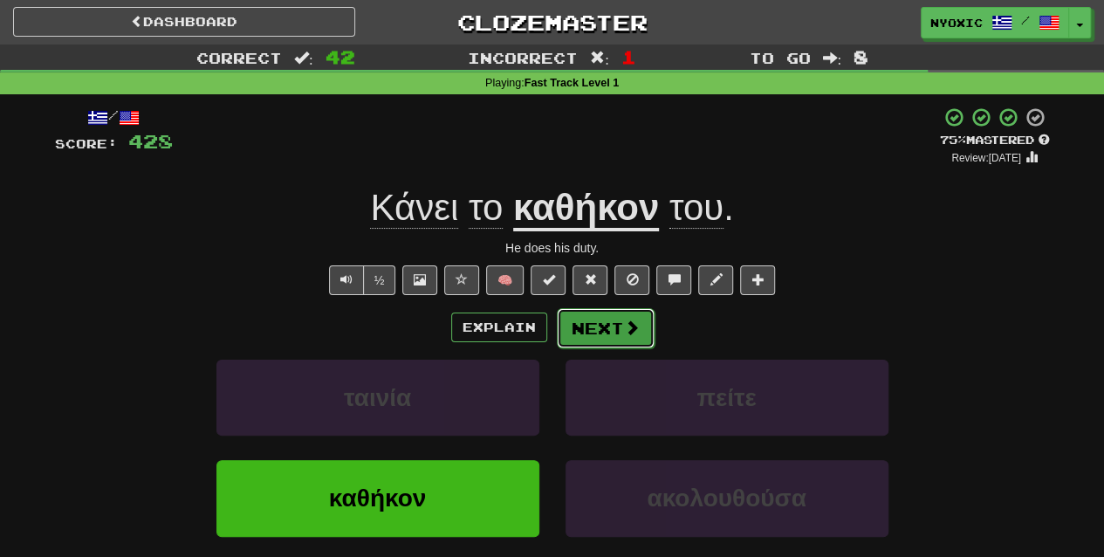
click at [614, 328] on button "Next" at bounding box center [606, 328] width 98 height 40
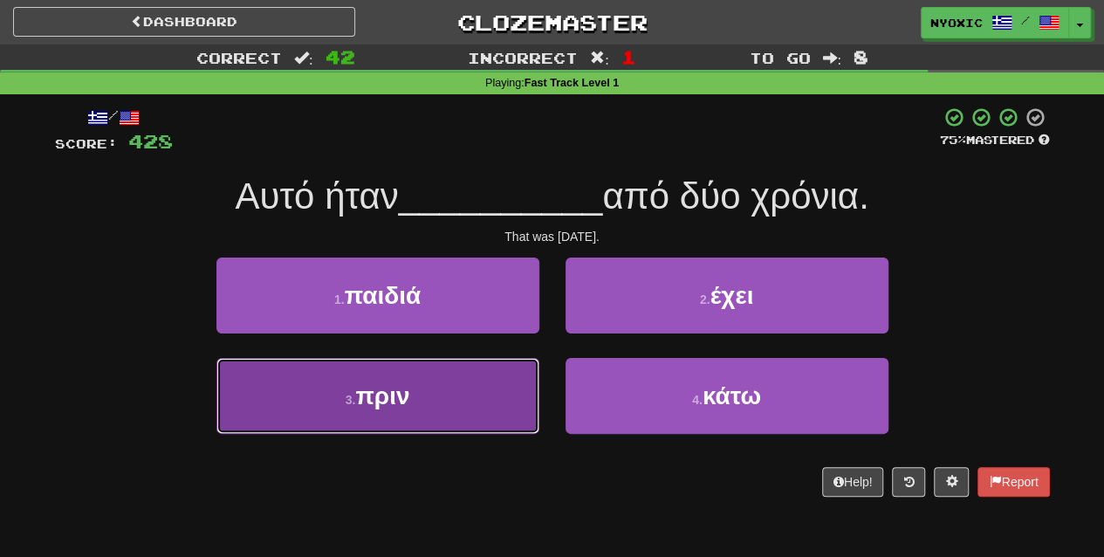
click at [501, 410] on button "3 . πριν" at bounding box center [377, 396] width 323 height 76
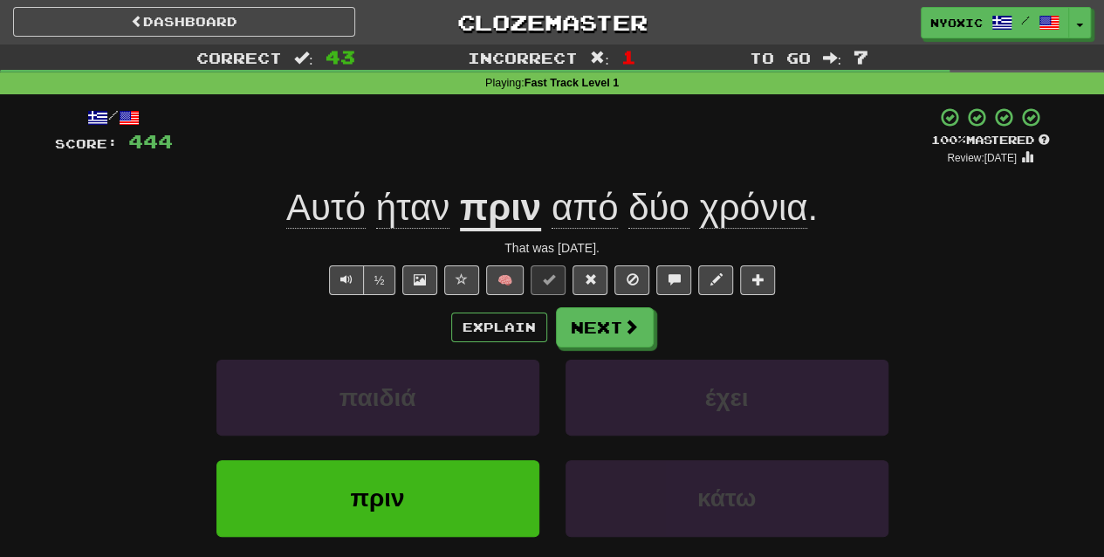
click at [494, 344] on div "Explain Next" at bounding box center [552, 327] width 995 height 40
click at [480, 318] on button "Explain" at bounding box center [499, 327] width 96 height 30
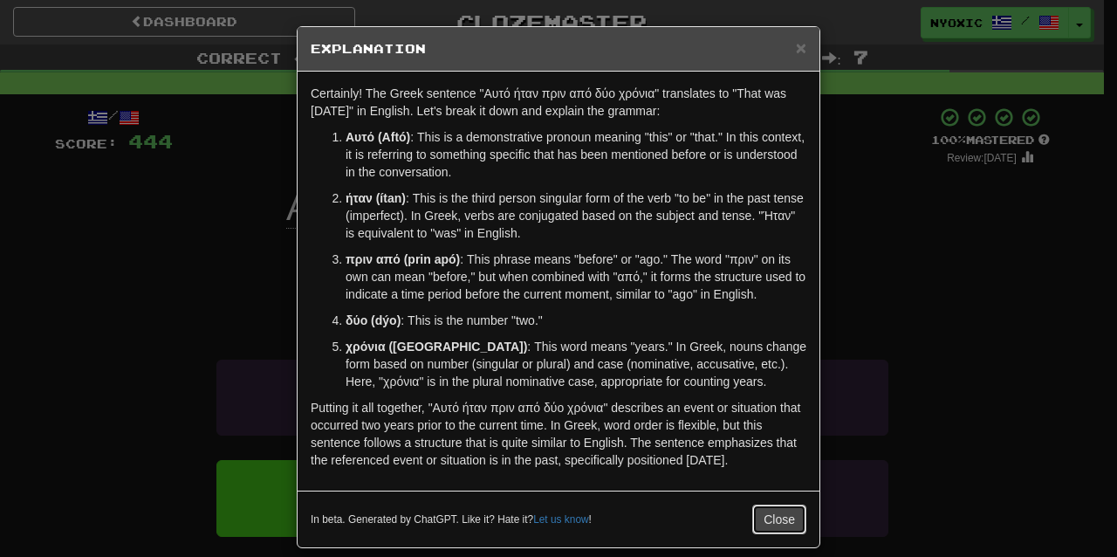
click at [781, 511] on button "Close" at bounding box center [779, 519] width 54 height 30
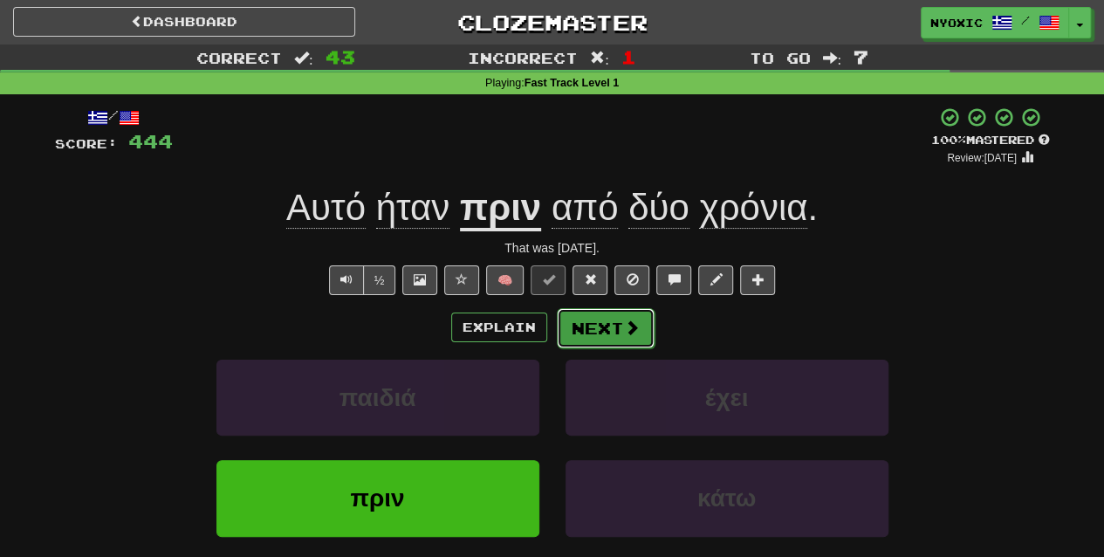
click at [603, 335] on button "Next" at bounding box center [606, 328] width 98 height 40
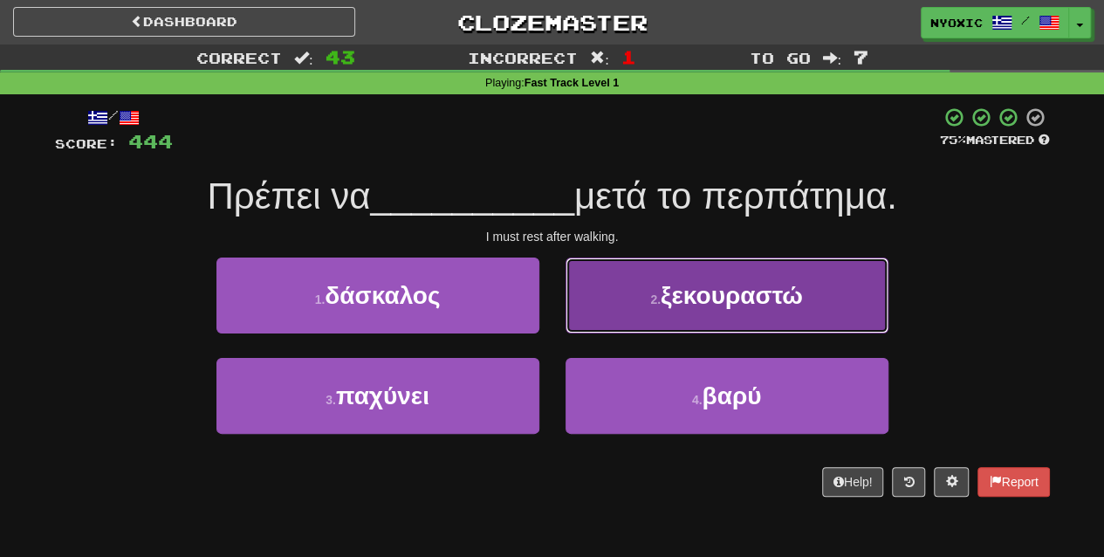
click at [612, 312] on button "2 . ξεκουραστώ" at bounding box center [726, 295] width 323 height 76
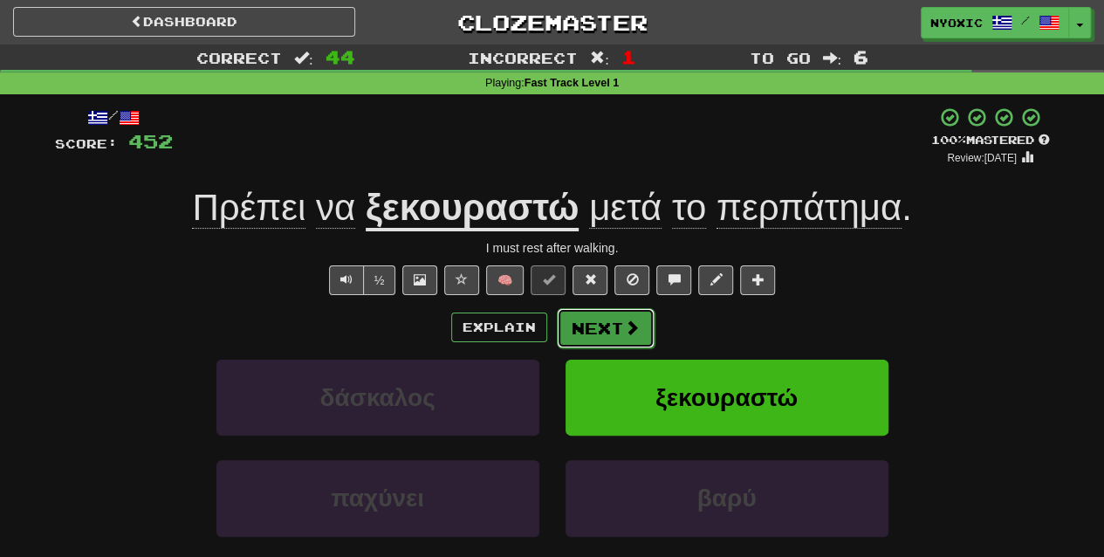
click at [607, 328] on button "Next" at bounding box center [606, 328] width 98 height 40
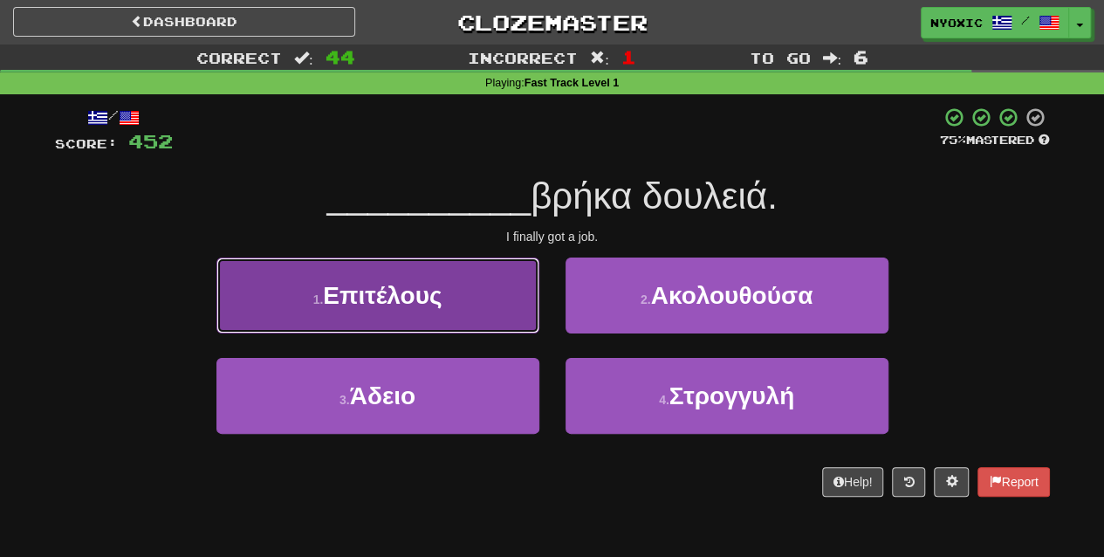
click at [489, 297] on button "1 . Επιτέλους" at bounding box center [377, 295] width 323 height 76
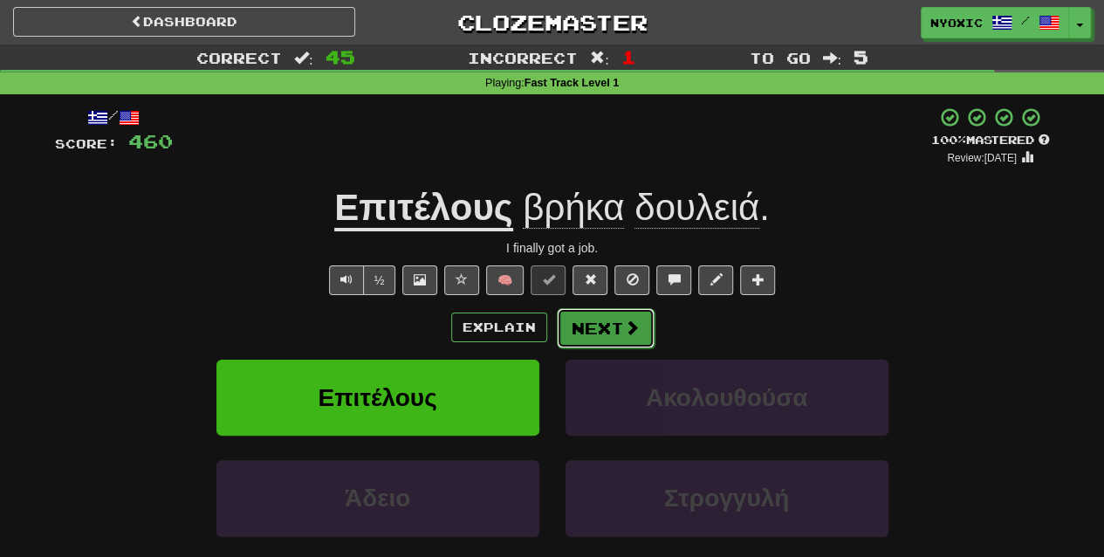
click at [630, 319] on span at bounding box center [632, 327] width 16 height 16
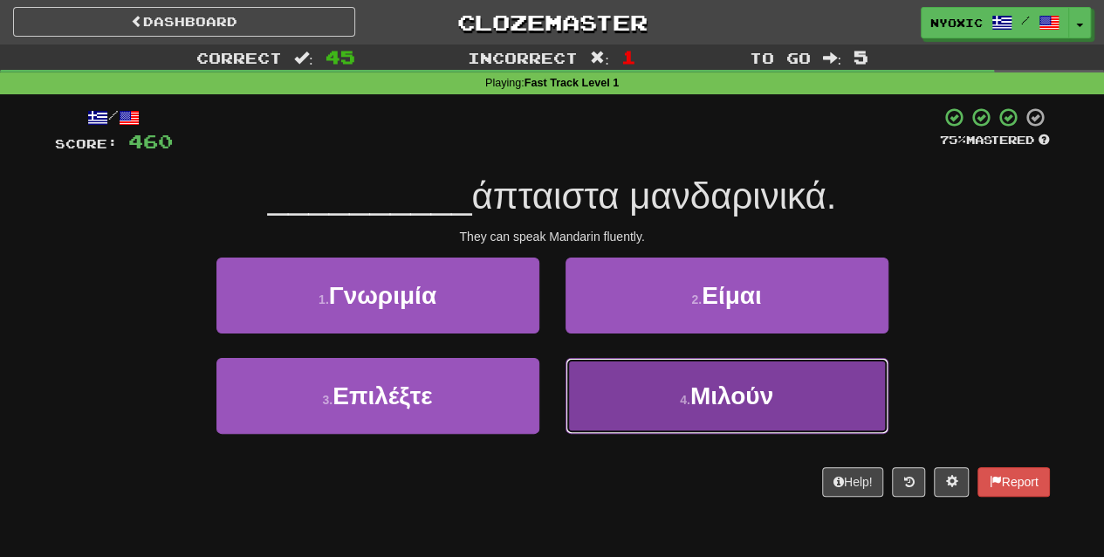
click at [635, 410] on button "4 . Μιλούν" at bounding box center [726, 396] width 323 height 76
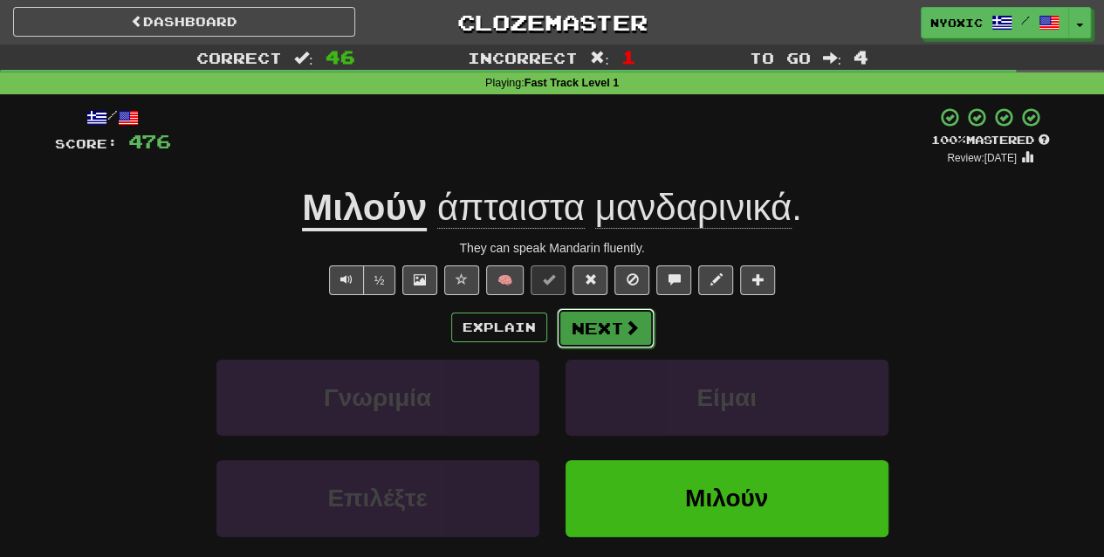
click at [644, 328] on button "Next" at bounding box center [606, 328] width 98 height 40
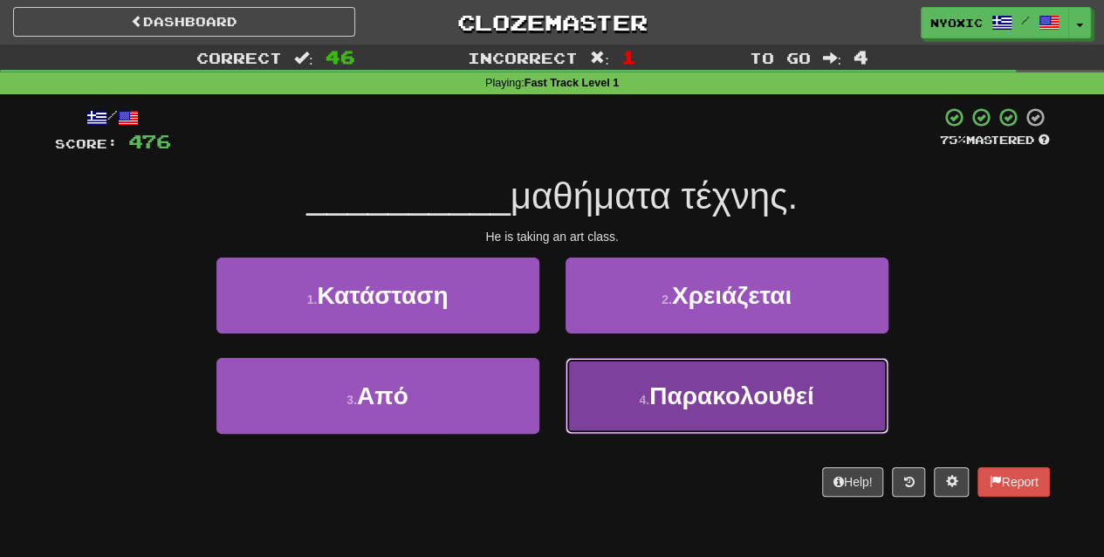
click at [658, 407] on span "Παρακολουθεί" at bounding box center [731, 395] width 165 height 27
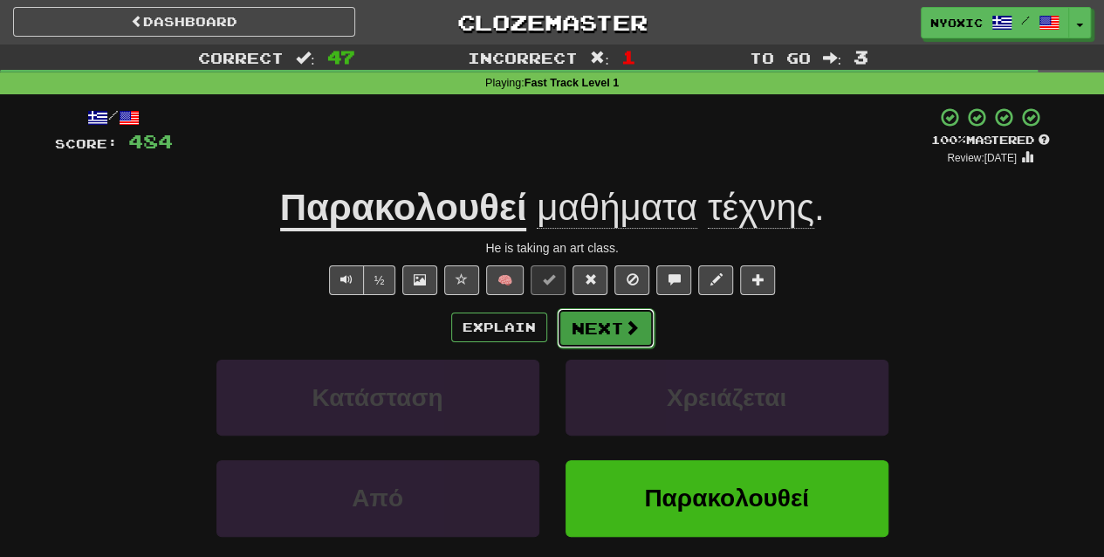
click at [607, 330] on button "Next" at bounding box center [606, 328] width 98 height 40
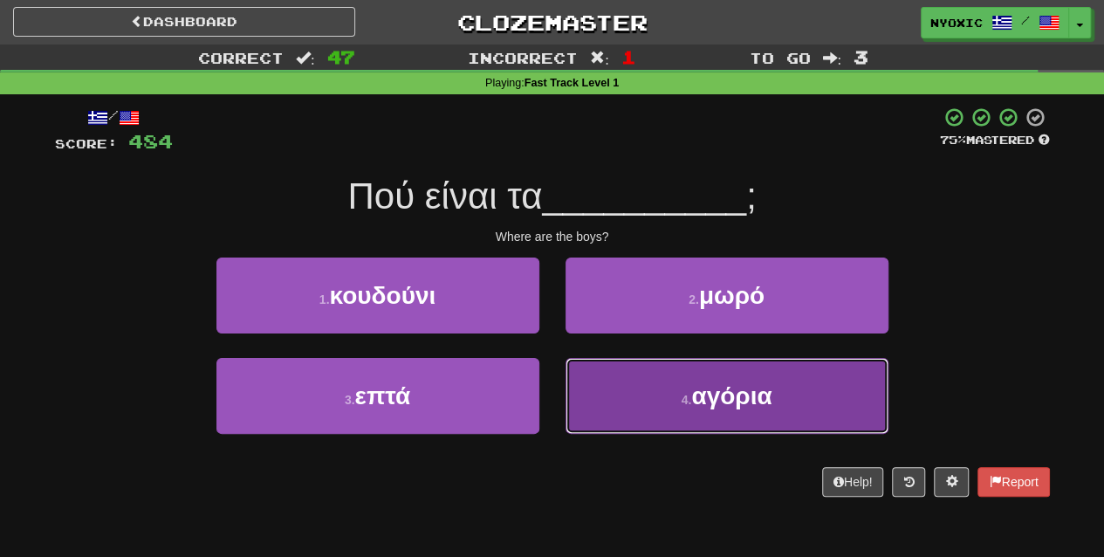
click at [648, 408] on button "4 . αγόρια" at bounding box center [726, 396] width 323 height 76
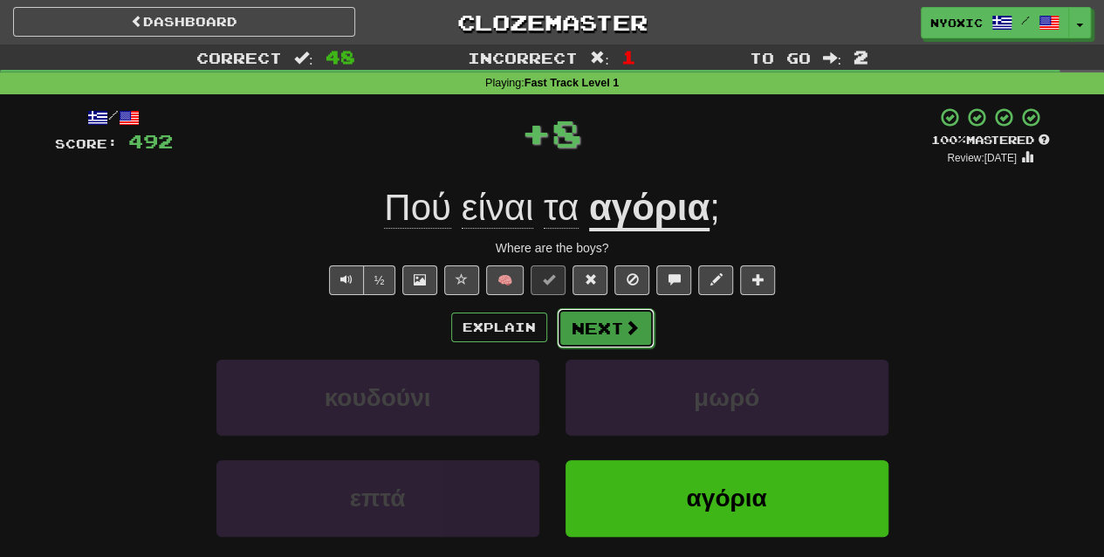
click at [619, 334] on button "Next" at bounding box center [606, 328] width 98 height 40
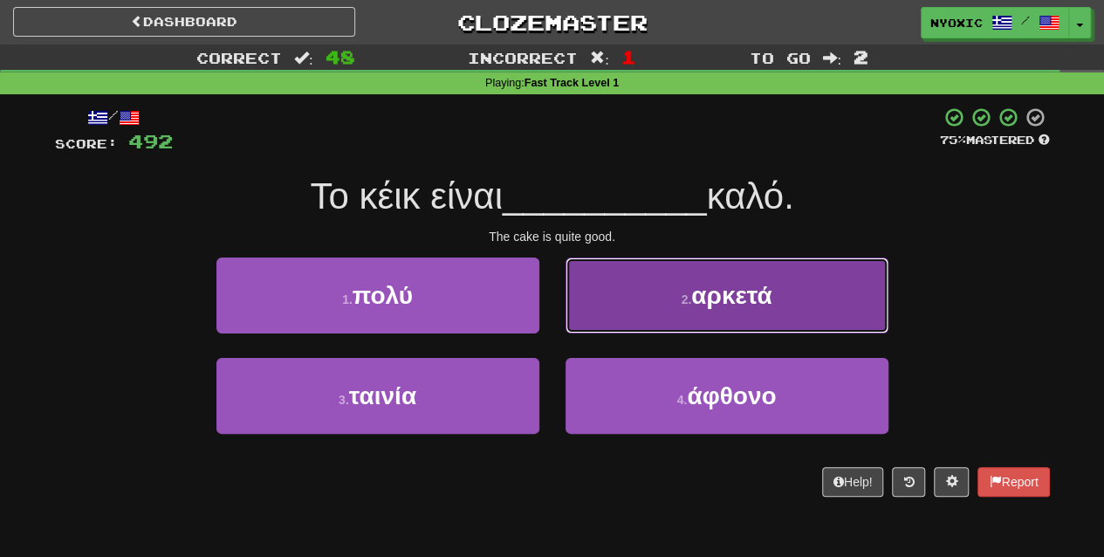
click at [678, 307] on button "2 . αρκετά" at bounding box center [726, 295] width 323 height 76
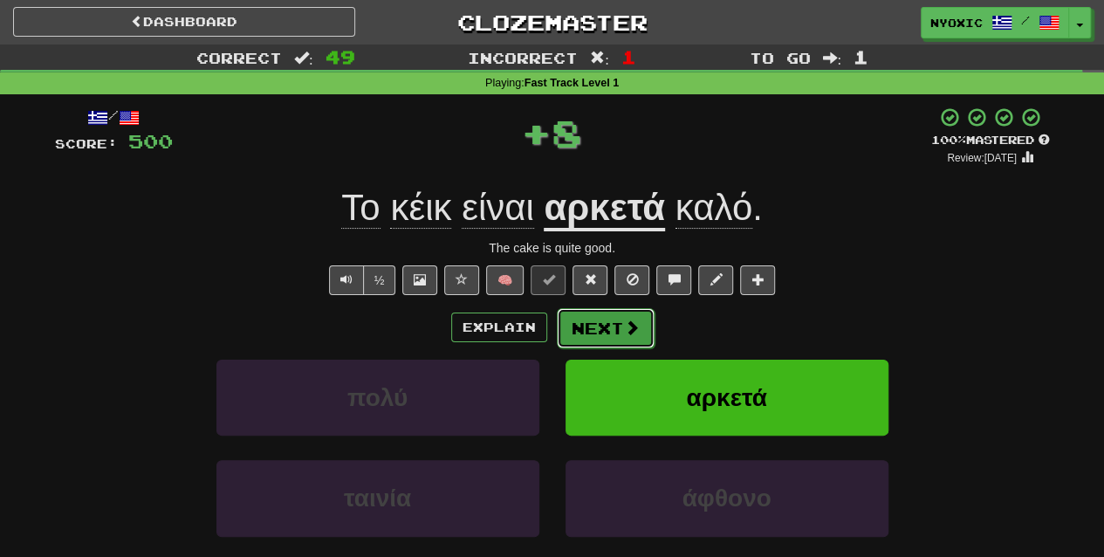
click at [595, 335] on button "Next" at bounding box center [606, 328] width 98 height 40
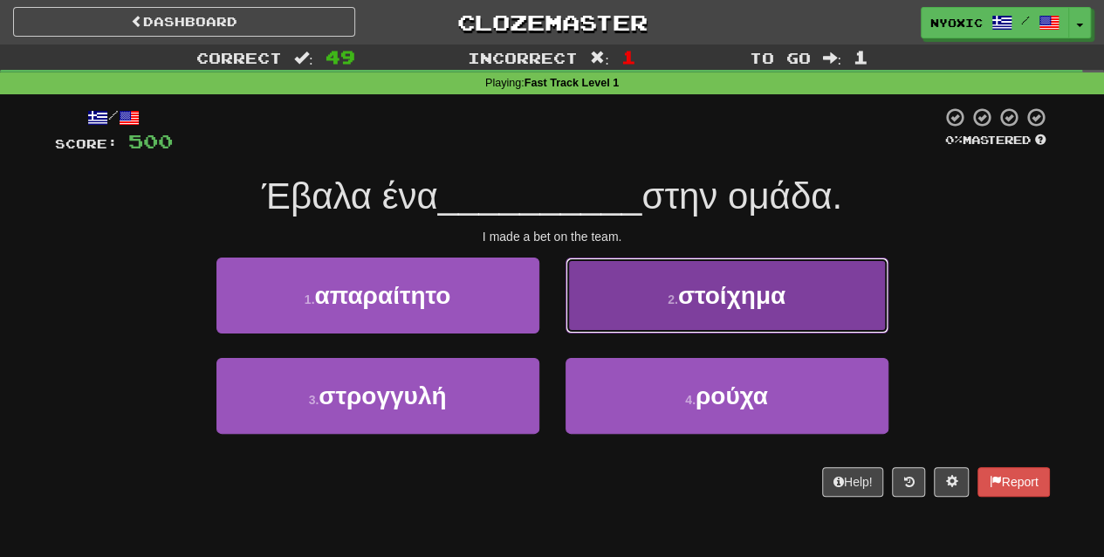
click at [677, 274] on button "2 . στοίχημα" at bounding box center [726, 295] width 323 height 76
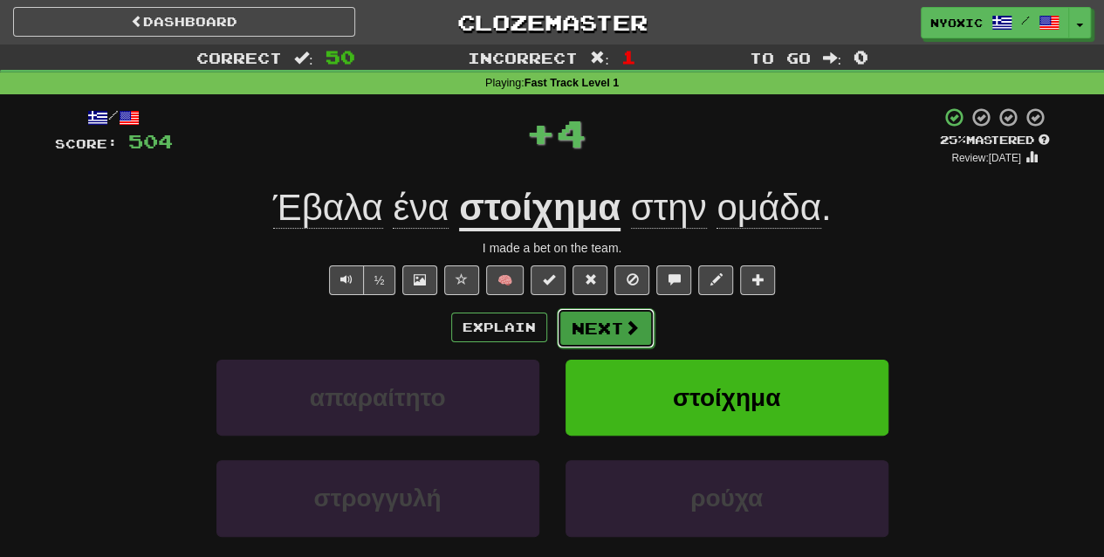
click at [630, 341] on button "Next" at bounding box center [606, 328] width 98 height 40
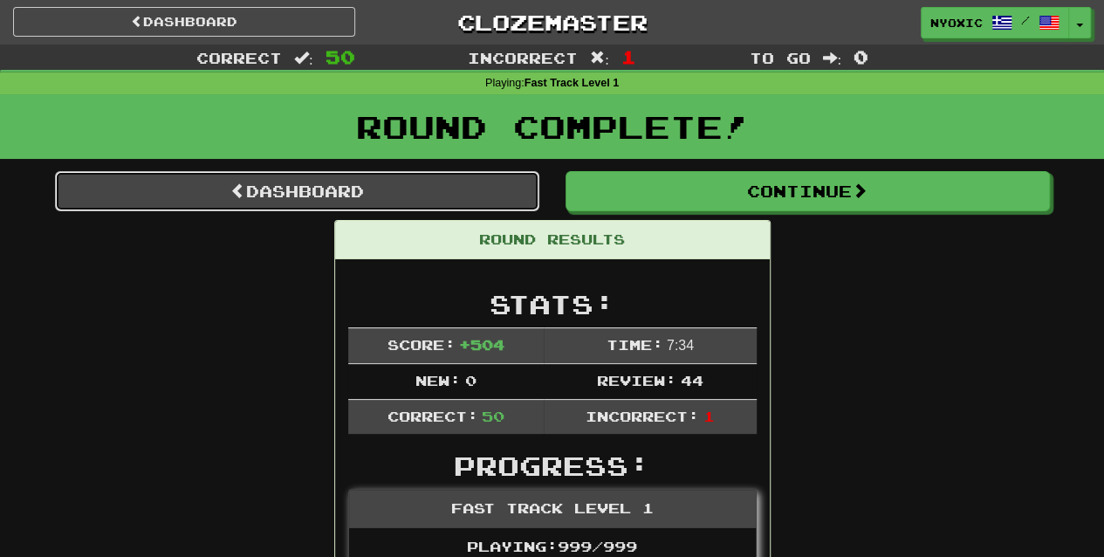
click at [480, 192] on link "Dashboard" at bounding box center [297, 191] width 484 height 40
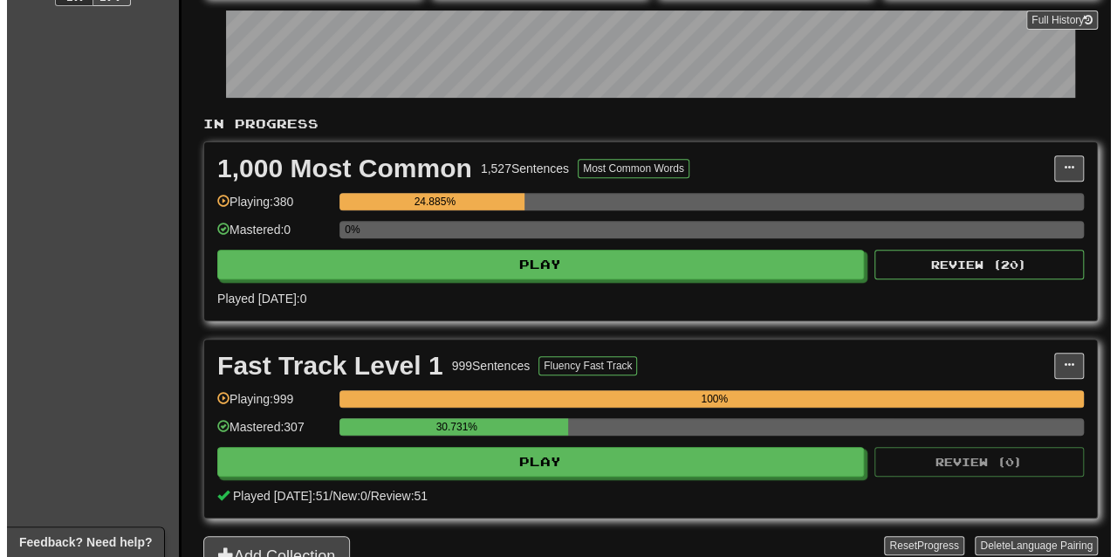
scroll to position [267, 0]
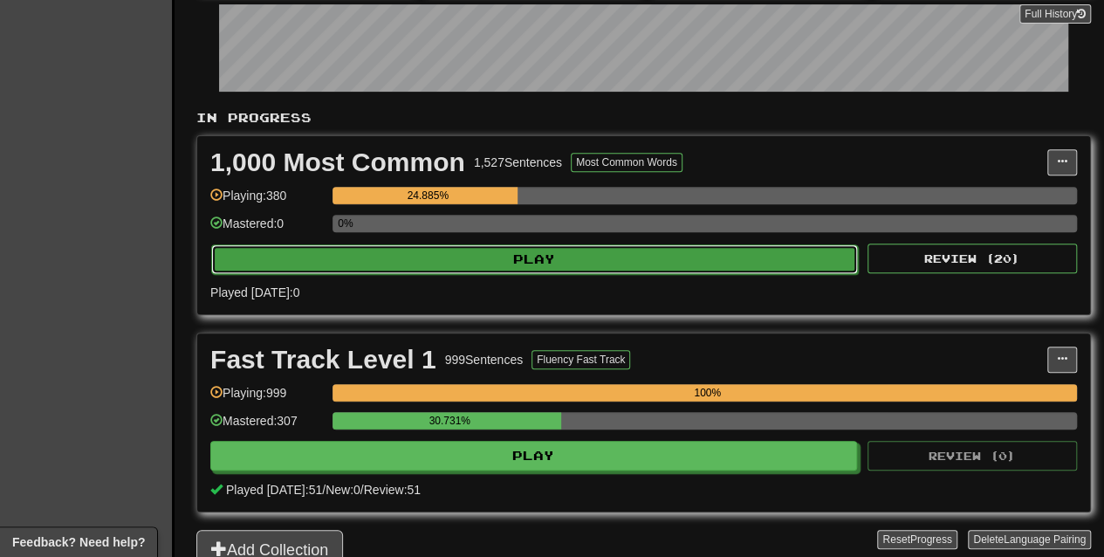
click at [527, 267] on button "Play" at bounding box center [534, 259] width 646 height 30
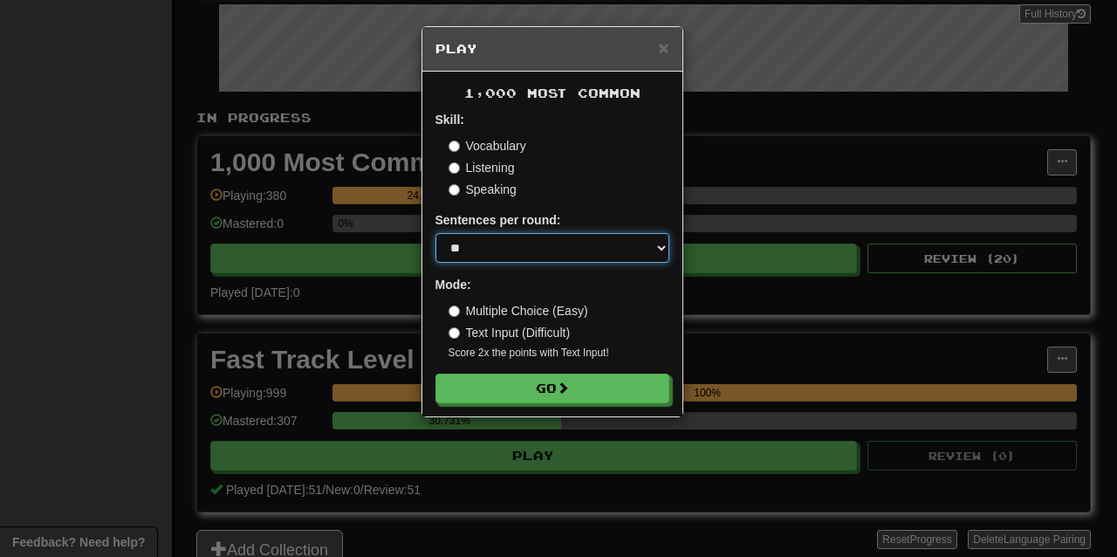
click at [503, 257] on select "* ** ** ** ** ** *** ********" at bounding box center [552, 248] width 234 height 30
select select "**"
click at [435, 233] on select "* ** ** ** ** ** *** ********" at bounding box center [552, 248] width 234 height 30
click at [504, 335] on label "Text Input (Difficult)" at bounding box center [509, 332] width 122 height 17
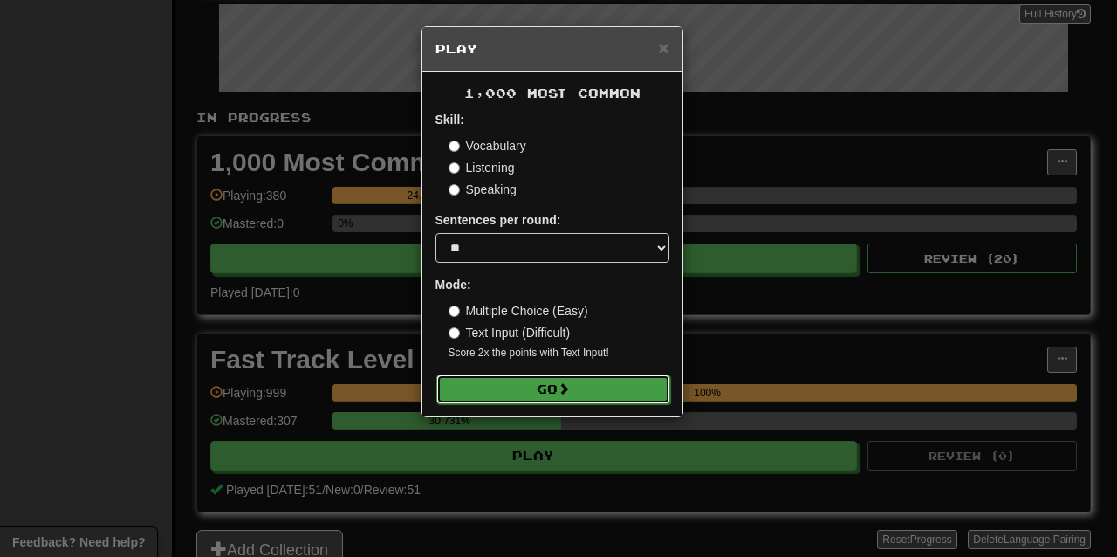
click at [511, 387] on button "Go" at bounding box center [553, 389] width 234 height 30
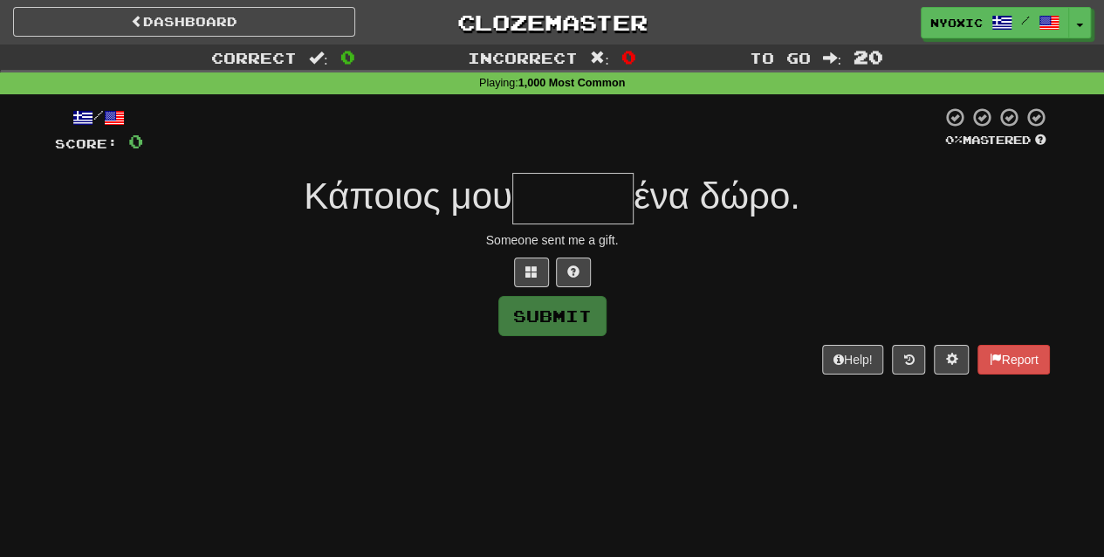
type input "*"
click at [546, 277] on button at bounding box center [531, 272] width 35 height 30
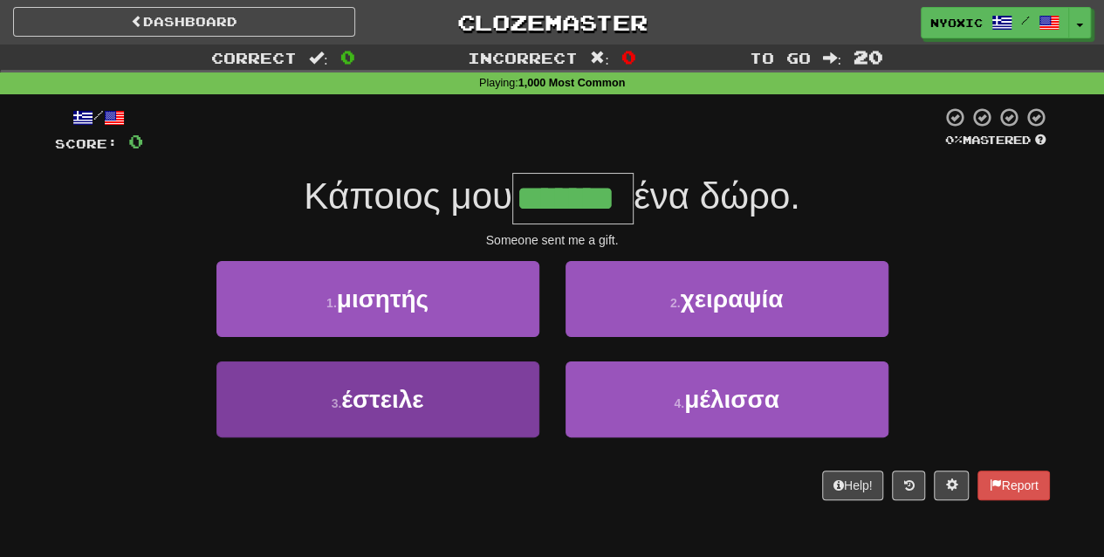
type input "*******"
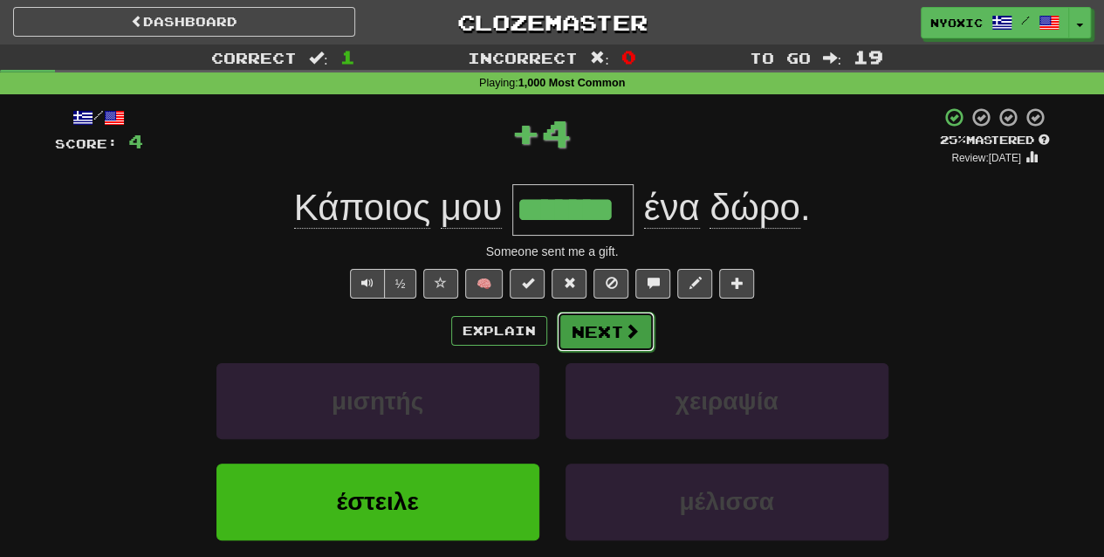
click at [594, 334] on button "Next" at bounding box center [606, 331] width 98 height 40
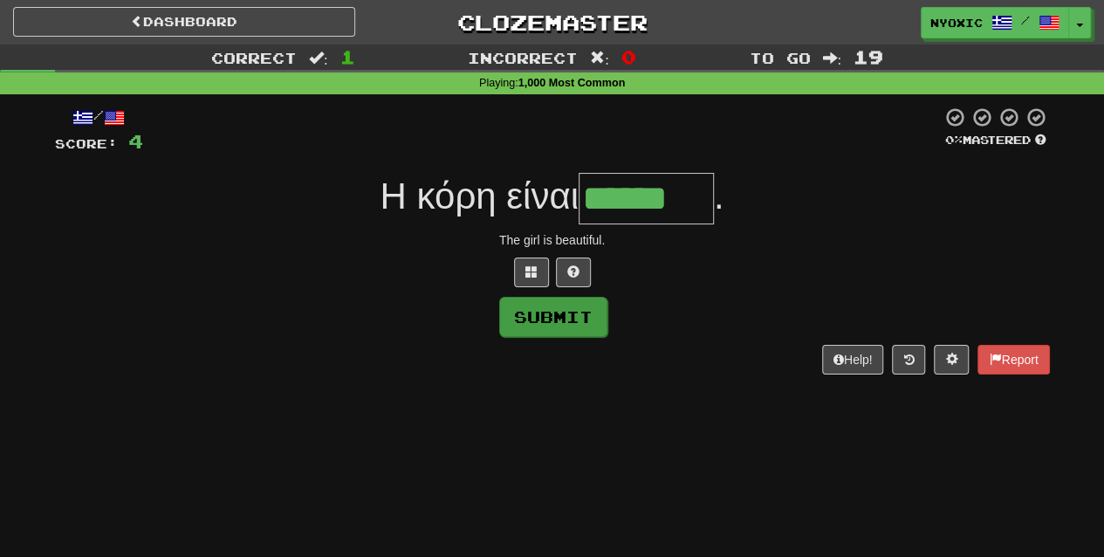
type input "******"
click at [578, 301] on button "Submit" at bounding box center [553, 317] width 108 height 40
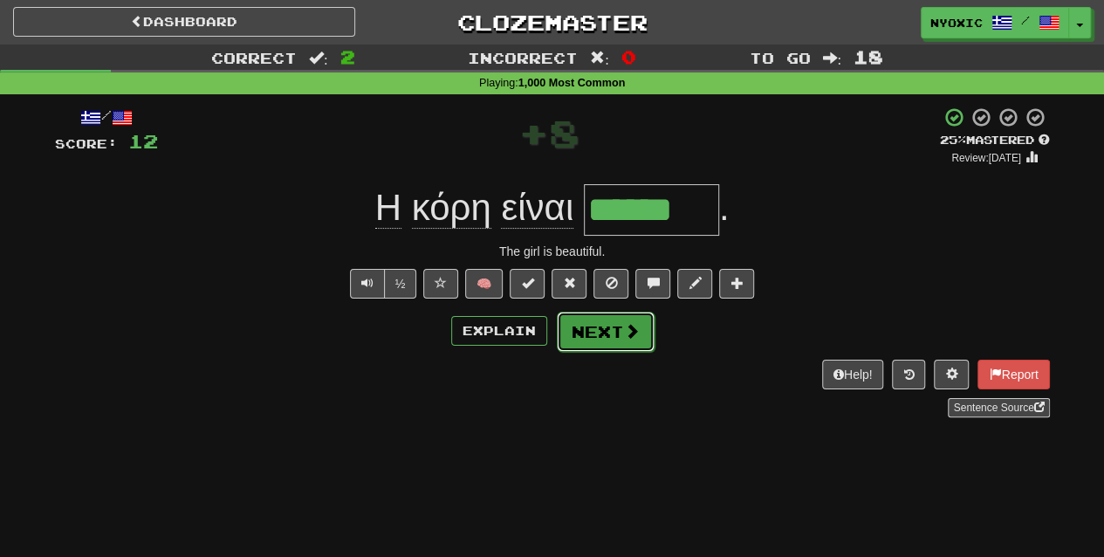
click at [585, 318] on button "Next" at bounding box center [606, 331] width 98 height 40
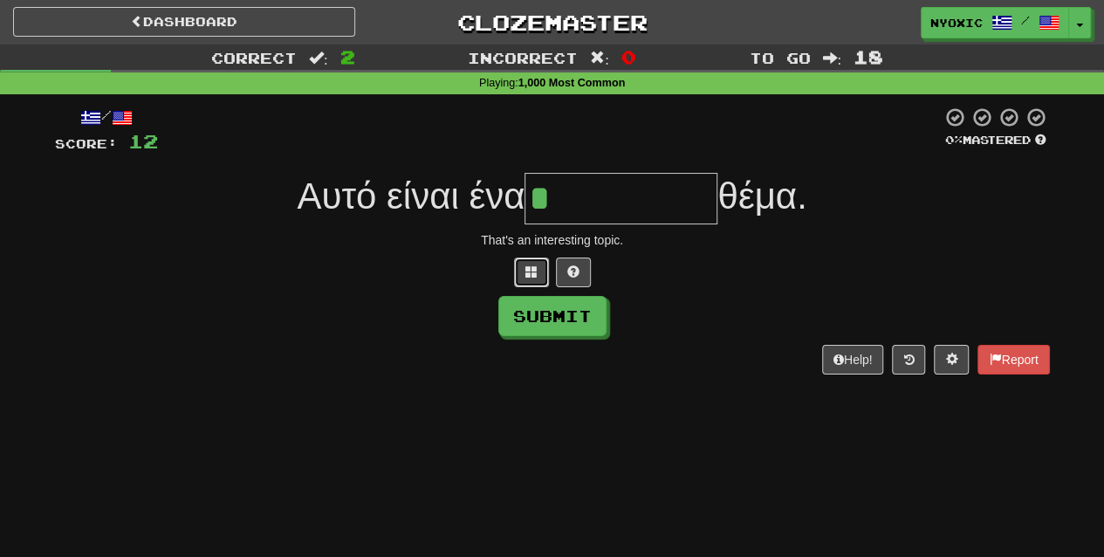
click at [537, 264] on button at bounding box center [531, 272] width 35 height 30
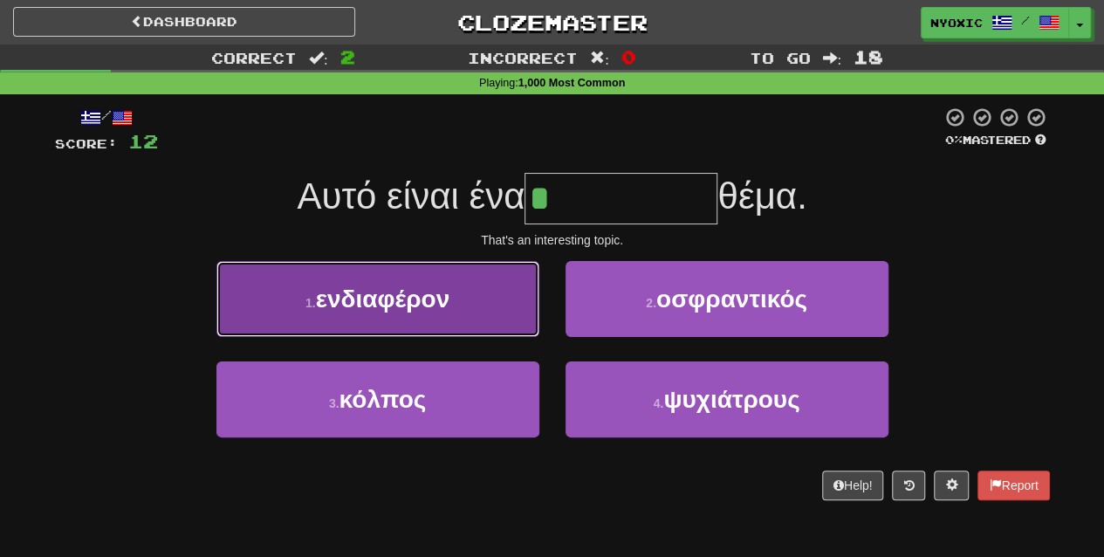
click at [511, 305] on button "1 . ενδιαφέρον" at bounding box center [377, 299] width 323 height 76
type input "**********"
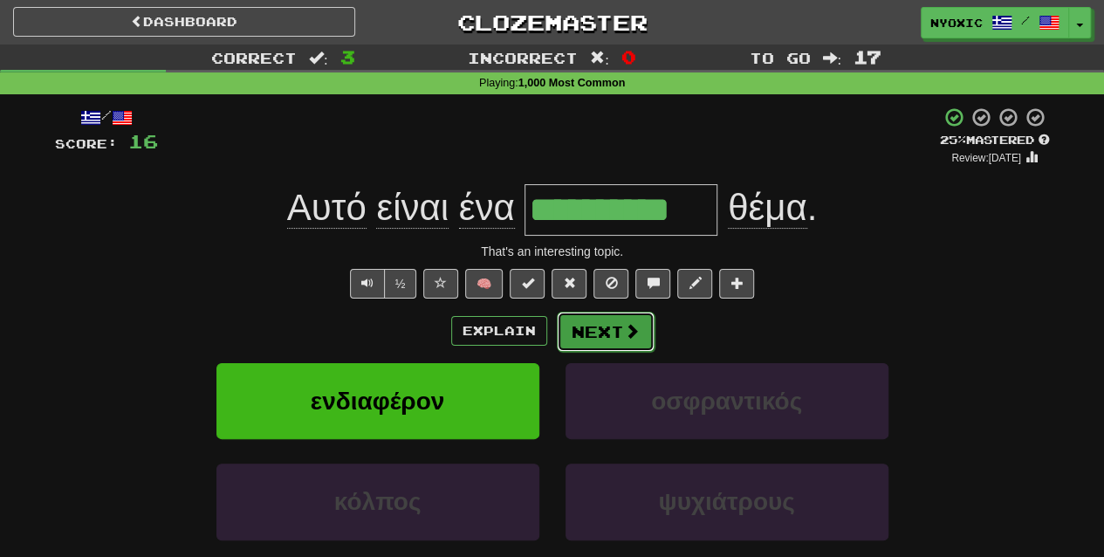
click at [624, 333] on span at bounding box center [632, 331] width 16 height 16
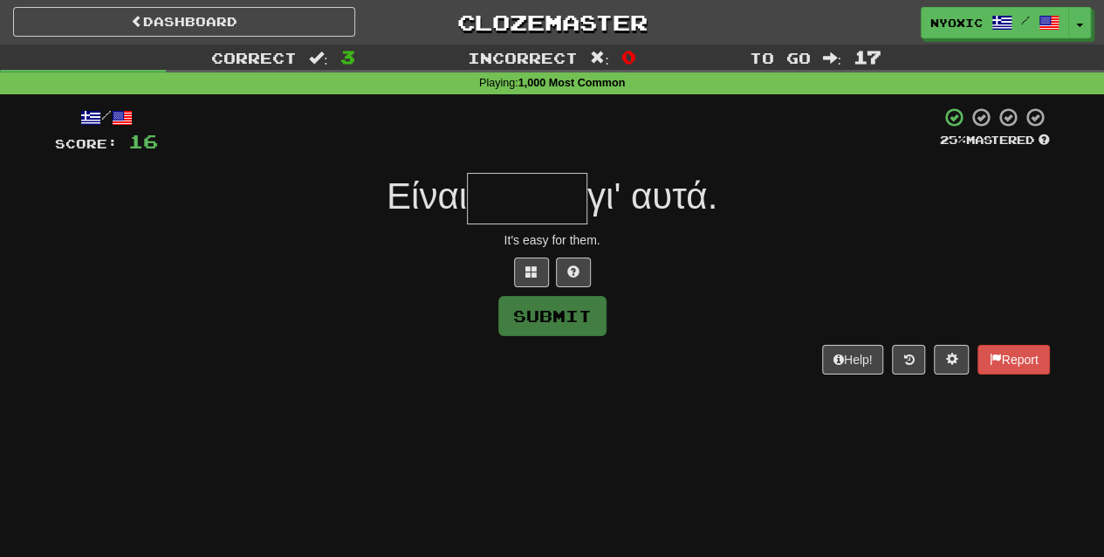
type input "*"
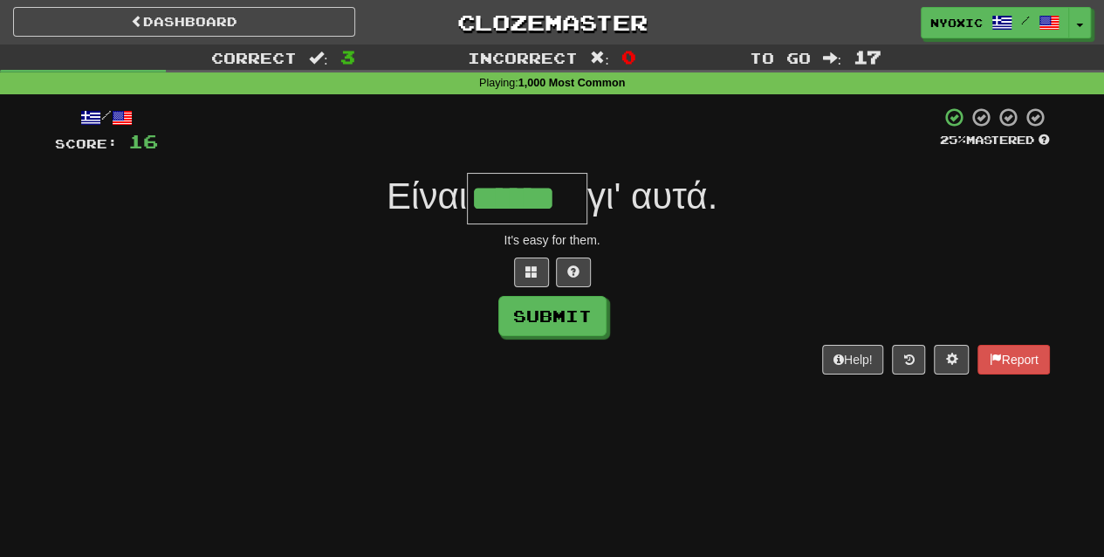
type input "******"
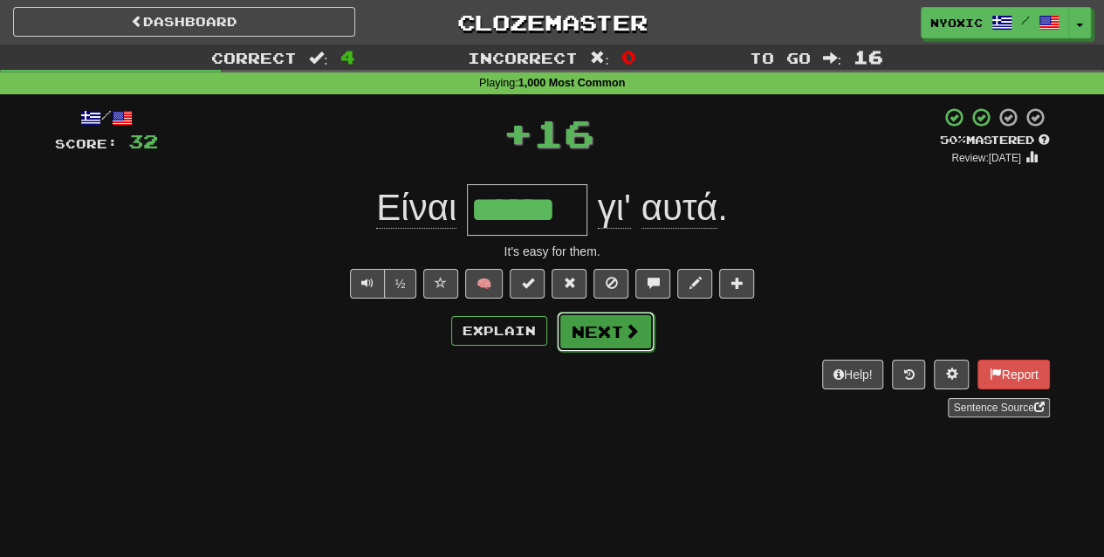
click at [595, 335] on button "Next" at bounding box center [606, 331] width 98 height 40
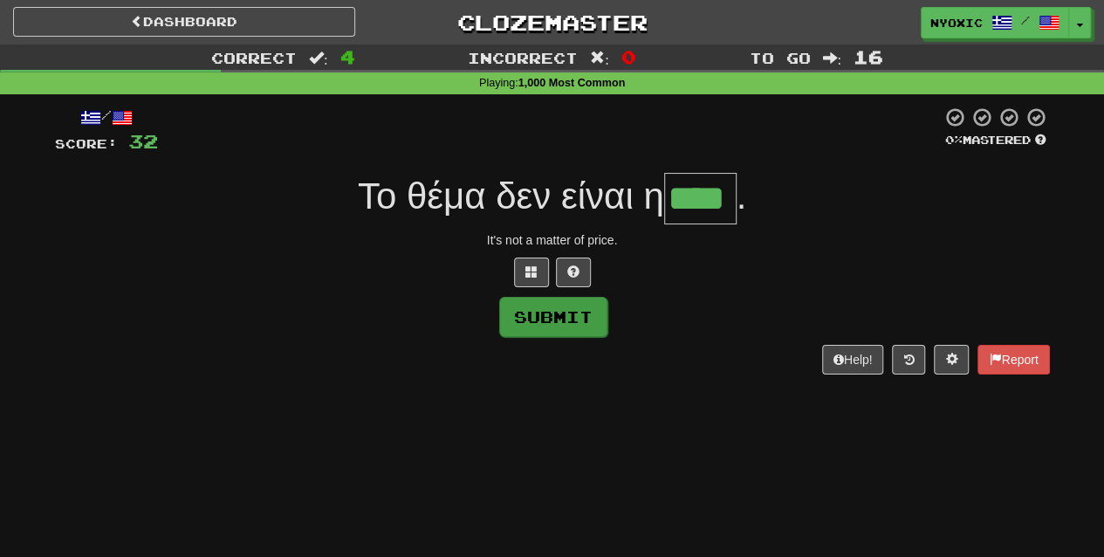
type input "****"
click at [571, 313] on button "Submit" at bounding box center [553, 317] width 108 height 40
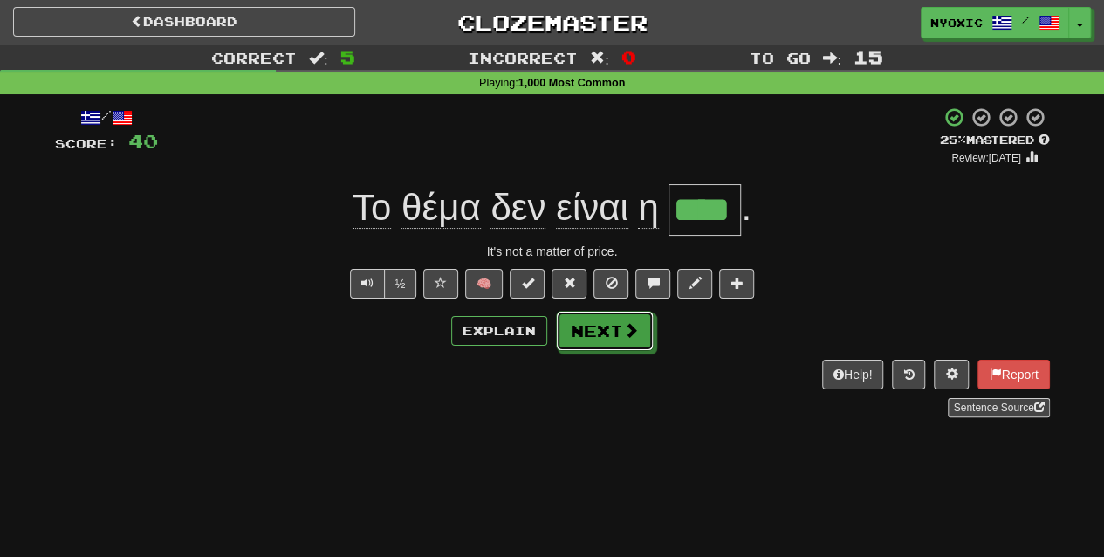
click at [571, 313] on button "Next" at bounding box center [605, 331] width 98 height 40
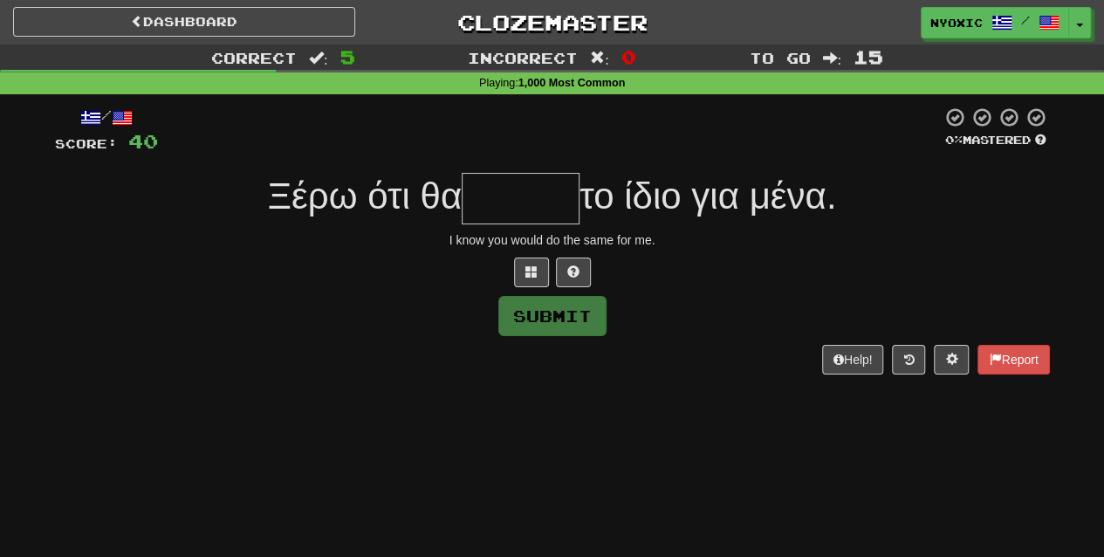
type input "*"
type input "******"
click at [567, 307] on button "Submit" at bounding box center [553, 317] width 108 height 40
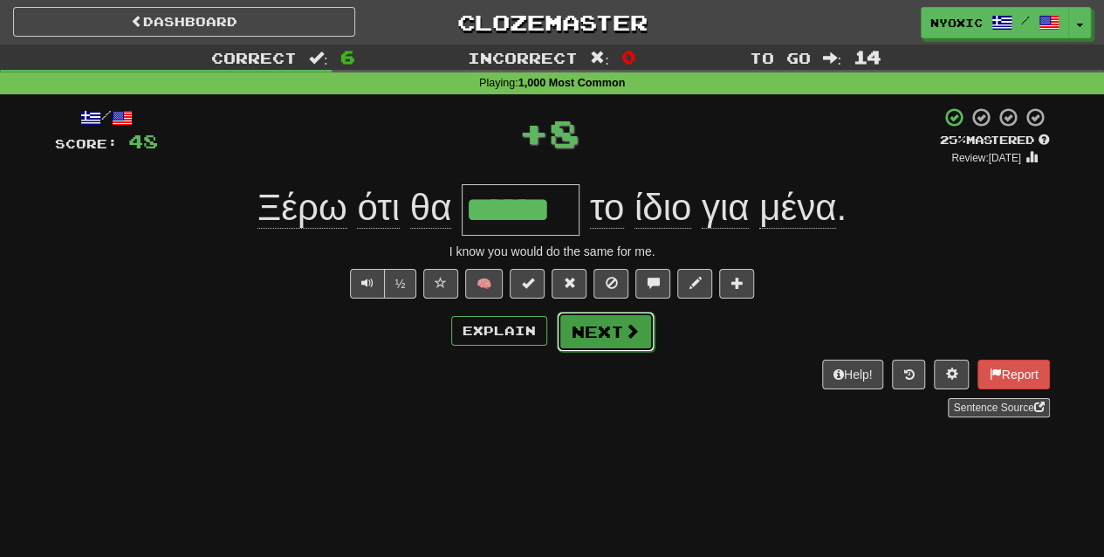
click at [592, 325] on button "Next" at bounding box center [606, 331] width 98 height 40
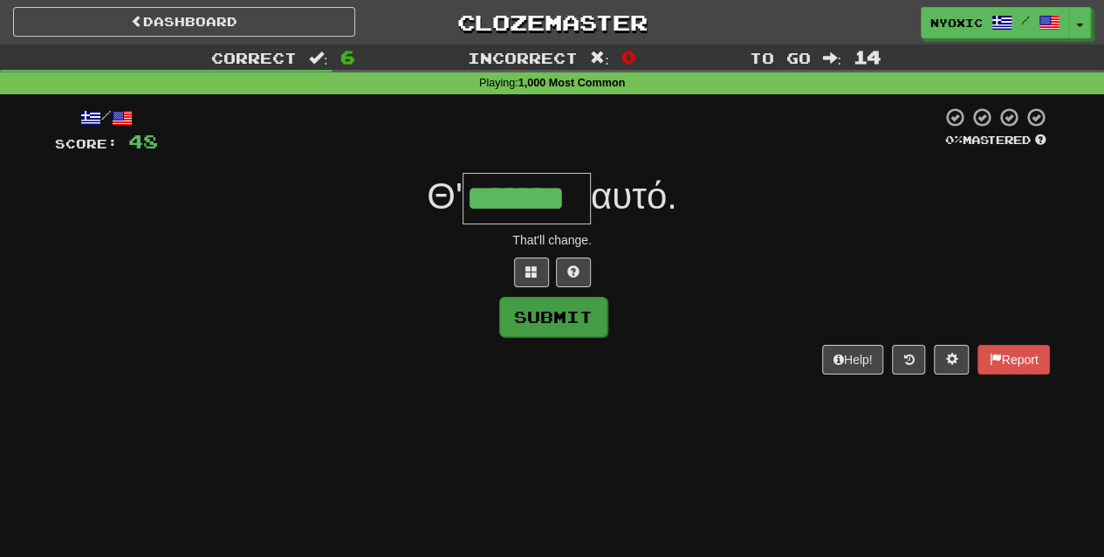
type input "*******"
click at [568, 321] on button "Submit" at bounding box center [553, 317] width 108 height 40
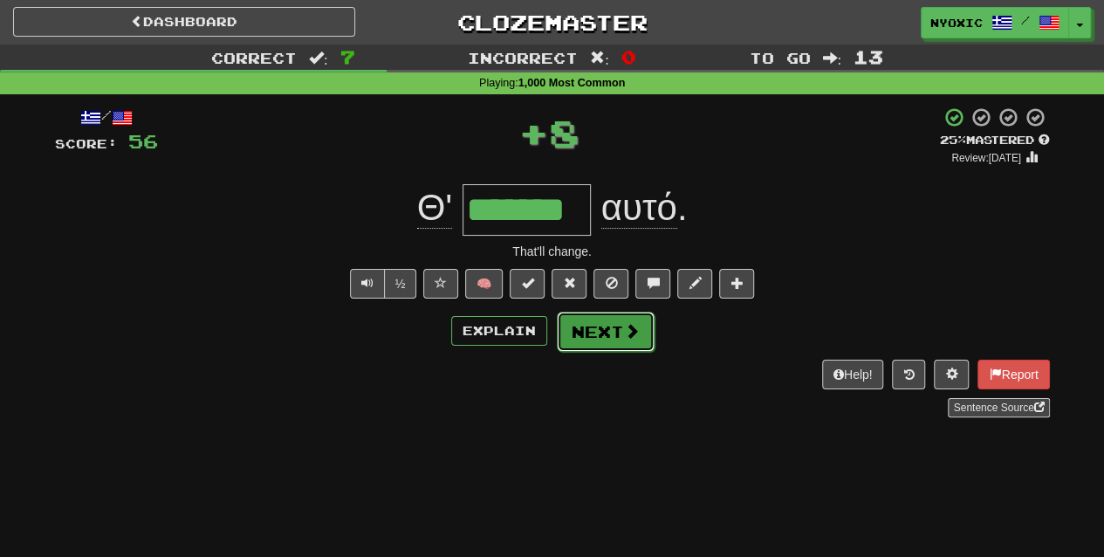
click at [578, 328] on button "Next" at bounding box center [606, 331] width 98 height 40
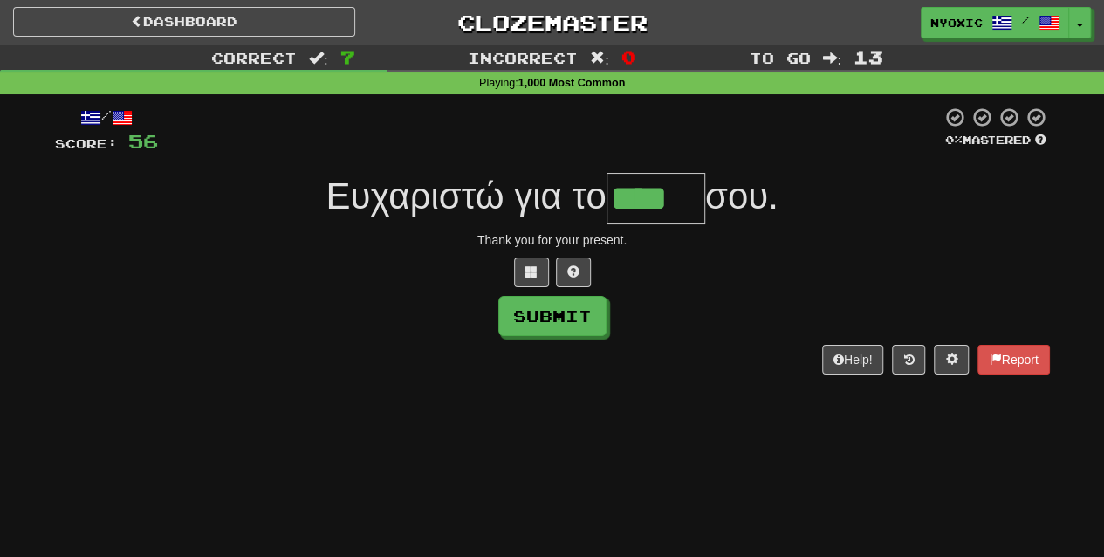
type input "****"
click at [578, 328] on button "Submit" at bounding box center [552, 316] width 108 height 40
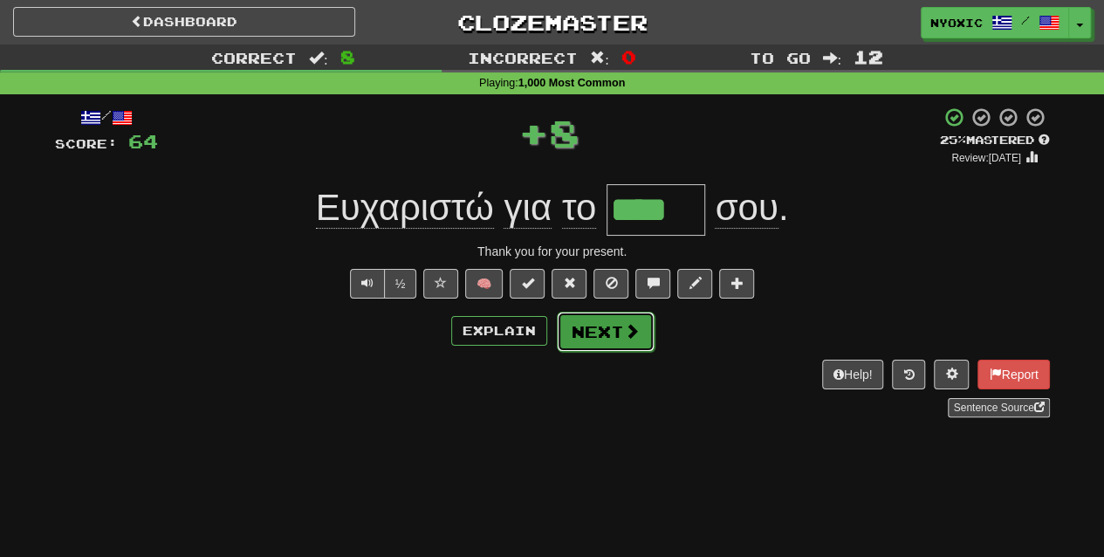
click at [592, 332] on button "Next" at bounding box center [606, 331] width 98 height 40
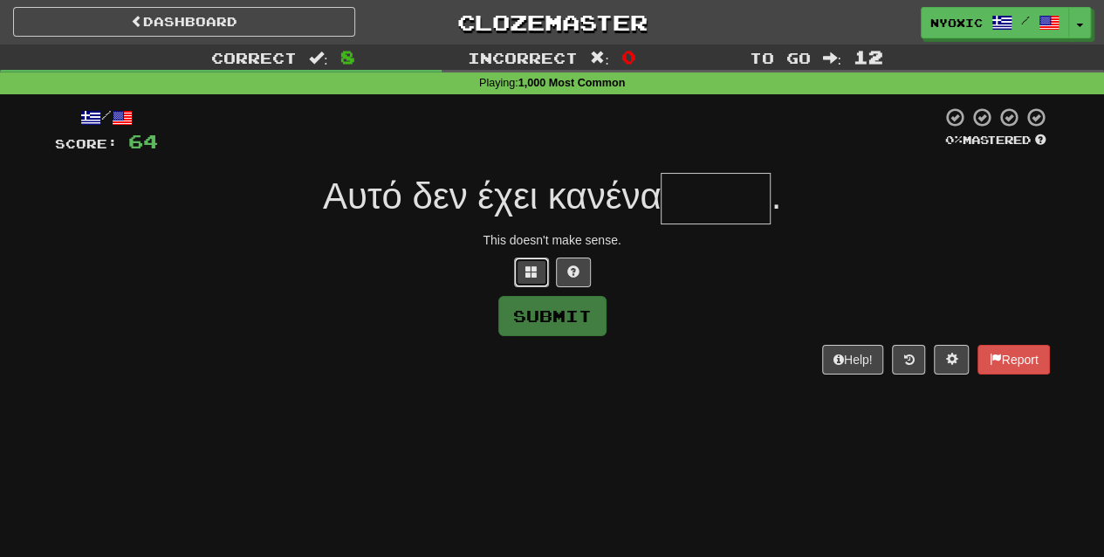
click at [540, 277] on button at bounding box center [531, 272] width 35 height 30
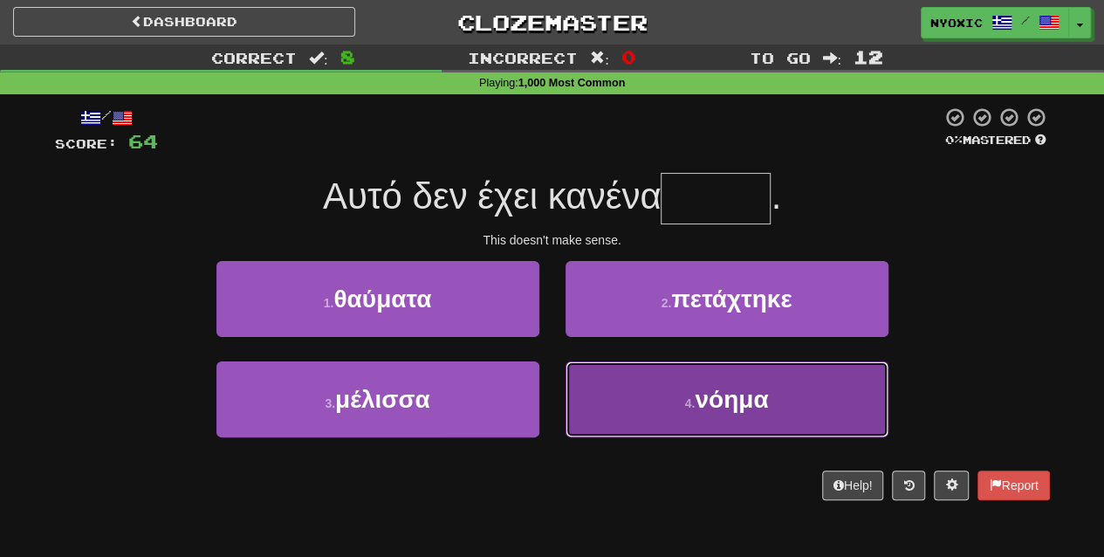
click at [585, 394] on button "4 . νόημα" at bounding box center [726, 399] width 323 height 76
type input "*****"
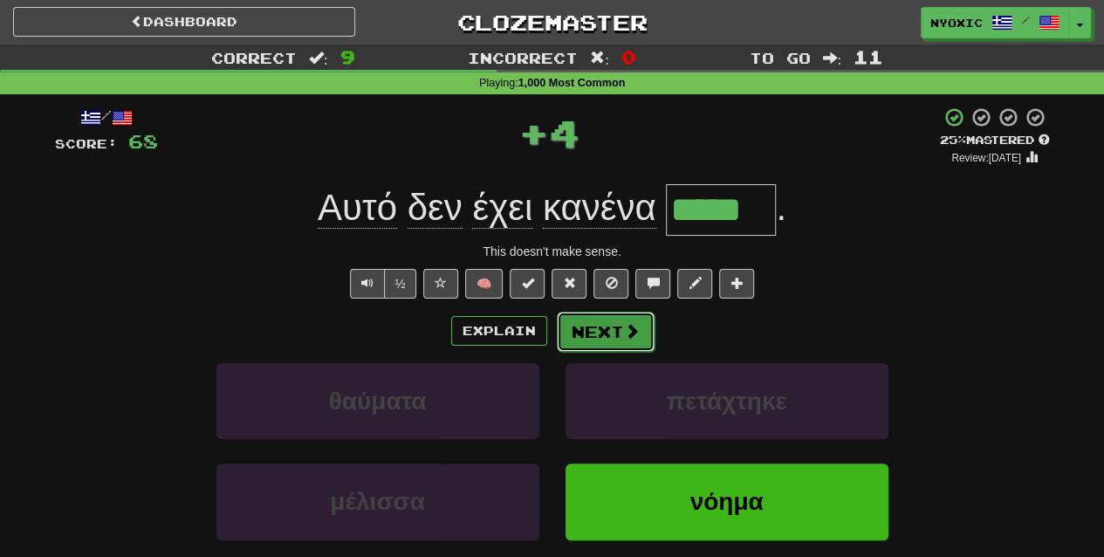
click at [590, 332] on button "Next" at bounding box center [606, 331] width 98 height 40
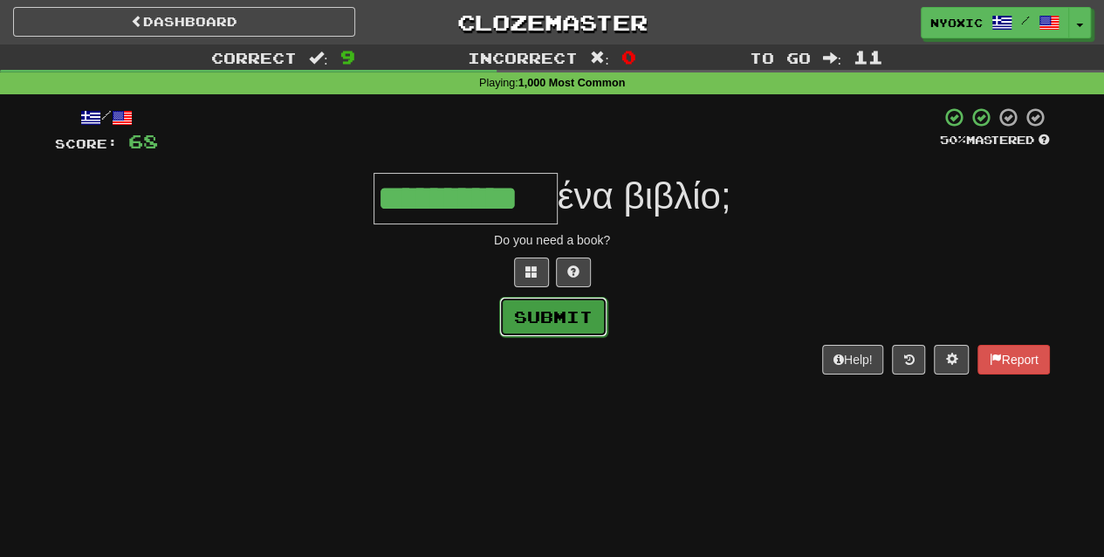
click at [564, 330] on button "Submit" at bounding box center [553, 317] width 108 height 40
type input "**********"
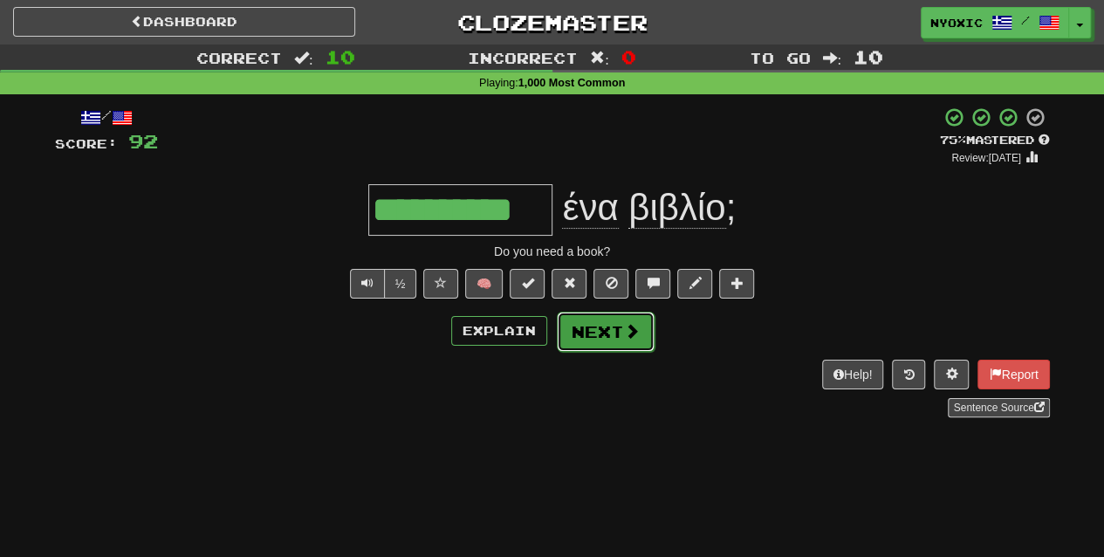
click at [590, 336] on button "Next" at bounding box center [606, 331] width 98 height 40
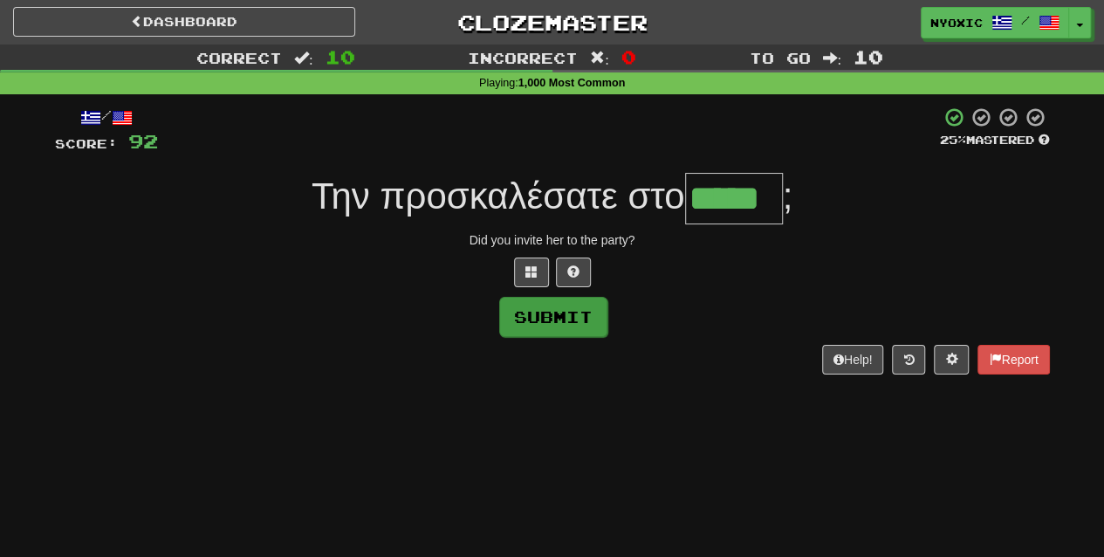
type input "*****"
click at [565, 298] on button "Submit" at bounding box center [553, 317] width 108 height 40
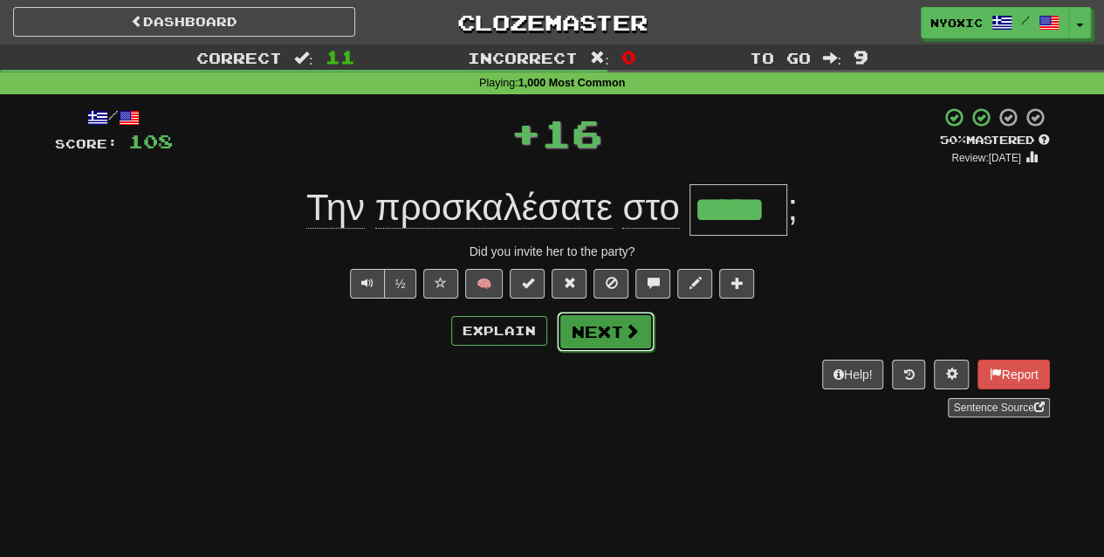
click at [586, 318] on button "Next" at bounding box center [606, 331] width 98 height 40
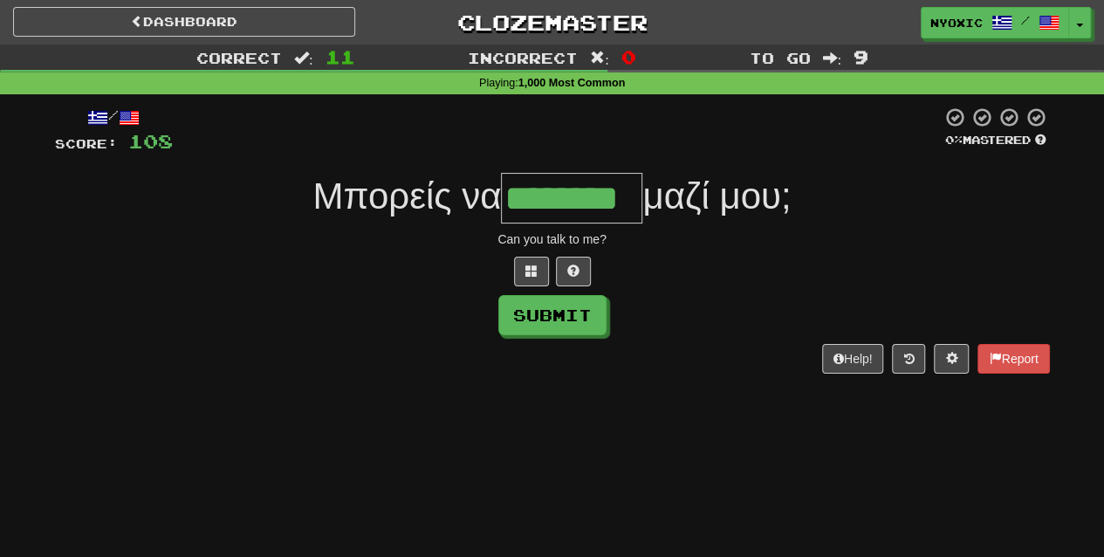
type input "********"
click at [586, 318] on button "Submit" at bounding box center [552, 315] width 108 height 40
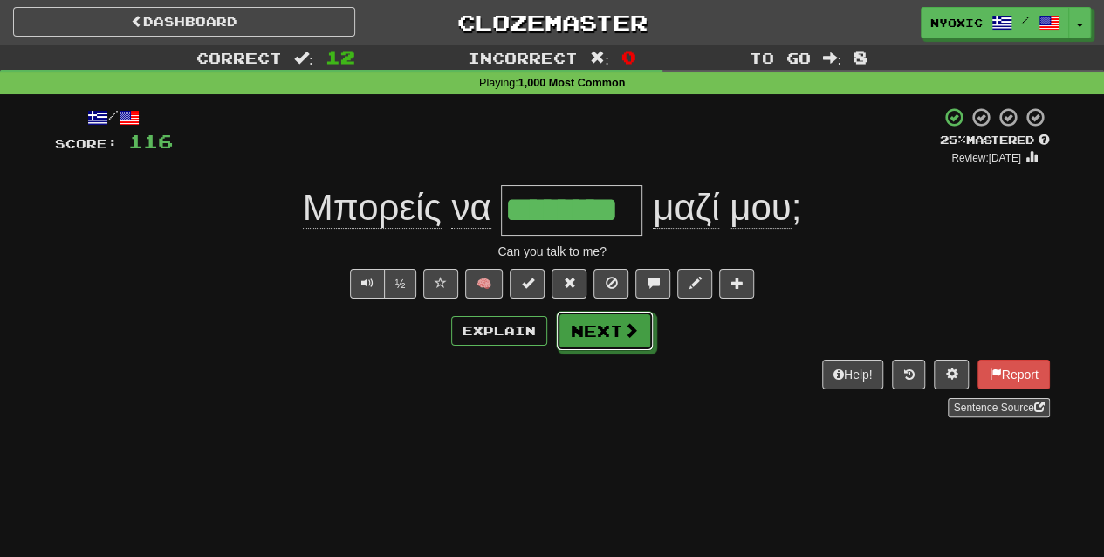
click at [586, 318] on button "Next" at bounding box center [605, 331] width 98 height 40
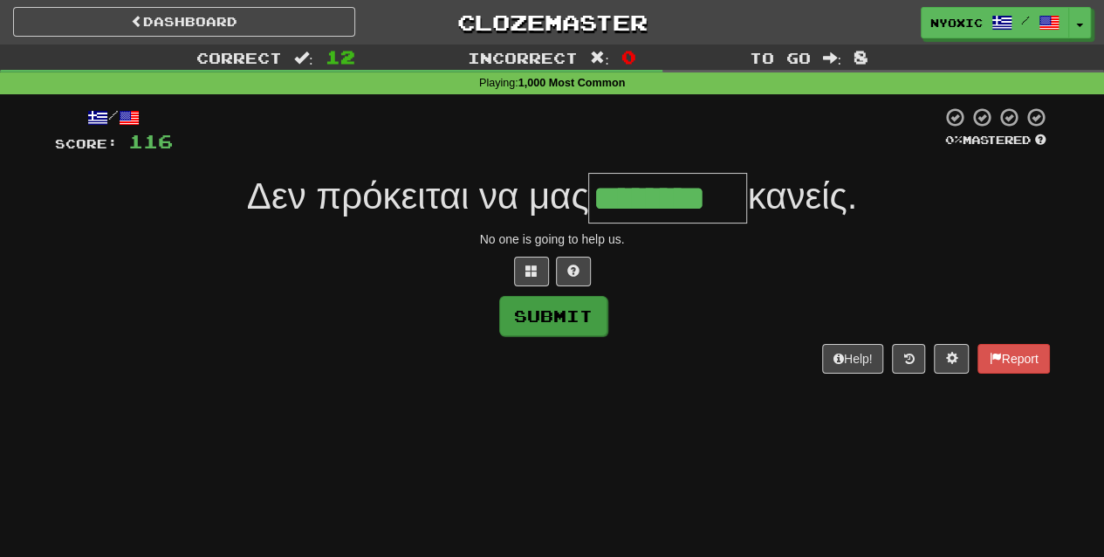
type input "********"
click at [569, 311] on button "Submit" at bounding box center [553, 316] width 108 height 40
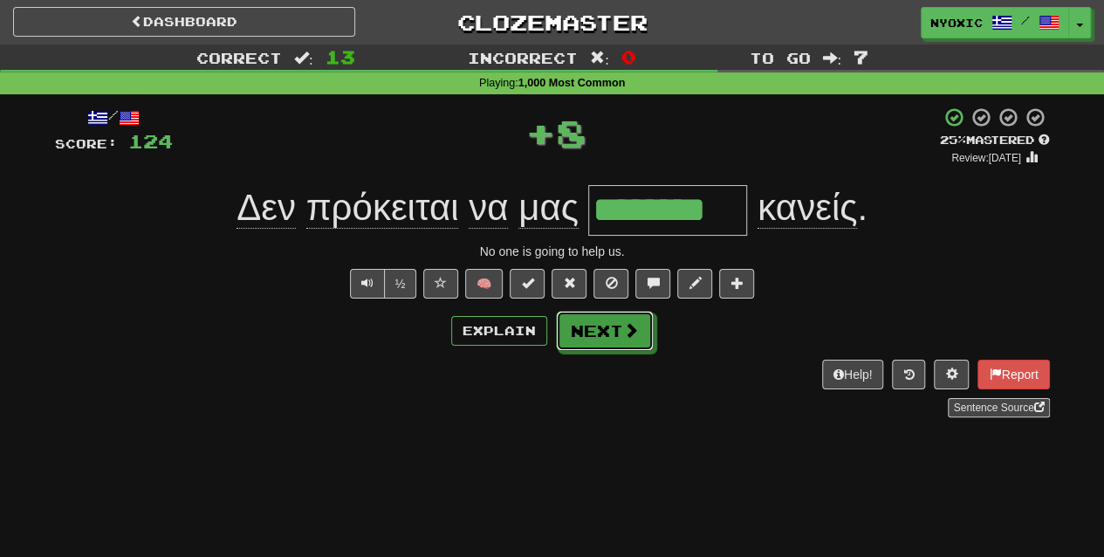
click at [569, 311] on button "Next" at bounding box center [605, 331] width 98 height 40
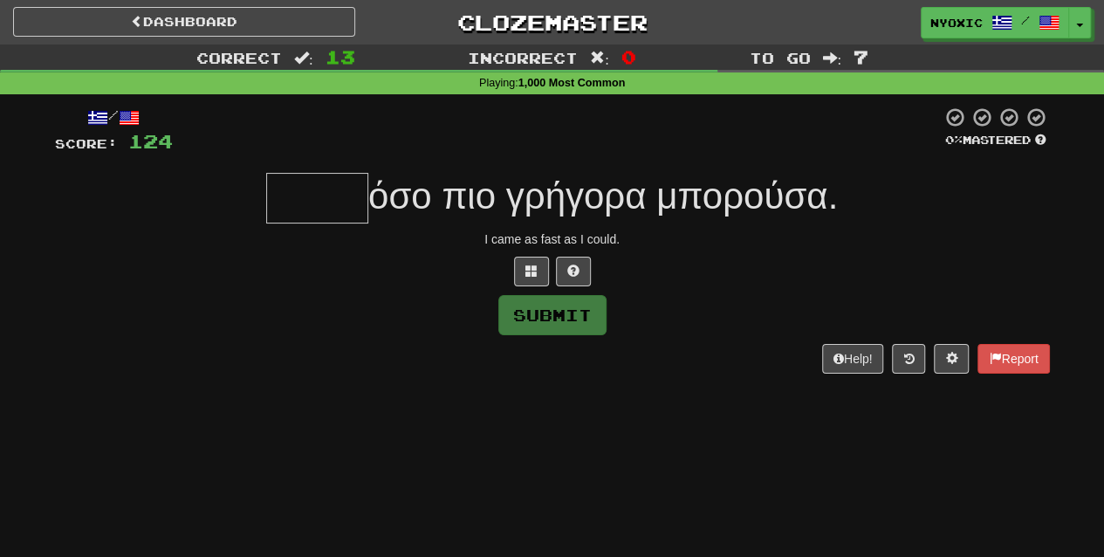
type input "*"
click at [550, 317] on button "Submit" at bounding box center [553, 316] width 108 height 40
type input "****"
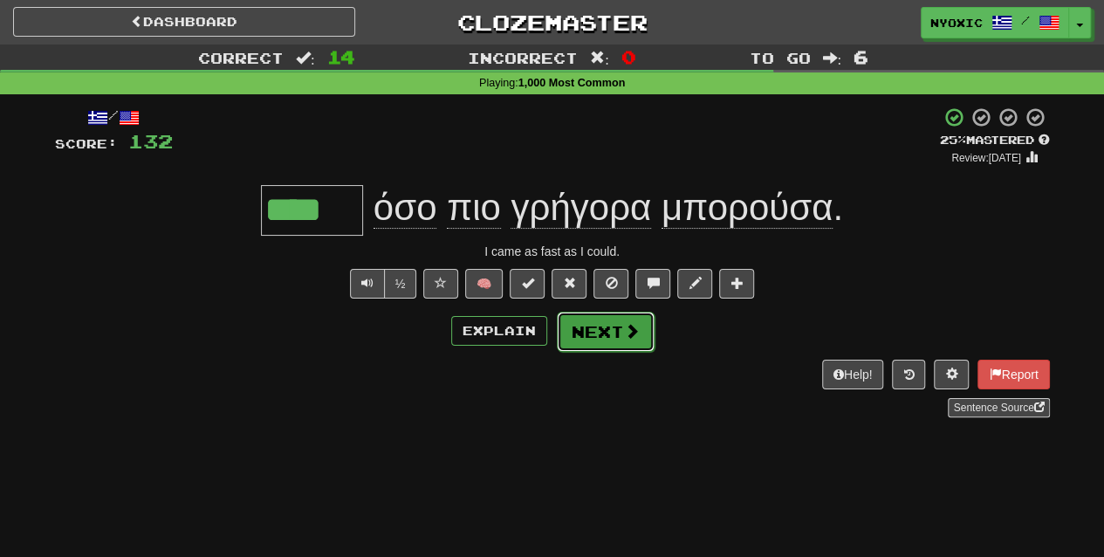
click at [621, 341] on button "Next" at bounding box center [606, 331] width 98 height 40
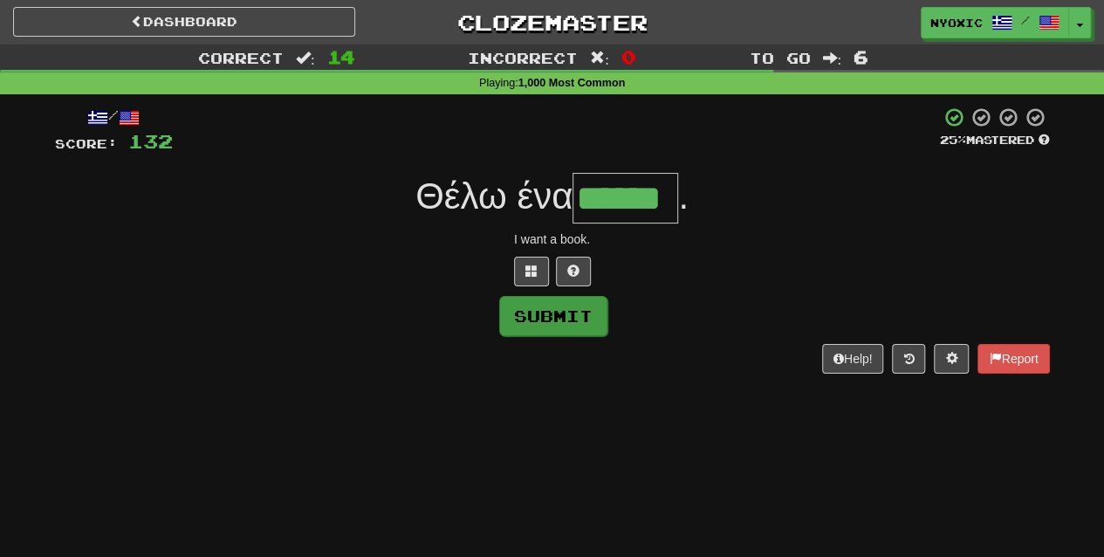
type input "******"
click at [597, 323] on button "Submit" at bounding box center [553, 316] width 108 height 40
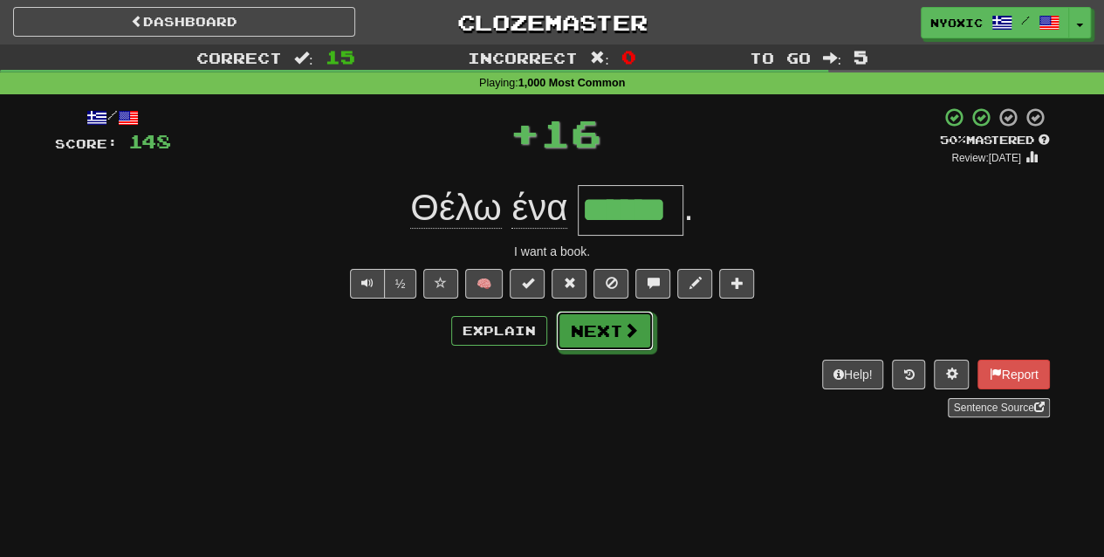
click at [597, 323] on button "Next" at bounding box center [605, 331] width 98 height 40
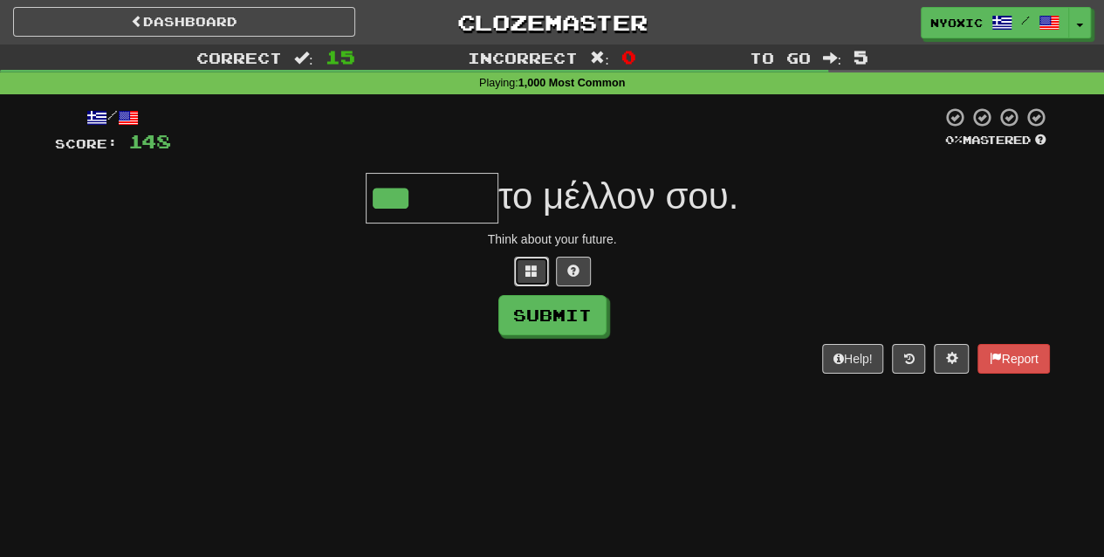
click at [532, 264] on span at bounding box center [531, 270] width 12 height 12
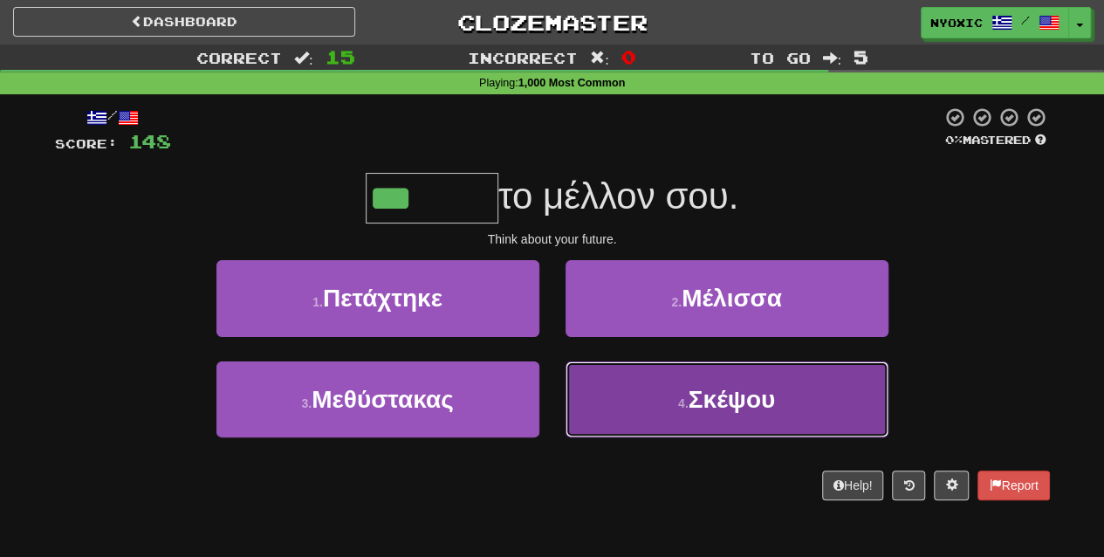
click at [659, 378] on button "4 . Σκέψου" at bounding box center [726, 399] width 323 height 76
type input "******"
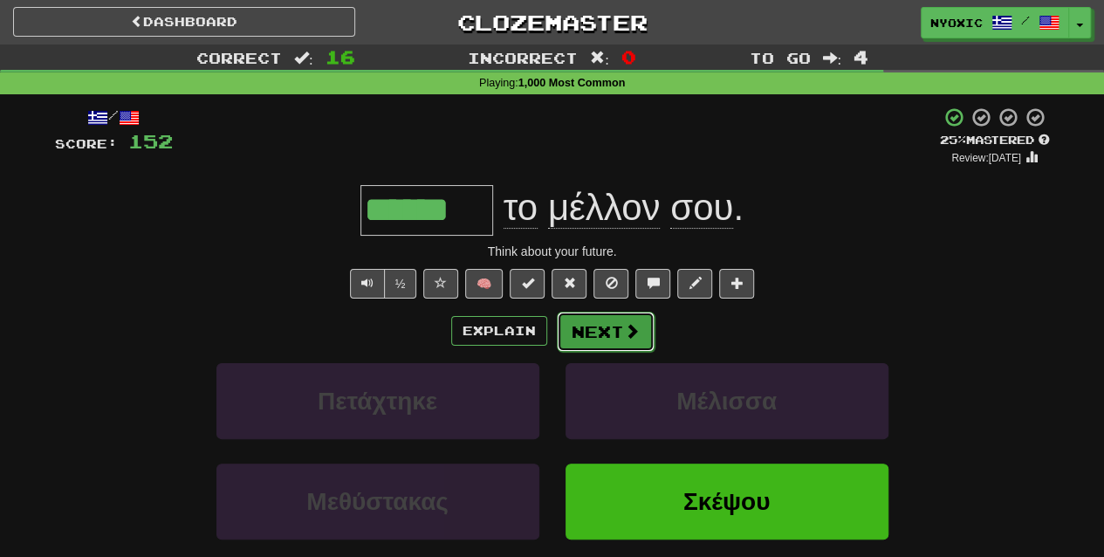
click at [618, 332] on button "Next" at bounding box center [606, 331] width 98 height 40
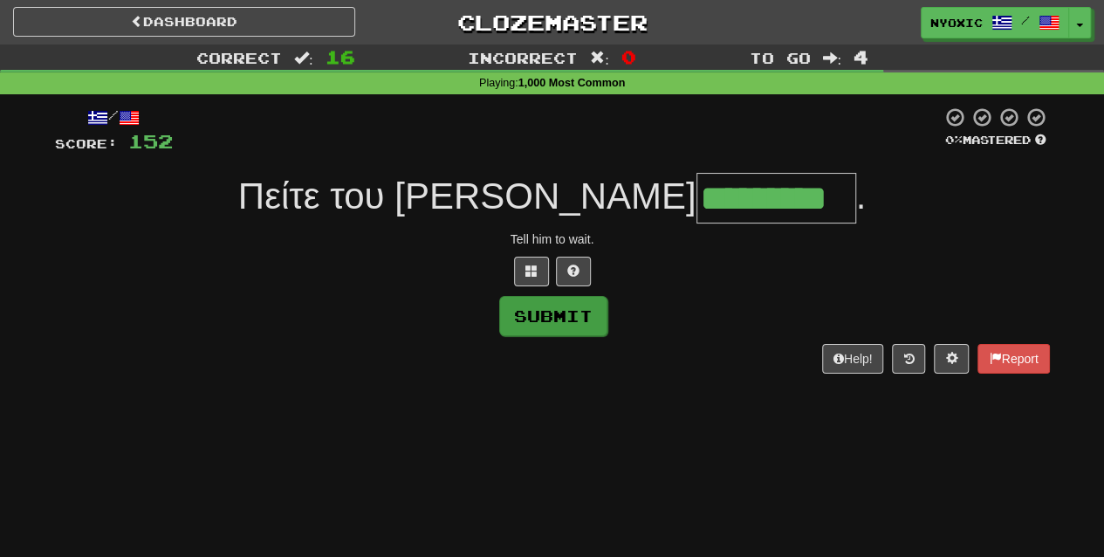
type input "*********"
click at [562, 319] on button "Submit" at bounding box center [553, 316] width 108 height 40
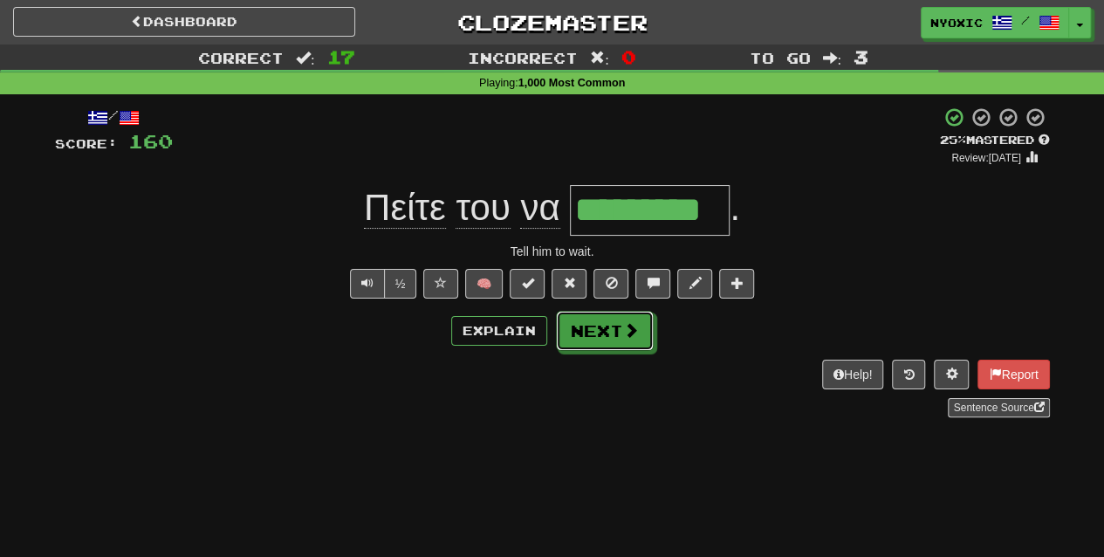
click at [562, 319] on button "Next" at bounding box center [605, 331] width 98 height 40
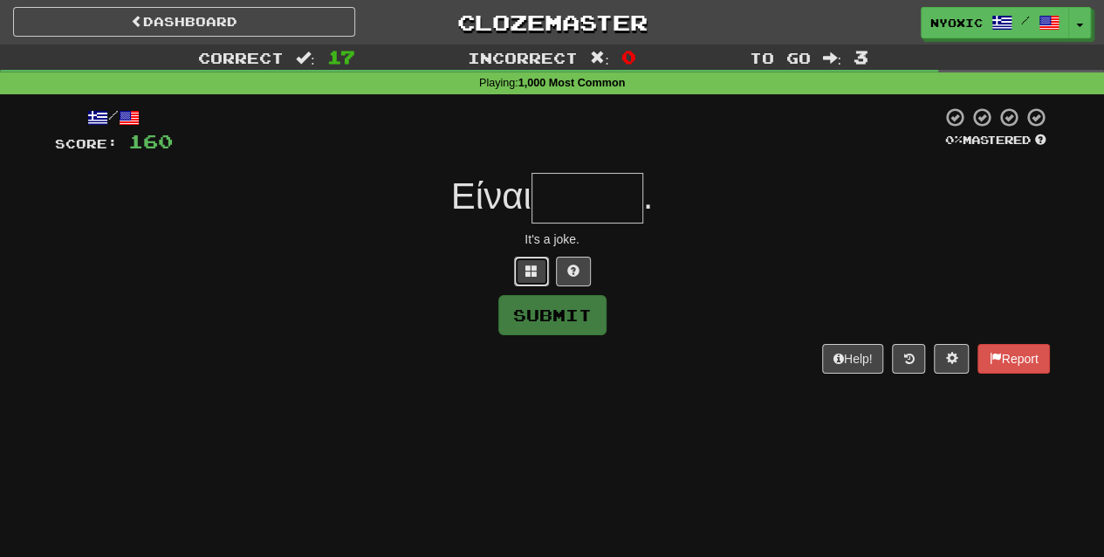
click at [522, 270] on button at bounding box center [531, 272] width 35 height 30
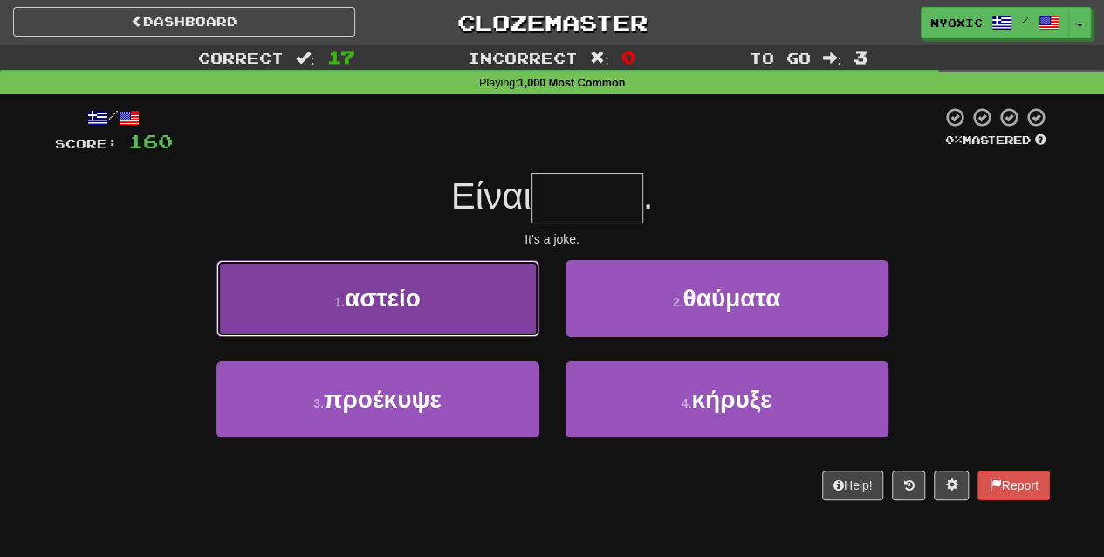
click at [455, 272] on button "1 . αστείο" at bounding box center [377, 298] width 323 height 76
type input "******"
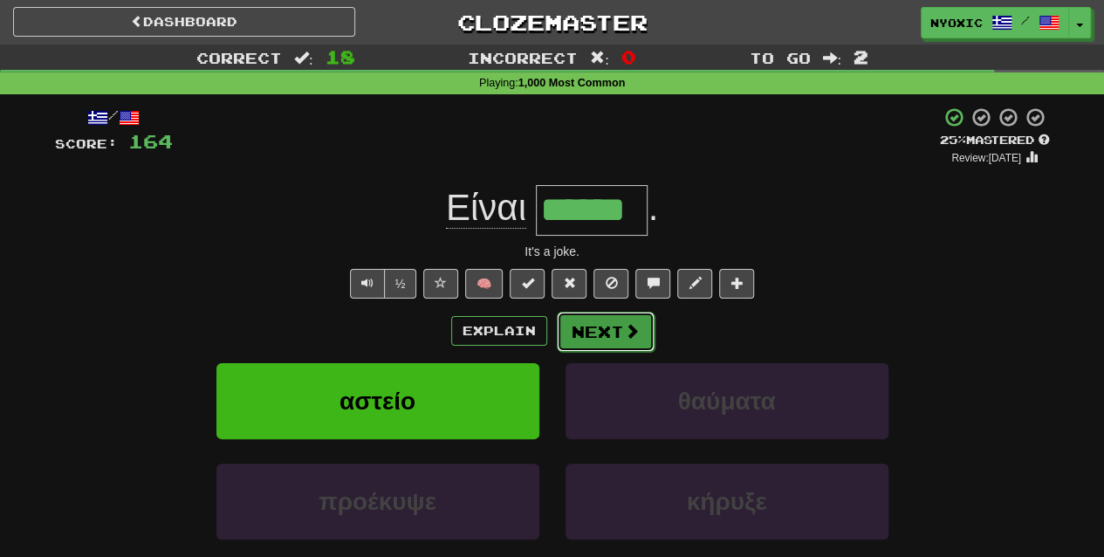
click at [599, 323] on button "Next" at bounding box center [606, 331] width 98 height 40
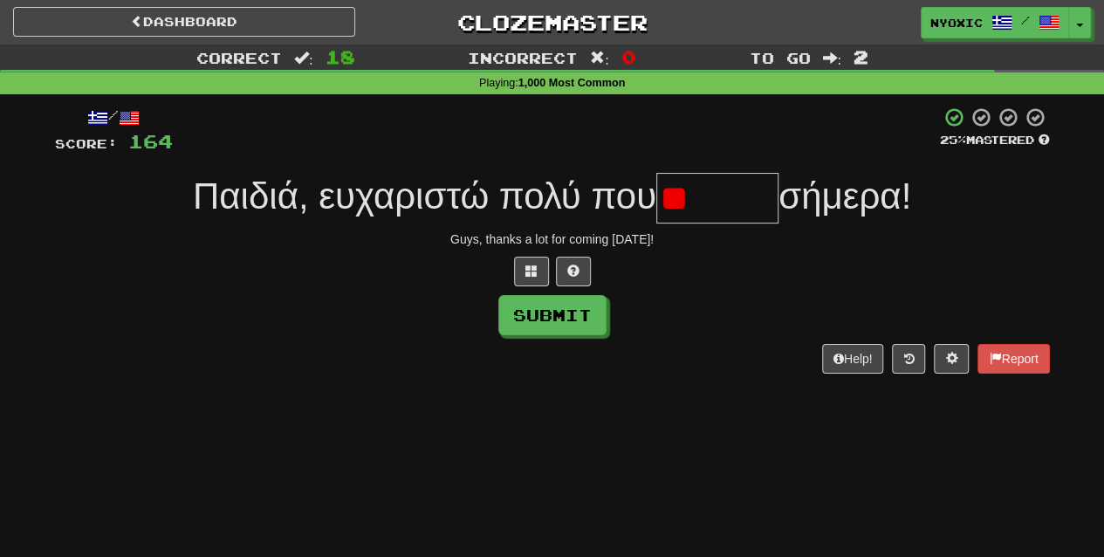
type input "*"
click at [530, 276] on span at bounding box center [531, 270] width 12 height 12
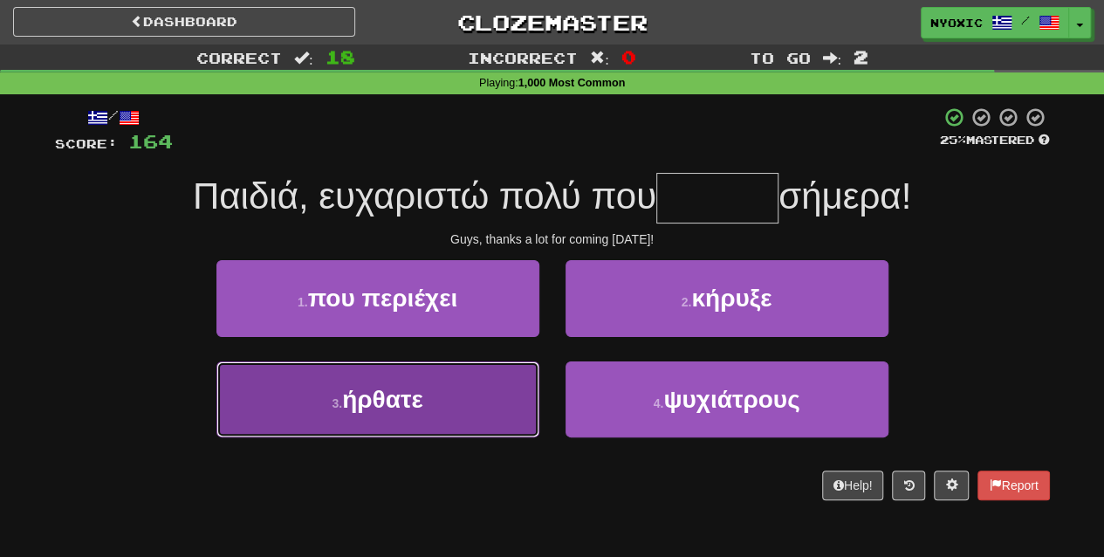
click at [469, 420] on button "3 . ήρθατε" at bounding box center [377, 399] width 323 height 76
type input "******"
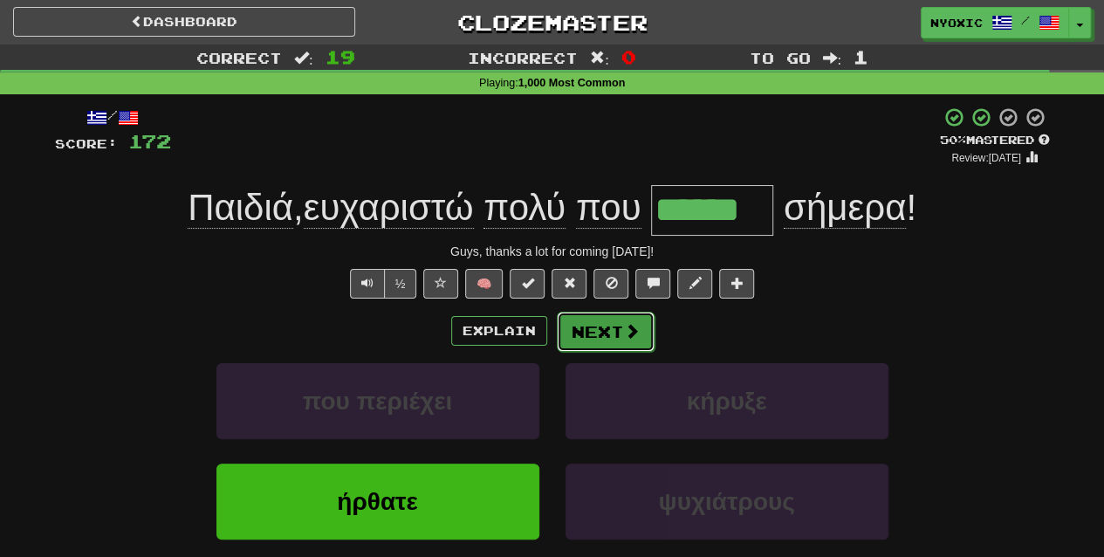
click at [600, 344] on button "Next" at bounding box center [606, 331] width 98 height 40
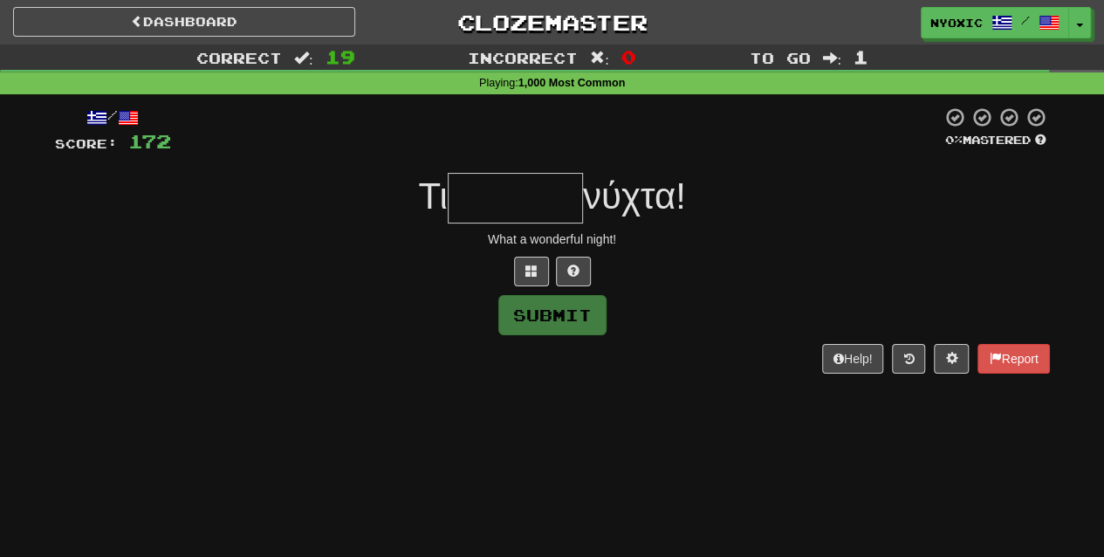
type input "*"
click at [539, 269] on button at bounding box center [531, 272] width 35 height 30
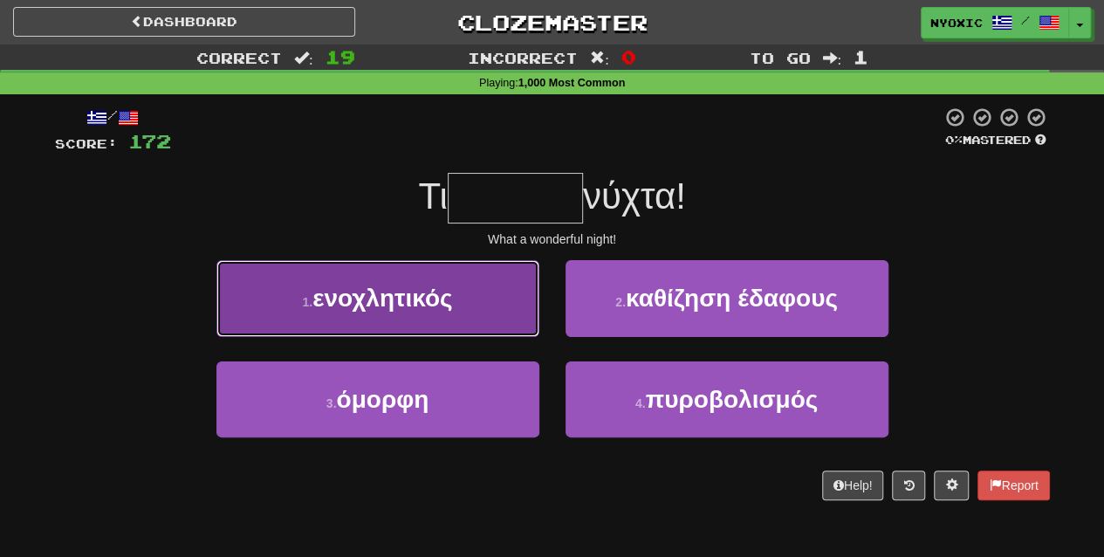
click at [492, 318] on button "1 . ενοχλητικός" at bounding box center [377, 298] width 323 height 76
type input "******"
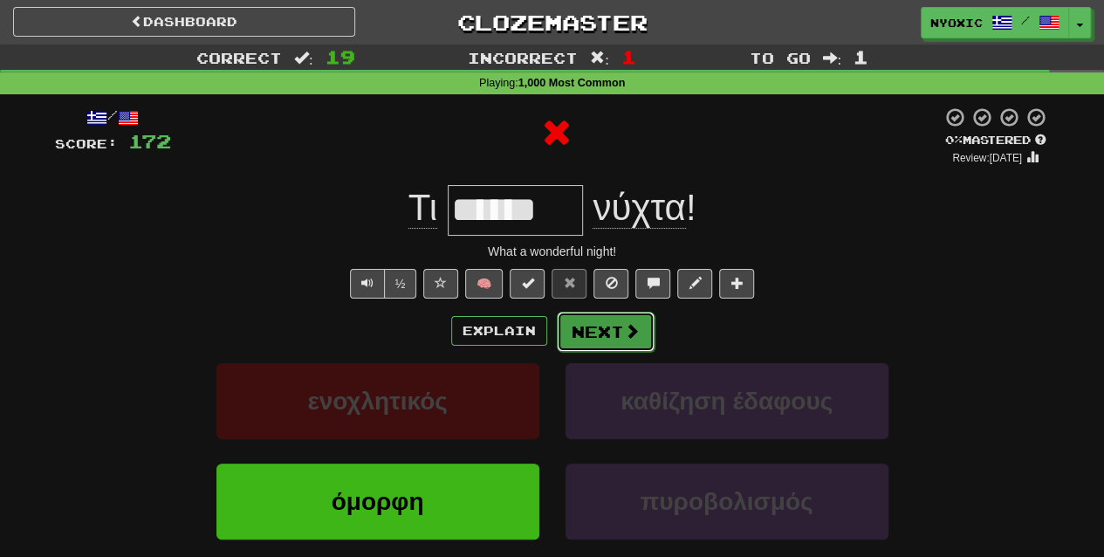
click at [595, 321] on button "Next" at bounding box center [606, 331] width 98 height 40
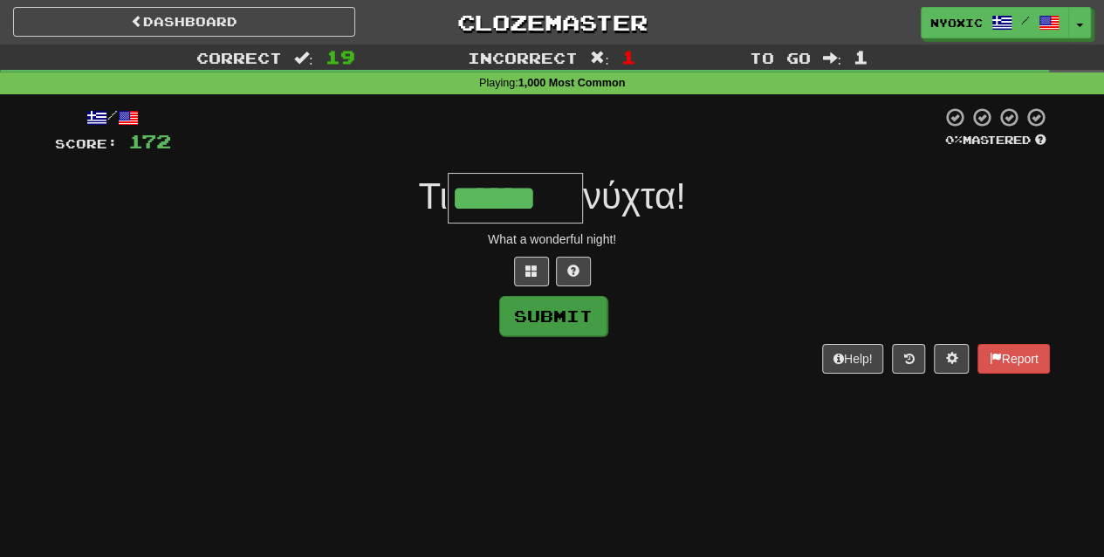
type input "******"
click at [558, 305] on button "Submit" at bounding box center [553, 316] width 108 height 40
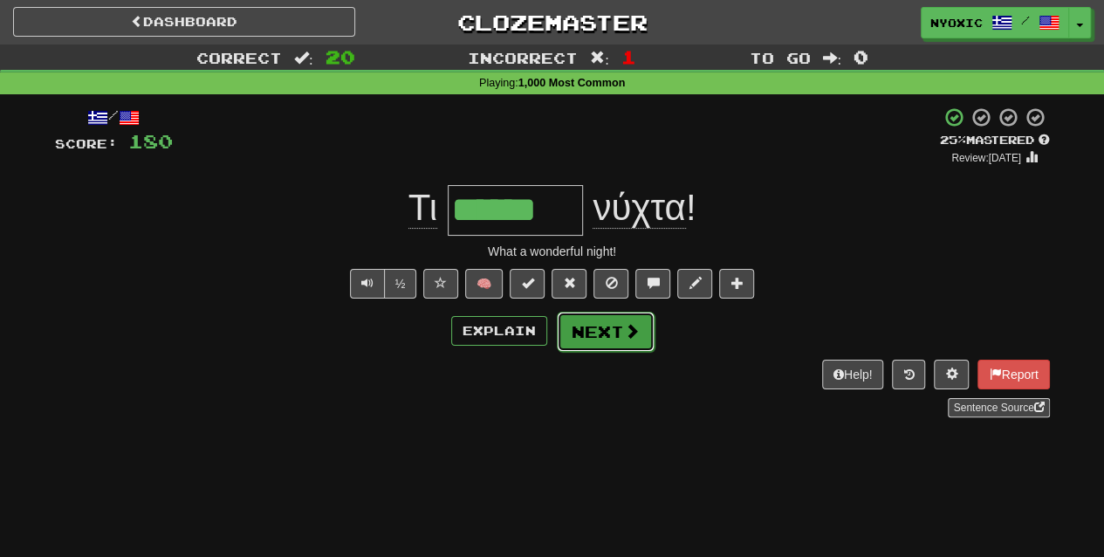
click at [576, 319] on button "Next" at bounding box center [606, 331] width 98 height 40
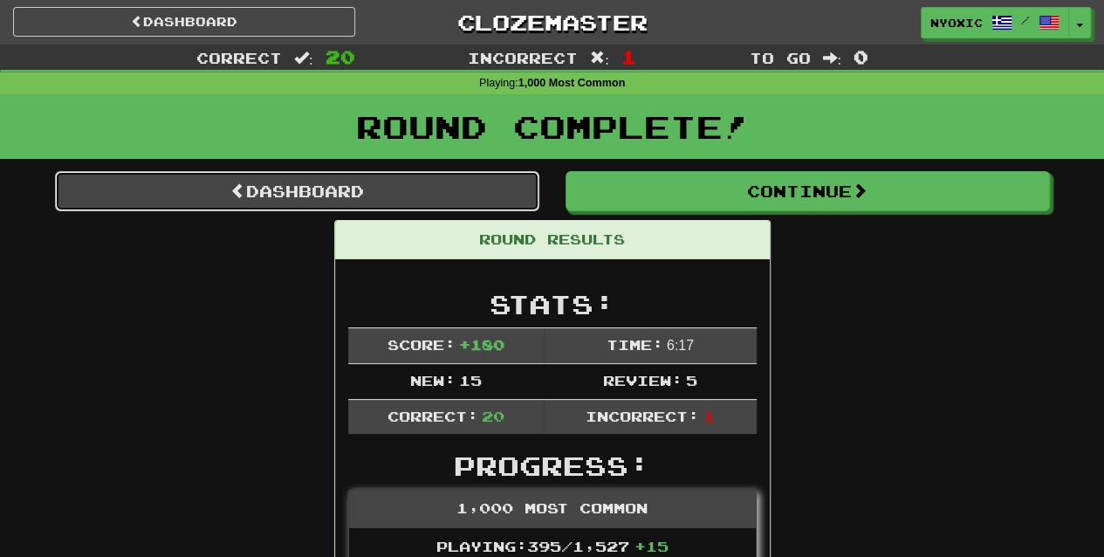
click at [462, 177] on link "Dashboard" at bounding box center [297, 191] width 484 height 40
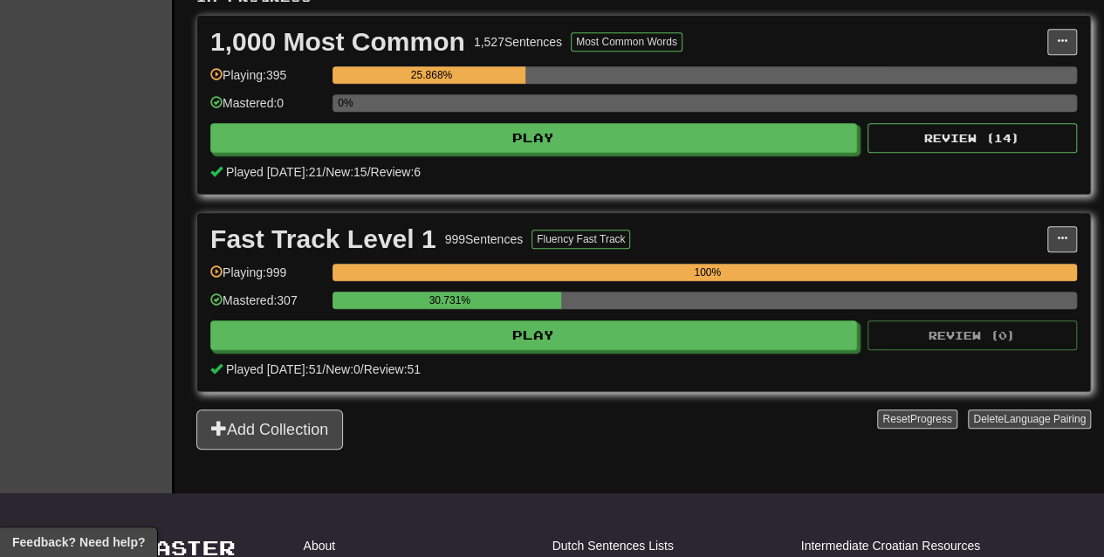
scroll to position [388, 0]
